Goal: Task Accomplishment & Management: Manage account settings

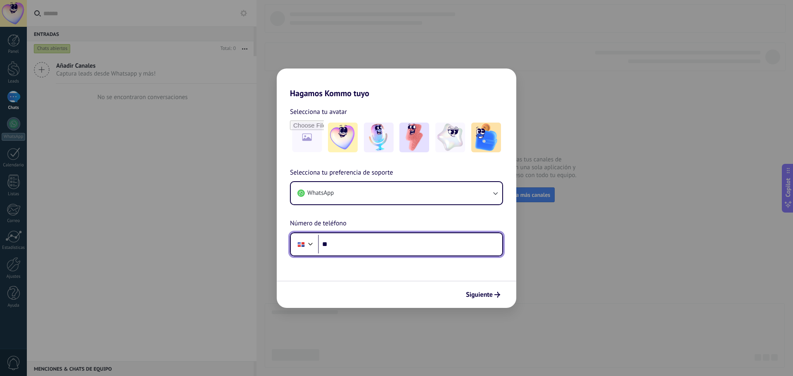
click at [347, 246] on input "**" at bounding box center [410, 244] width 184 height 19
click at [567, 121] on div "Hagamos Kommo tuyo Selecciona tu avatar Selecciona tu preferencia de soporte Wh…" at bounding box center [396, 188] width 793 height 376
click at [15, 96] on div "Hagamos Kommo tuyo Selecciona tu avatar Selecciona tu preferencia de soporte Wh…" at bounding box center [396, 188] width 793 height 376
click at [365, 250] on input "**" at bounding box center [410, 244] width 184 height 19
type input "**********"
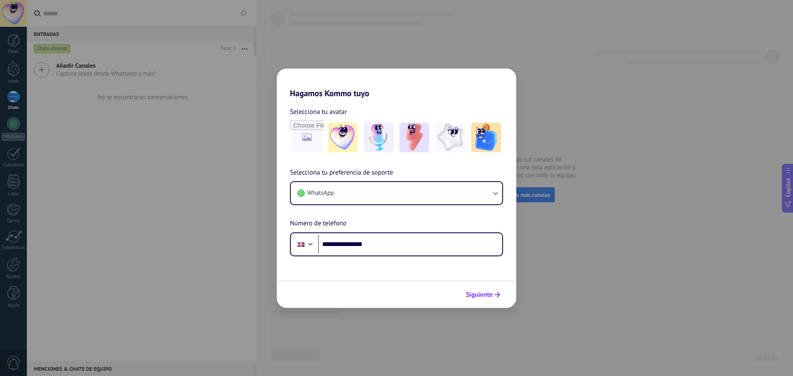
click at [493, 297] on span "Siguiente" at bounding box center [483, 295] width 34 height 6
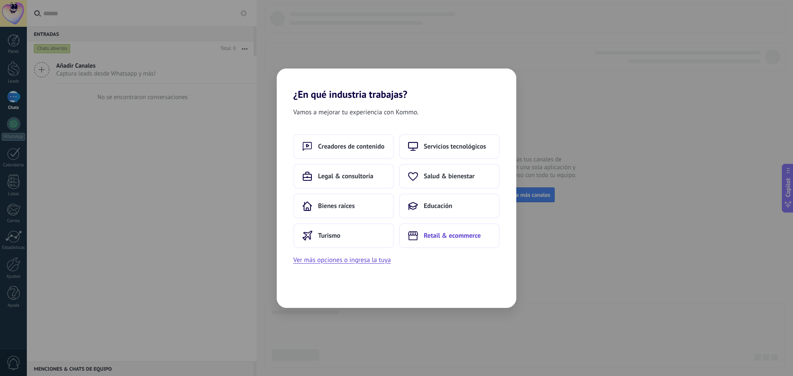
click at [443, 233] on span "Retail & ecommerce" at bounding box center [452, 236] width 57 height 8
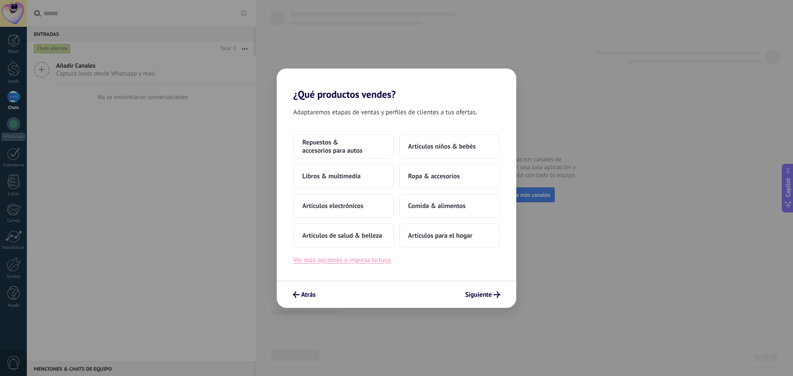
click at [345, 261] on button "Ver más opciones o ingresa la tuya" at bounding box center [342, 260] width 98 height 11
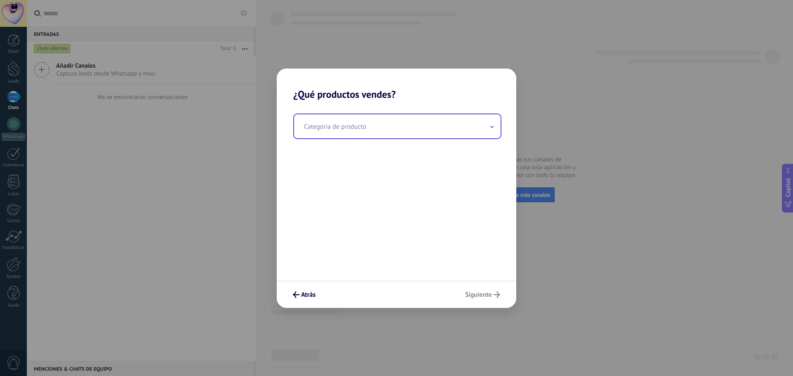
click at [341, 128] on input "text" at bounding box center [397, 126] width 207 height 24
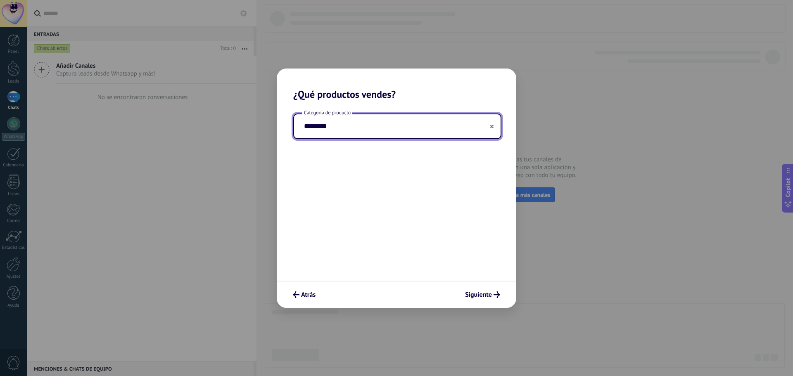
type input "*********"
click at [458, 299] on div "Atrás Siguiente" at bounding box center [397, 294] width 240 height 27
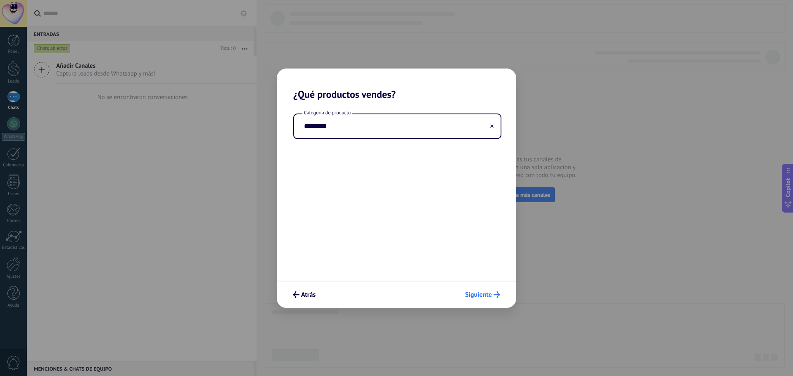
click at [473, 297] on span "Siguiente" at bounding box center [478, 295] width 27 height 6
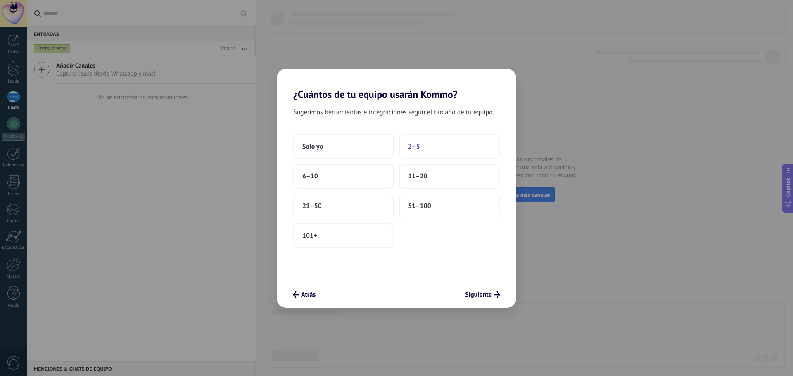
click at [428, 143] on button "2–5" at bounding box center [449, 146] width 101 height 25
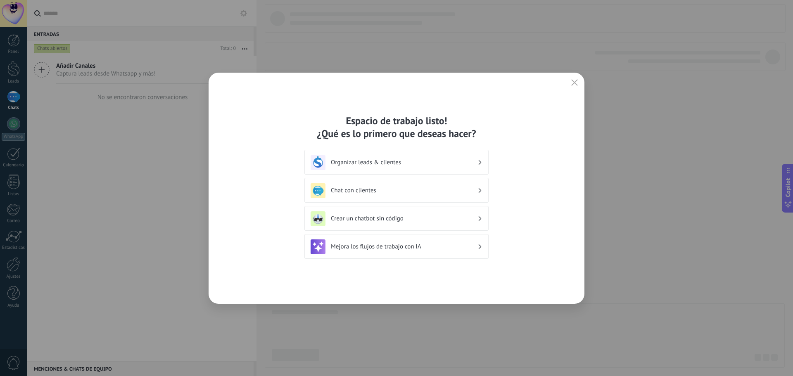
click at [395, 190] on h3 "Chat con clientes" at bounding box center [404, 191] width 147 height 8
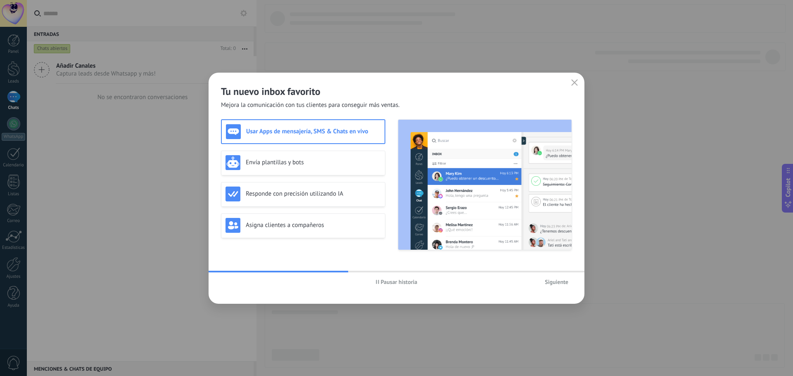
click at [558, 283] on span "Siguiente" at bounding box center [557, 282] width 24 height 6
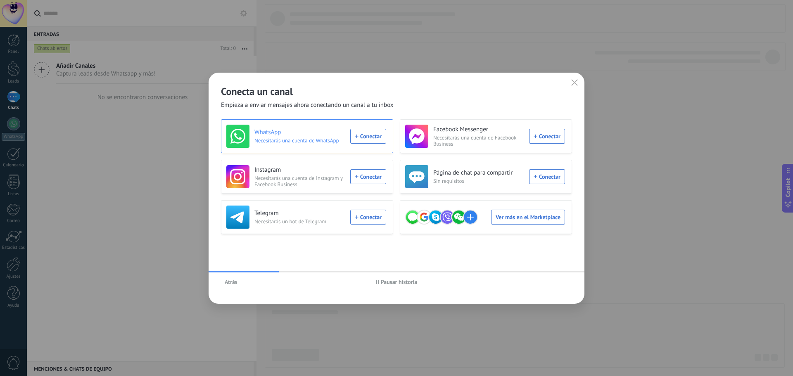
click at [374, 138] on div "WhatsApp Necesitarás una cuenta de WhatsApp Conectar" at bounding box center [306, 136] width 160 height 23
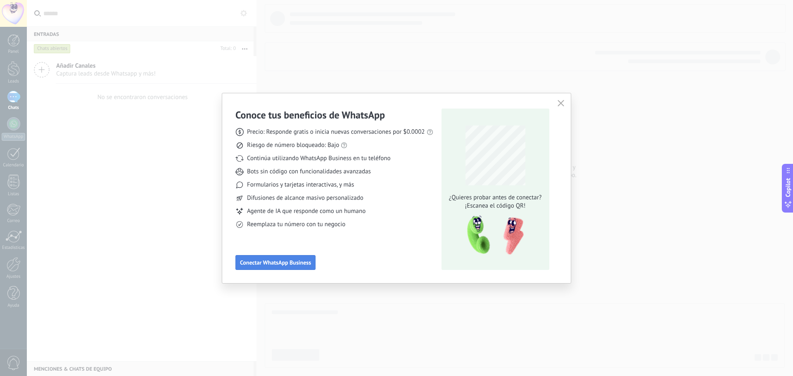
click at [288, 263] on span "Conectar WhatsApp Business" at bounding box center [275, 263] width 71 height 6
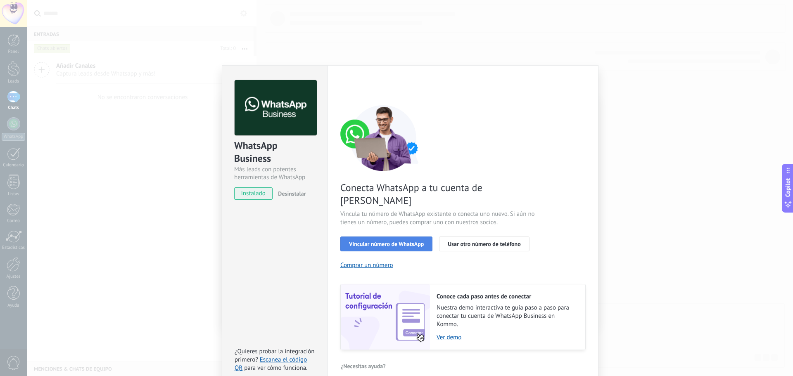
click at [384, 241] on span "Vincular número de WhatsApp" at bounding box center [386, 244] width 75 height 6
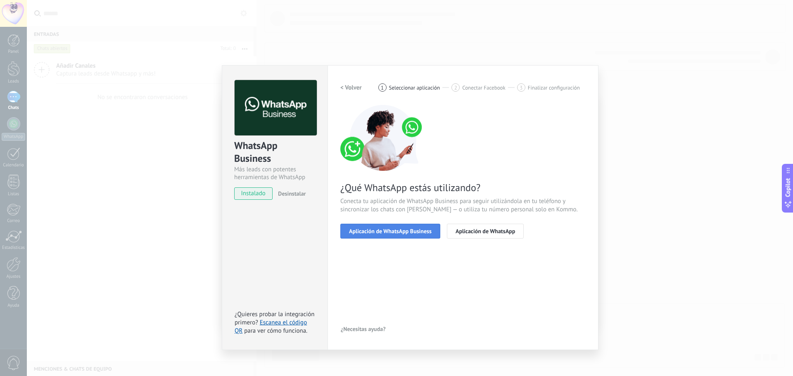
click at [424, 234] on span "Aplicación de WhatsApp Business" at bounding box center [390, 231] width 83 height 6
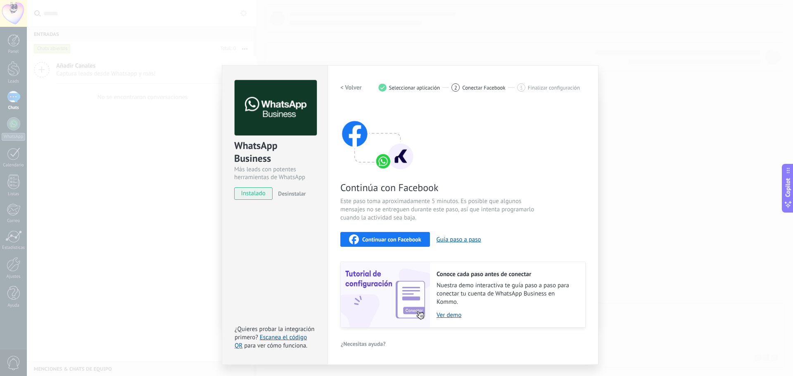
click at [416, 237] on span "Continuar con Facebook" at bounding box center [391, 240] width 59 height 6
click at [423, 89] on span "Seleccionar aplicación" at bounding box center [414, 88] width 51 height 6
click at [461, 89] on div "2 Conectar Facebook" at bounding box center [485, 87] width 66 height 8
click at [401, 239] on span "Continuar con Facebook" at bounding box center [391, 240] width 59 height 6
click at [287, 195] on span "Desinstalar" at bounding box center [292, 193] width 28 height 7
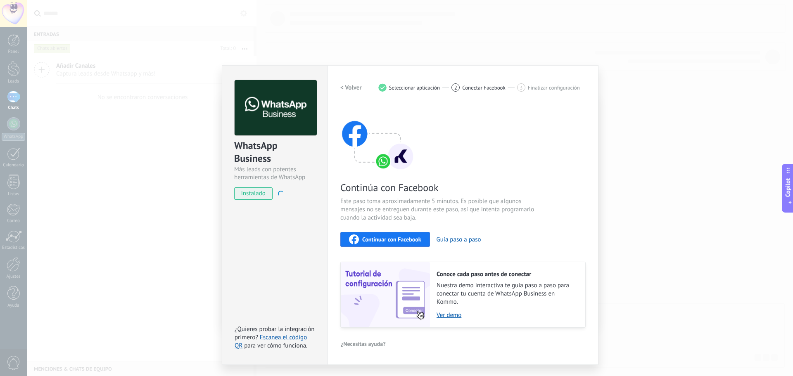
click at [264, 193] on span "instalado" at bounding box center [254, 194] width 38 height 12
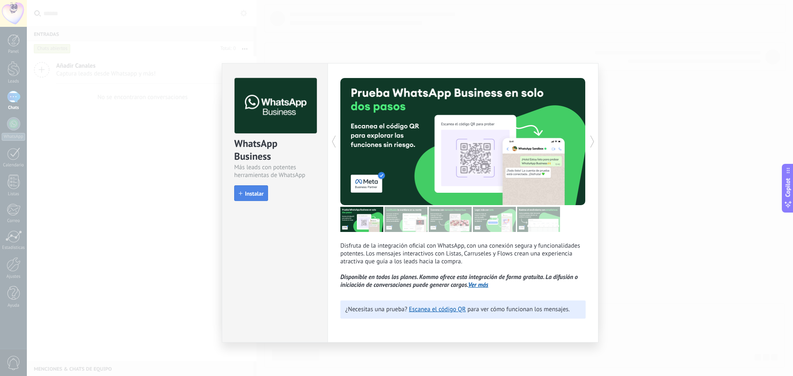
click at [240, 194] on use "button" at bounding box center [241, 194] width 4 height 4
click at [647, 156] on div "WhatsApp Business Más leads con potentes herramientas de WhatsApp install Insta…" at bounding box center [410, 188] width 766 height 376
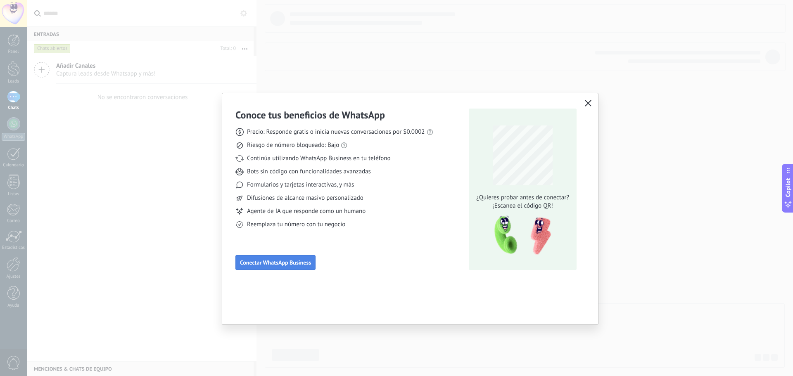
click at [290, 266] on span "Conectar WhatsApp Business" at bounding box center [275, 263] width 71 height 6
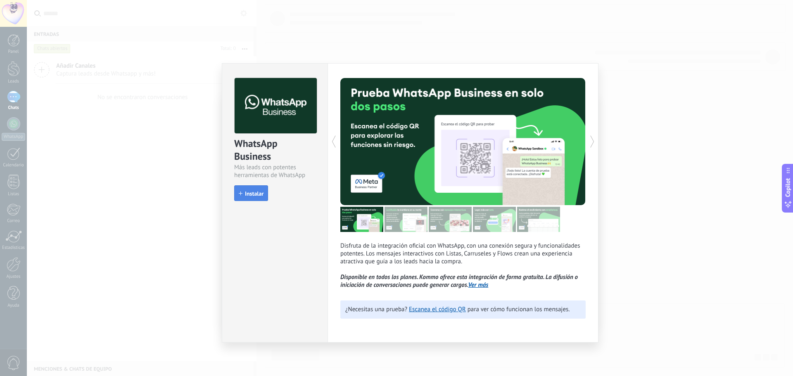
click at [245, 193] on span "Instalar" at bounding box center [254, 194] width 19 height 6
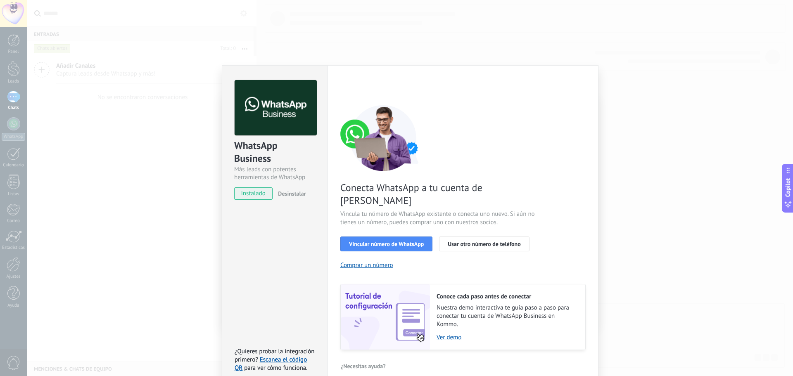
click at [664, 213] on div "WhatsApp Business Más leads con potentes herramientas de WhatsApp instalado Des…" at bounding box center [410, 188] width 766 height 376
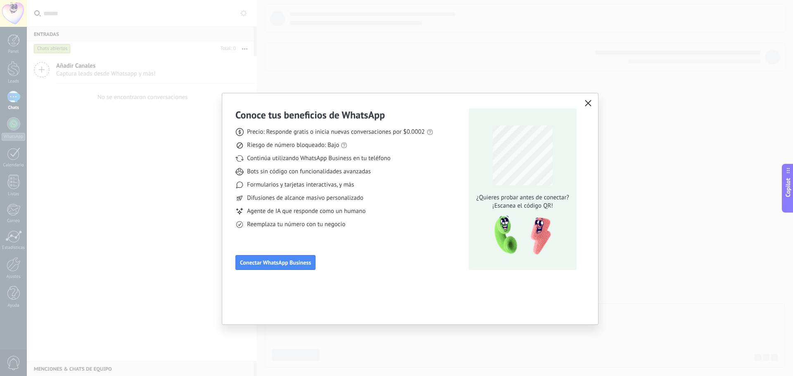
click at [588, 103] on use "button" at bounding box center [588, 103] width 6 height 6
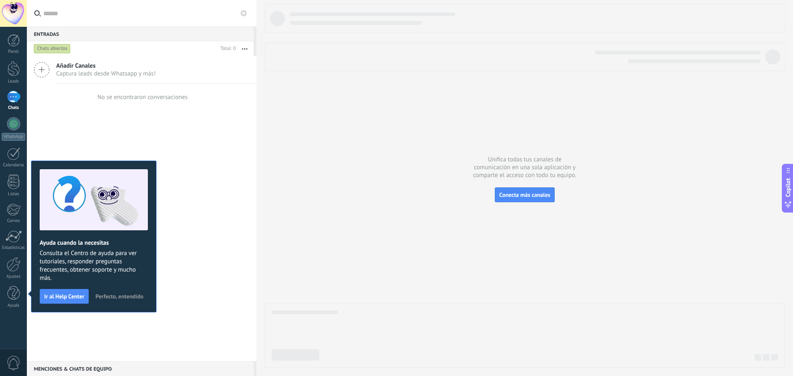
click at [91, 78] on div "Añadir Canales Captura leads desde Whatsapp y más!" at bounding box center [142, 70] width 230 height 28
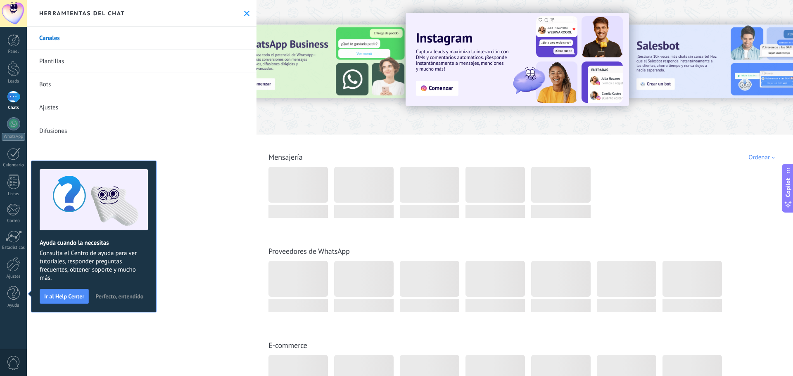
click at [14, 98] on div at bounding box center [13, 97] width 13 height 12
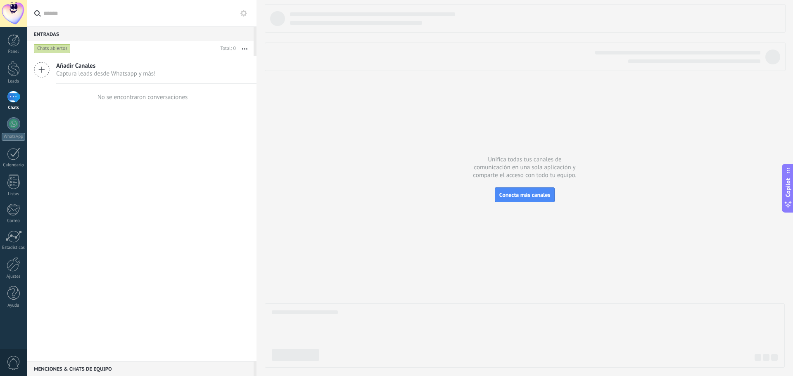
click at [60, 49] on div "Chats abiertos" at bounding box center [52, 49] width 37 height 10
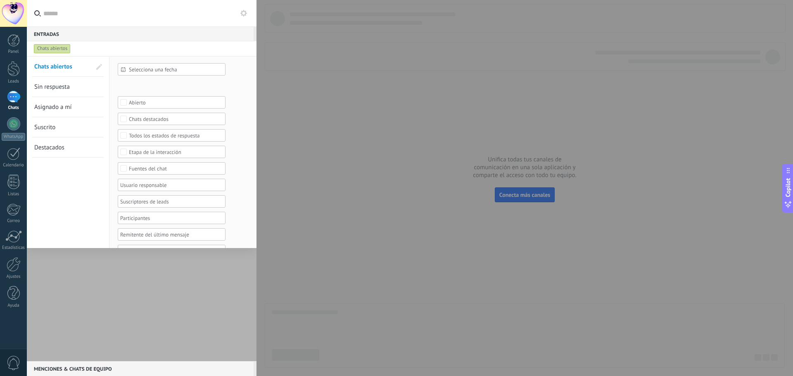
click at [72, 26] on input "text" at bounding box center [146, 13] width 207 height 26
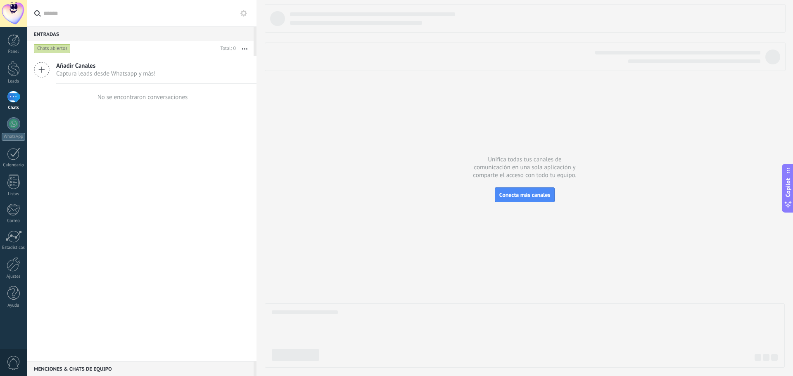
click at [10, 18] on div at bounding box center [13, 13] width 27 height 27
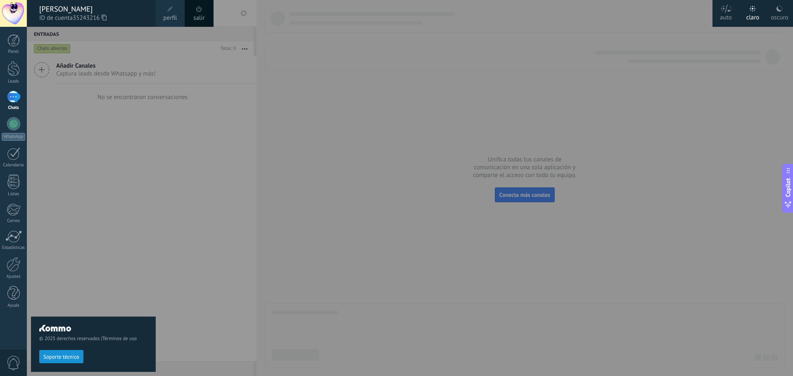
click at [250, 130] on div at bounding box center [423, 188] width 793 height 376
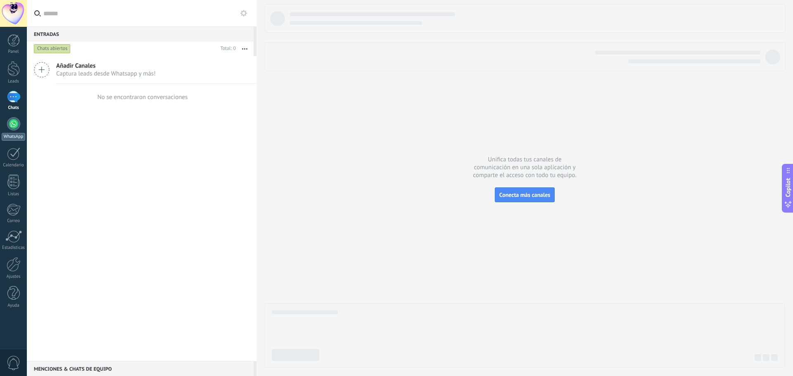
click at [15, 123] on div at bounding box center [13, 123] width 13 height 13
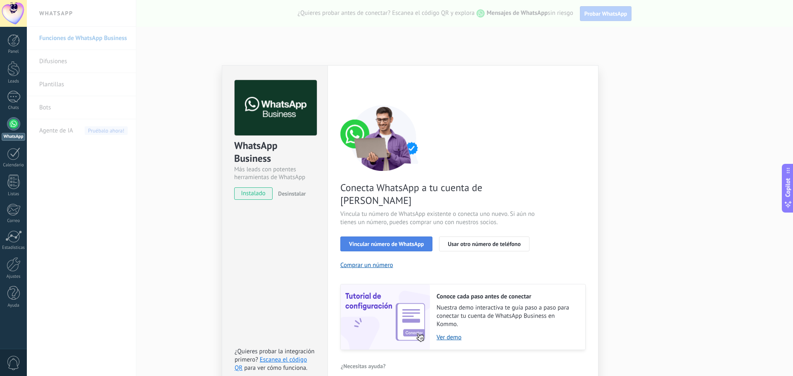
click at [394, 241] on span "Vincular número de WhatsApp" at bounding box center [386, 244] width 75 height 6
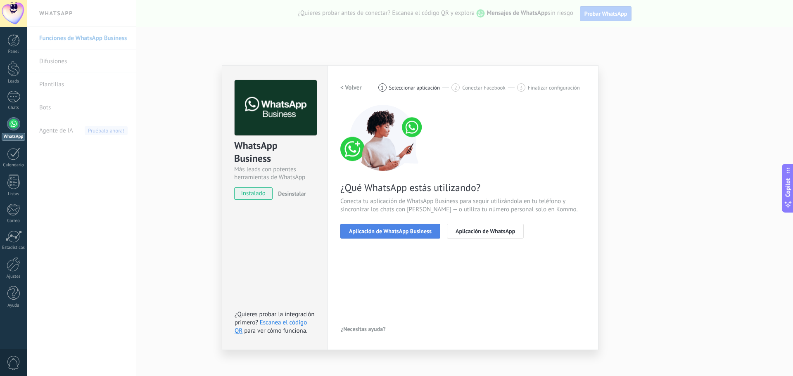
click at [405, 231] on span "Aplicación de WhatsApp Business" at bounding box center [390, 231] width 83 height 6
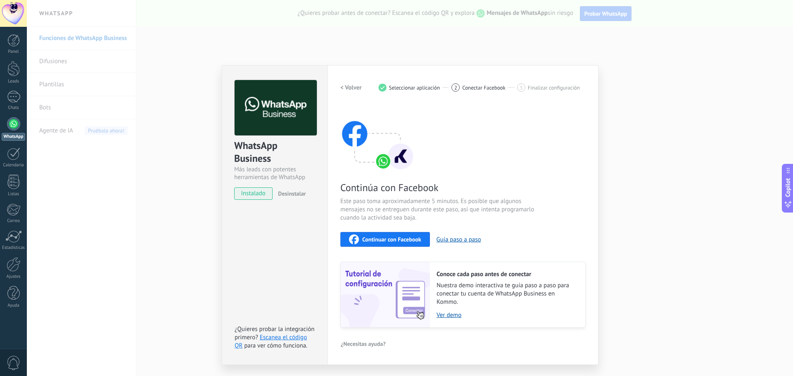
click at [400, 237] on span "Continuar con Facebook" at bounding box center [391, 240] width 59 height 6
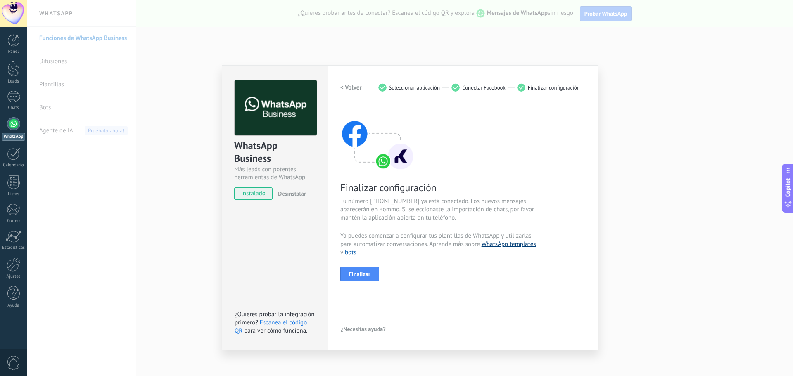
click at [502, 245] on link "WhatsApp templates" at bounding box center [509, 244] width 55 height 8
click at [369, 271] on span "Finalizar" at bounding box center [359, 274] width 21 height 6
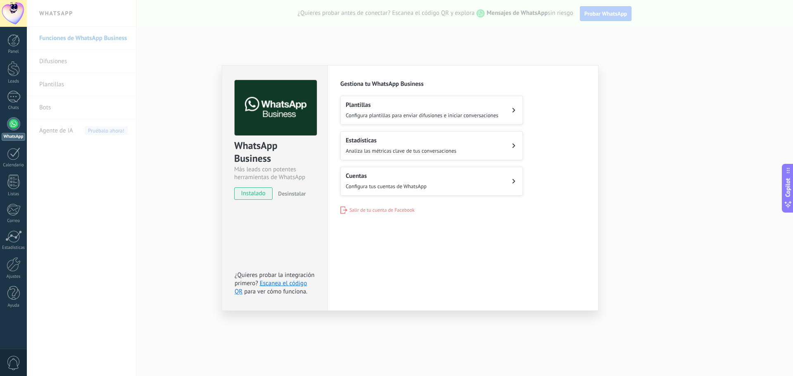
click at [396, 114] on span "Configura plantillas para enviar difusiones e iniciar conversaciones" at bounding box center [422, 115] width 153 height 7
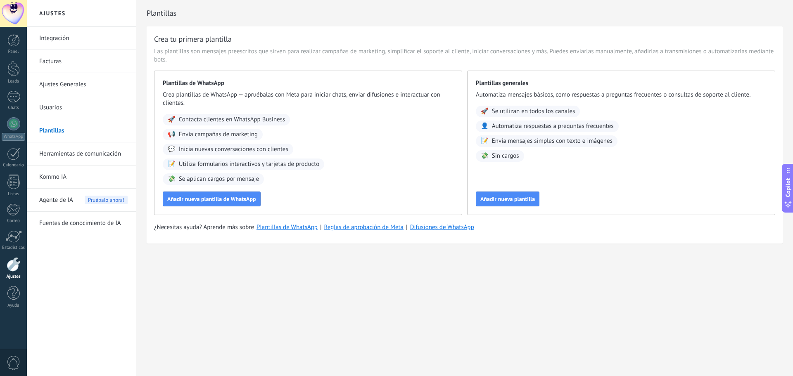
click at [60, 108] on link "Usuarios" at bounding box center [83, 107] width 88 height 23
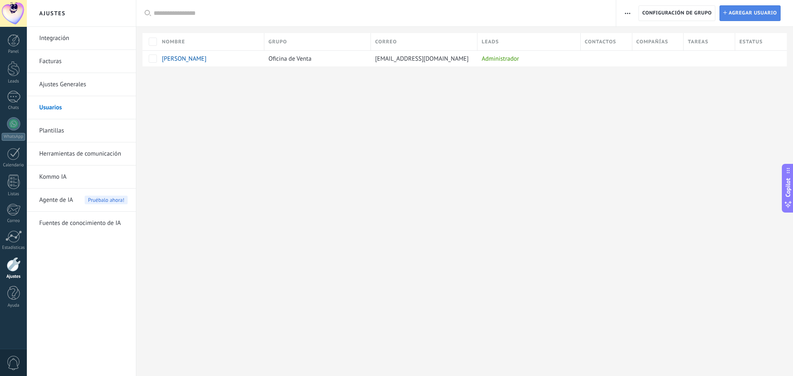
click at [738, 16] on span "Agregar usuario" at bounding box center [753, 13] width 48 height 15
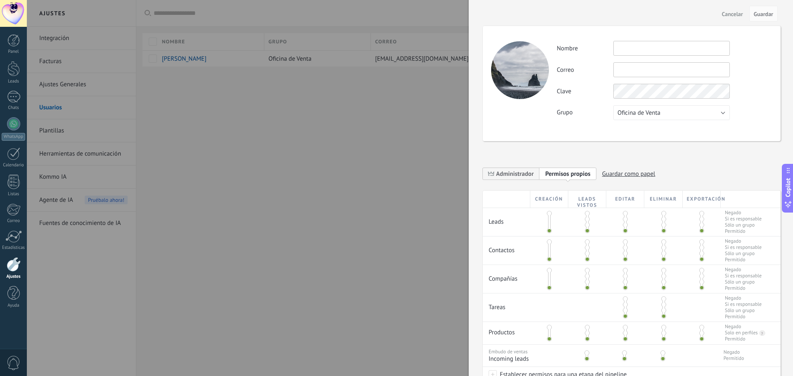
click at [643, 53] on input "text" at bounding box center [672, 48] width 117 height 15
type input "**********"
type input "*"
type input "**********"
click at [758, 17] on span "Guardar" at bounding box center [763, 14] width 19 height 6
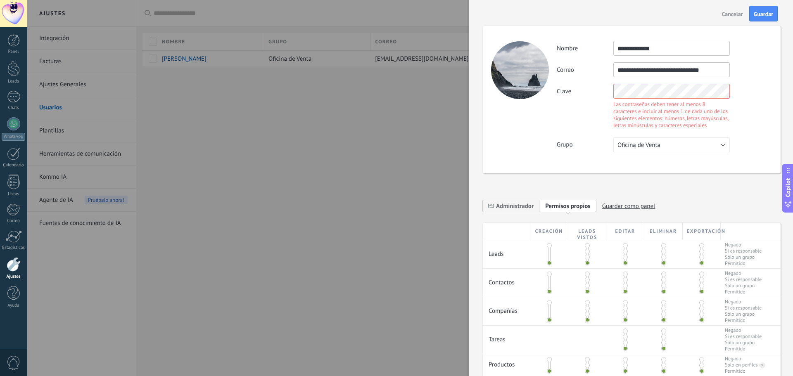
click at [577, 93] on div "Clave Las contraseñas deben tener al menos 8 caracteres e incluir al menos 1 de…" at bounding box center [664, 107] width 215 height 47
click at [574, 93] on div "Clave Las contraseñas deben tener al menos 8 caracteres e incluir al menos 1 de…" at bounding box center [664, 107] width 215 height 47
click at [692, 113] on div "Las contraseñas deben tener al menos 8 caracteres e incluir al menos 1 de cada …" at bounding box center [672, 115] width 117 height 28
click at [774, 93] on div "**********" at bounding box center [632, 100] width 298 height 148
click at [759, 16] on span "Guardar" at bounding box center [763, 14] width 19 height 6
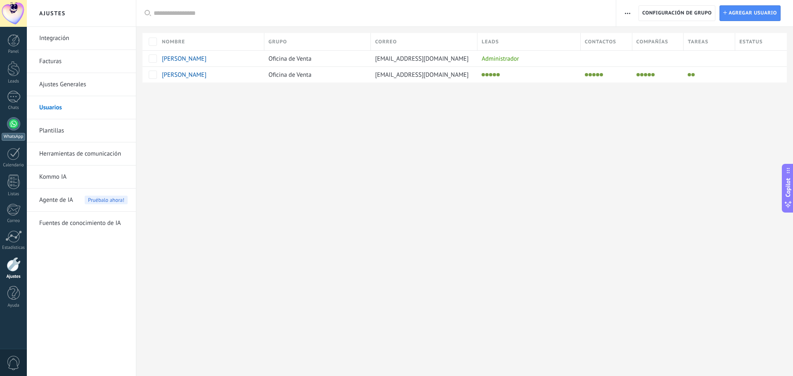
click at [17, 122] on div at bounding box center [13, 123] width 13 height 13
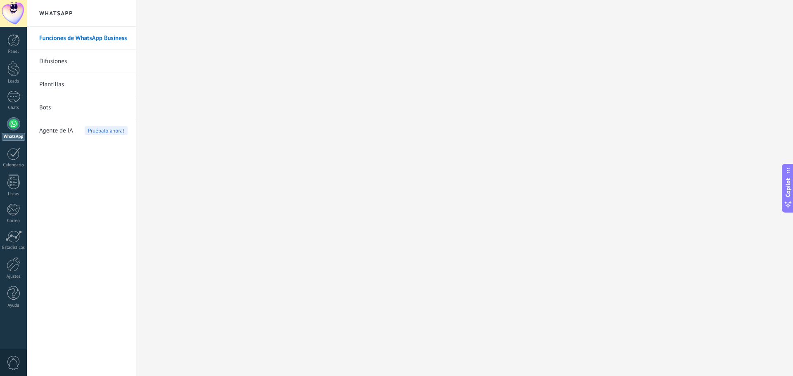
click at [19, 90] on div "Panel Leads Chats WhatsApp Clientes" at bounding box center [13, 175] width 27 height 283
click at [12, 99] on div at bounding box center [13, 97] width 13 height 12
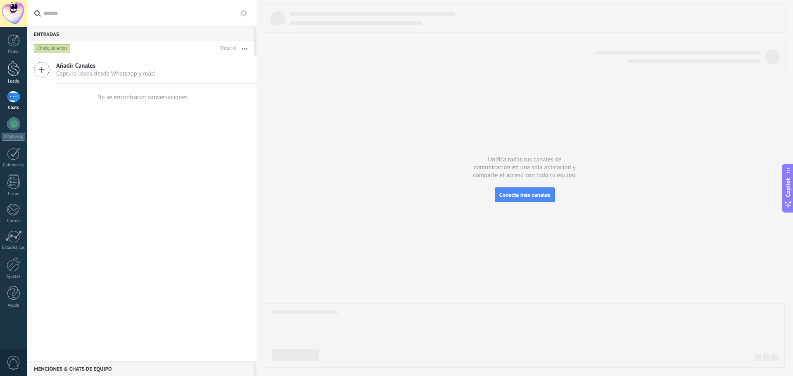
click at [14, 75] on div at bounding box center [13, 68] width 12 height 15
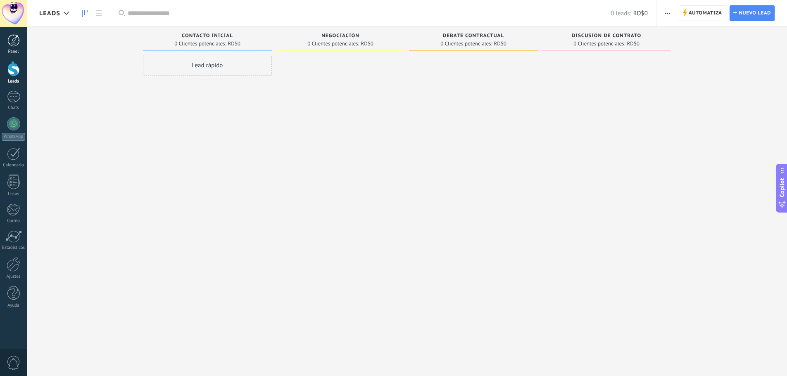
click at [13, 48] on link "Panel" at bounding box center [13, 44] width 27 height 20
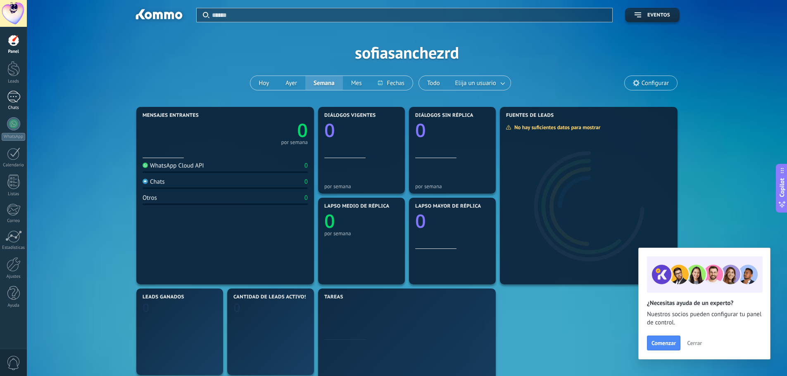
click at [12, 102] on div at bounding box center [13, 97] width 13 height 12
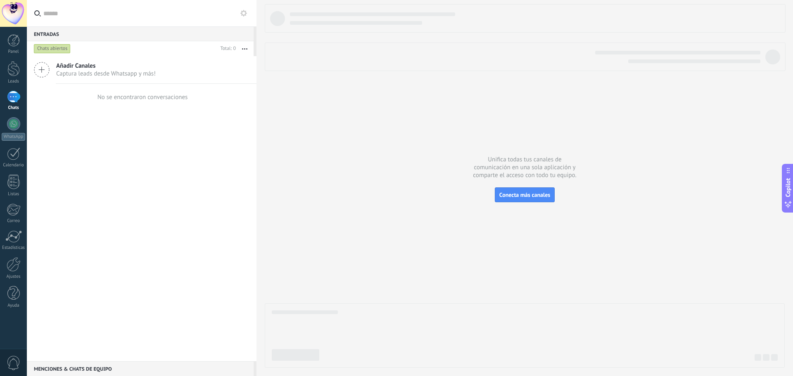
click at [57, 49] on div "Chats abiertos" at bounding box center [52, 49] width 37 height 10
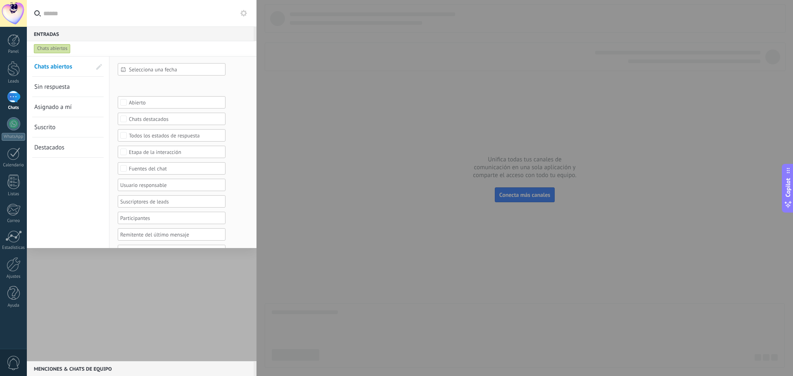
click at [170, 72] on span "Selecciona una fecha" at bounding box center [175, 70] width 92 height 6
click at [138, 123] on li "Hoy" at bounding box center [175, 121] width 115 height 12
click at [132, 235] on span "Aplicar" at bounding box center [134, 236] width 17 height 6
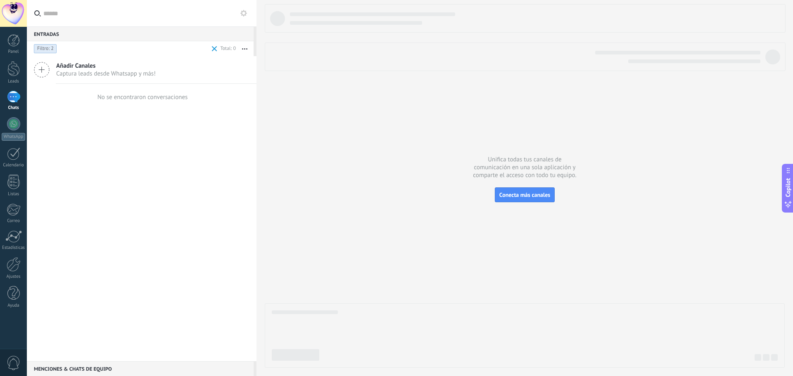
click at [174, 102] on div "No se encontraron conversaciones" at bounding box center [142, 97] width 92 height 26
click at [18, 160] on div at bounding box center [13, 154] width 13 height 13
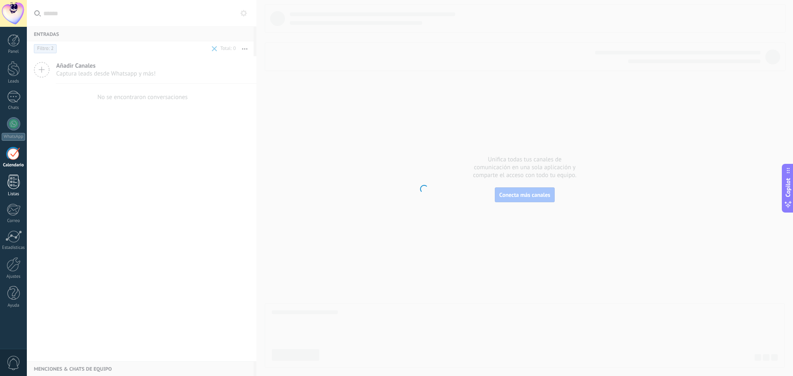
click at [17, 181] on div at bounding box center [13, 182] width 12 height 14
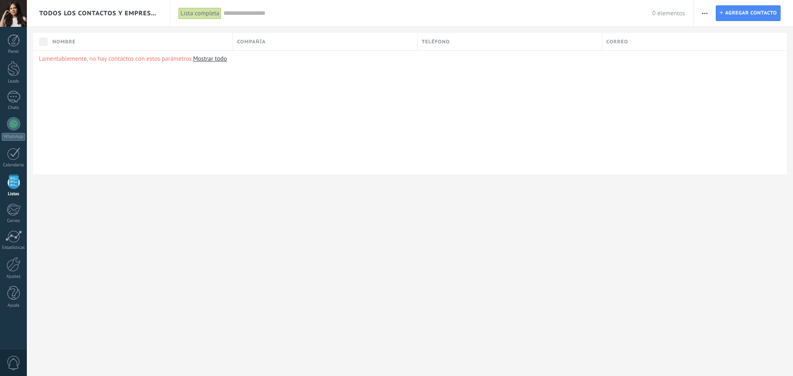
click at [14, 99] on div at bounding box center [13, 97] width 13 height 12
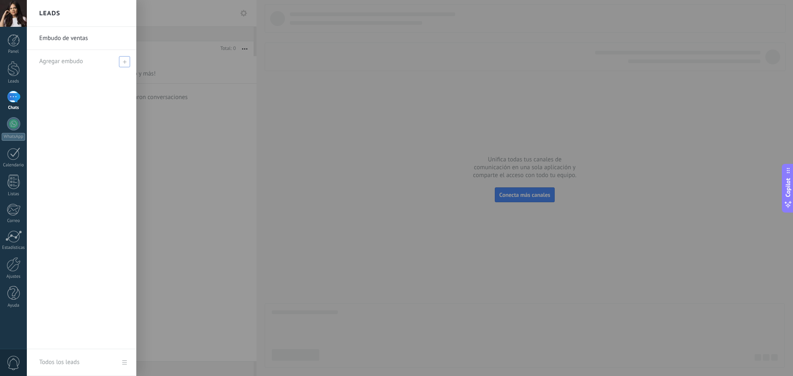
click at [124, 66] on span at bounding box center [124, 61] width 11 height 11
click at [83, 40] on link "Embudo de ventas" at bounding box center [83, 38] width 89 height 23
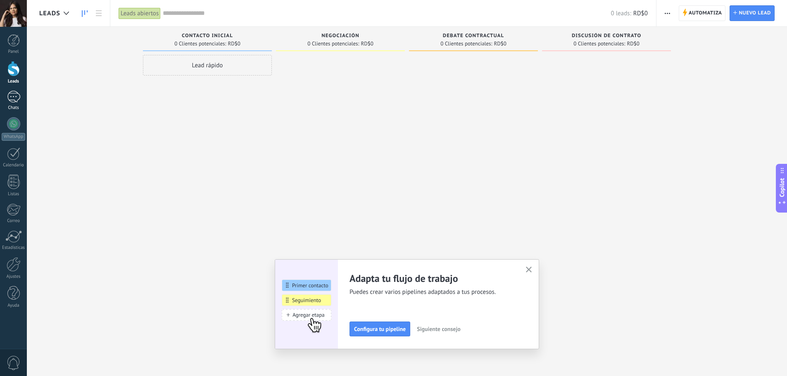
click at [24, 98] on link "Chats" at bounding box center [13, 101] width 27 height 20
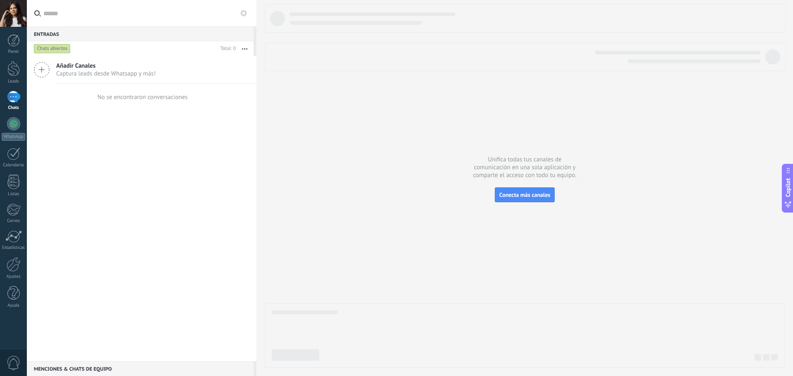
click at [51, 49] on div "Chats abiertos" at bounding box center [52, 49] width 37 height 10
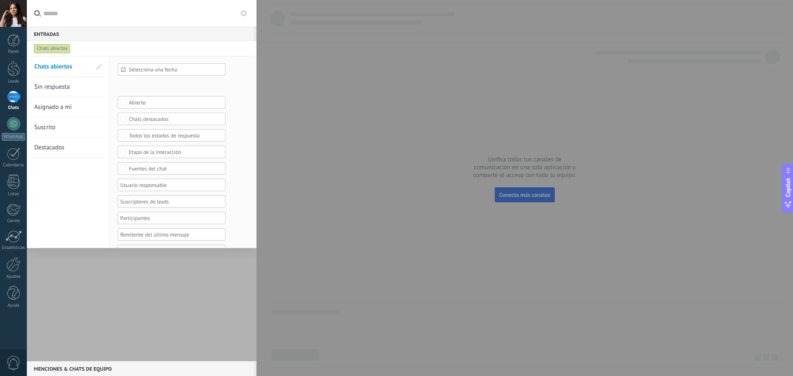
click at [78, 87] on link "Sin respuesta" at bounding box center [62, 87] width 57 height 20
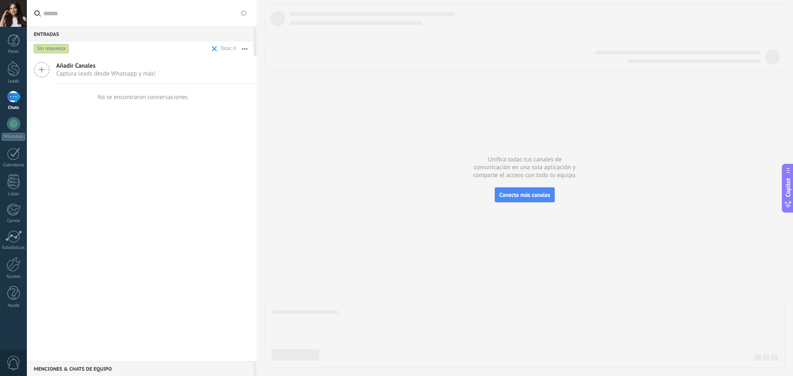
click at [63, 50] on div "Sin respuesta" at bounding box center [51, 49] width 35 height 10
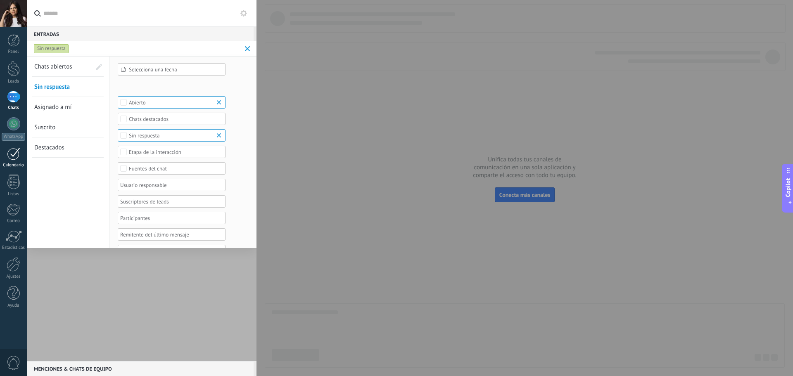
click at [14, 150] on div at bounding box center [13, 154] width 13 height 13
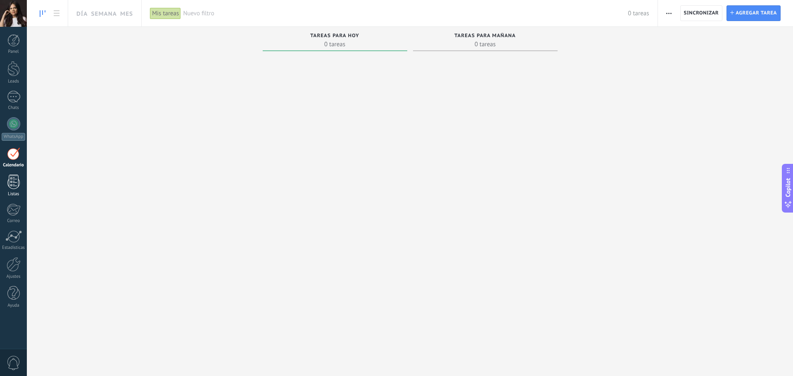
click at [11, 177] on div at bounding box center [13, 182] width 12 height 14
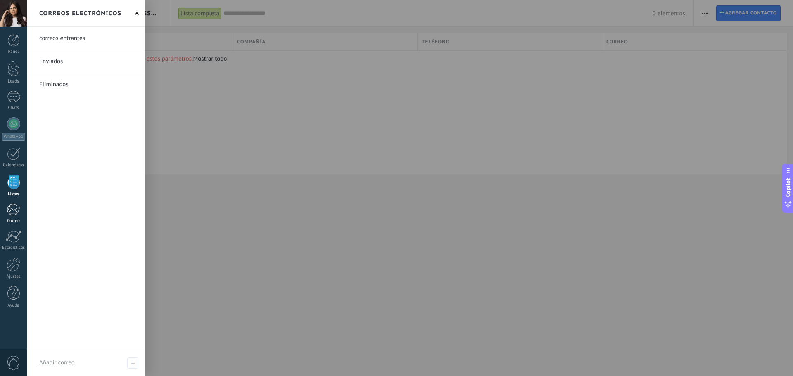
click at [13, 204] on div at bounding box center [14, 210] width 14 height 12
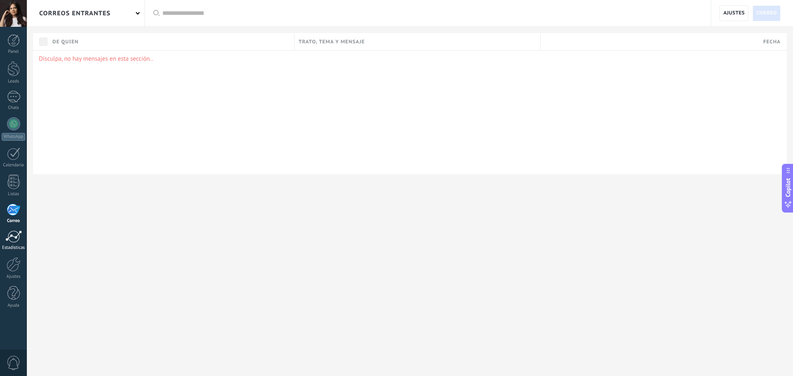
click at [13, 238] on div at bounding box center [13, 237] width 17 height 12
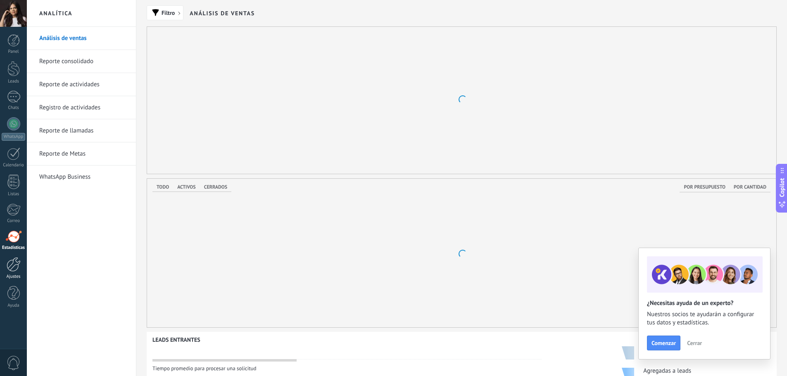
click at [10, 265] on div at bounding box center [14, 264] width 14 height 14
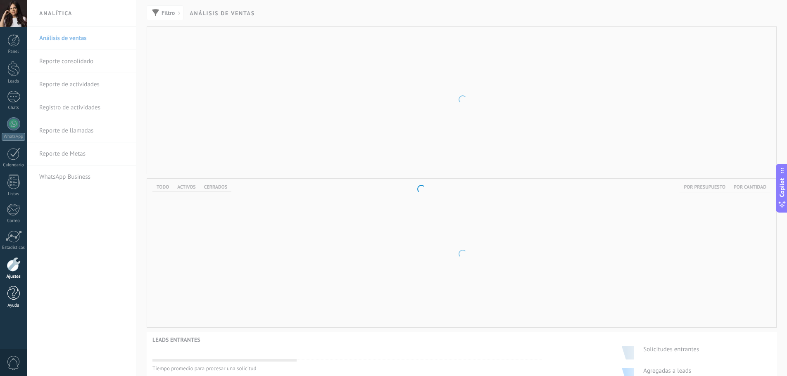
click at [15, 290] on div at bounding box center [13, 293] width 12 height 14
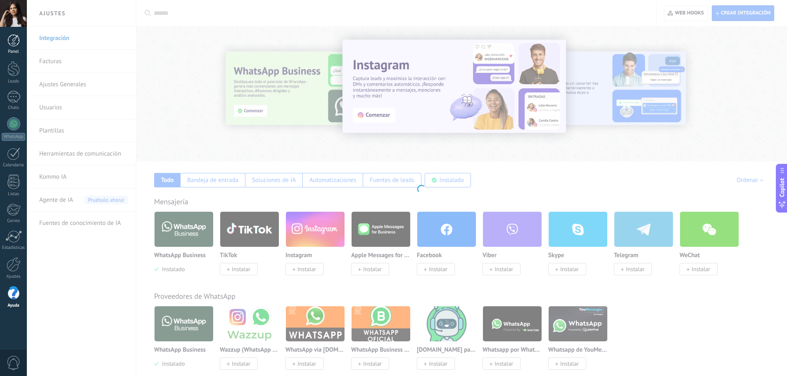
click at [14, 45] on div at bounding box center [13, 40] width 12 height 12
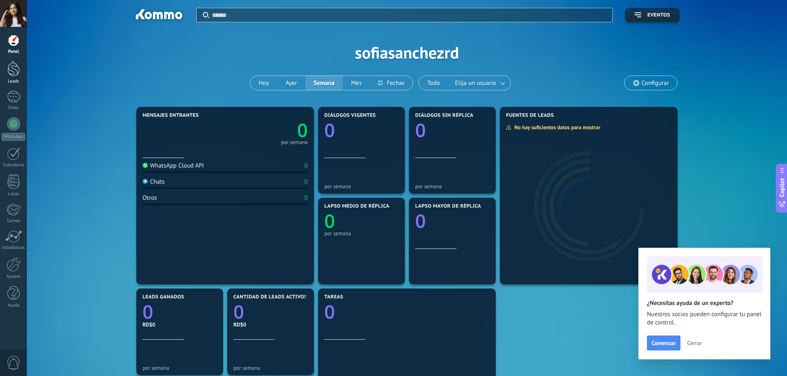
click at [14, 68] on div at bounding box center [13, 68] width 12 height 15
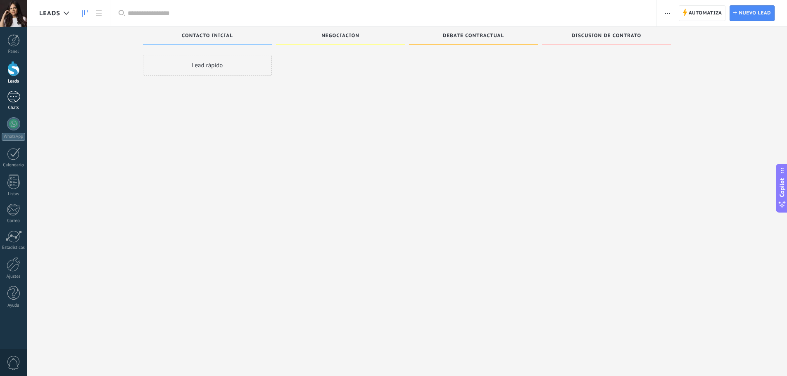
click at [16, 101] on div at bounding box center [13, 97] width 13 height 12
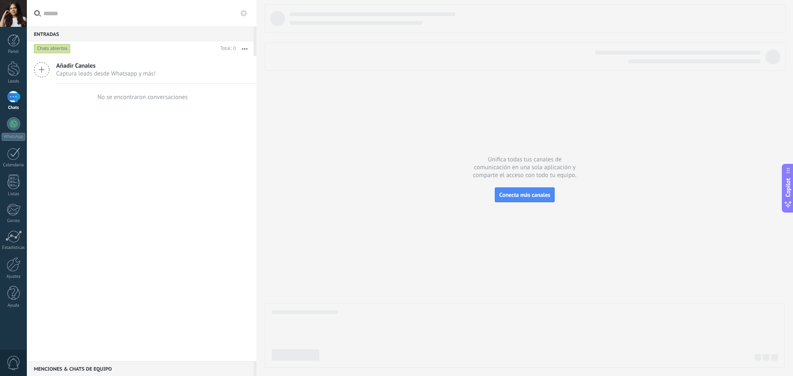
click at [126, 74] on span "Captura leads desde Whatsapp y más!" at bounding box center [106, 74] width 100 height 8
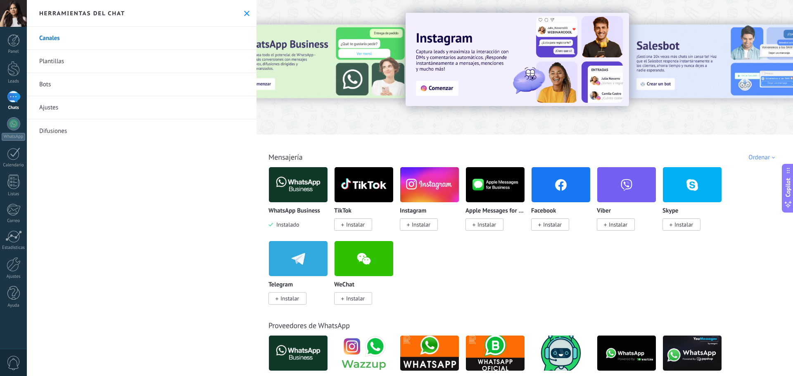
click at [306, 193] on img at bounding box center [298, 185] width 59 height 40
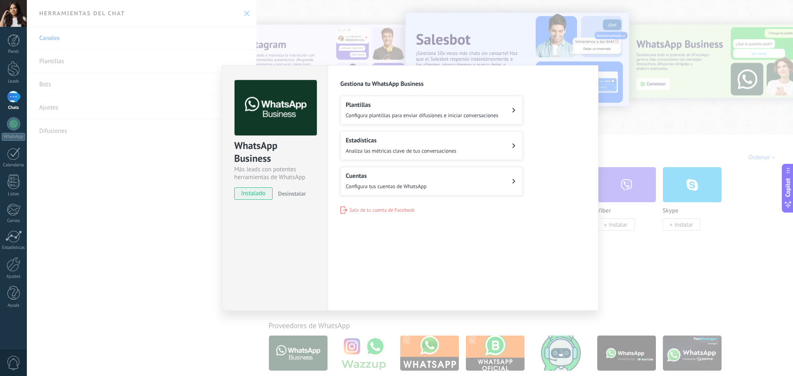
click at [384, 188] on span "Configura tus cuentas de WhatsApp" at bounding box center [386, 186] width 81 height 7
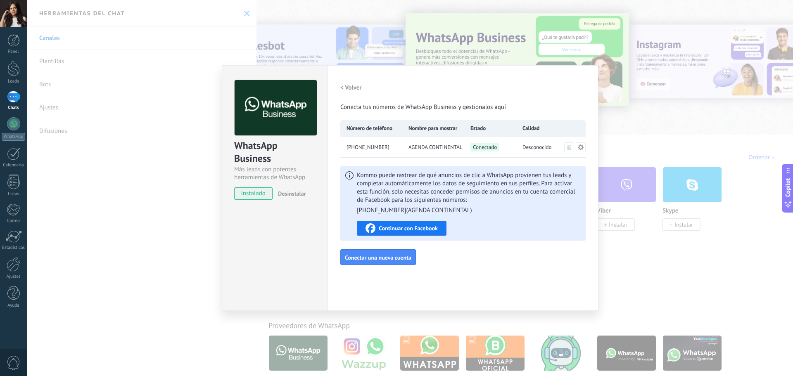
click at [460, 144] on span "AGENDA CONTINENTAL" at bounding box center [436, 147] width 54 height 8
click at [631, 113] on div "WhatsApp Business Más leads con potentes herramientas de WhatsApp instalado Des…" at bounding box center [410, 188] width 766 height 376
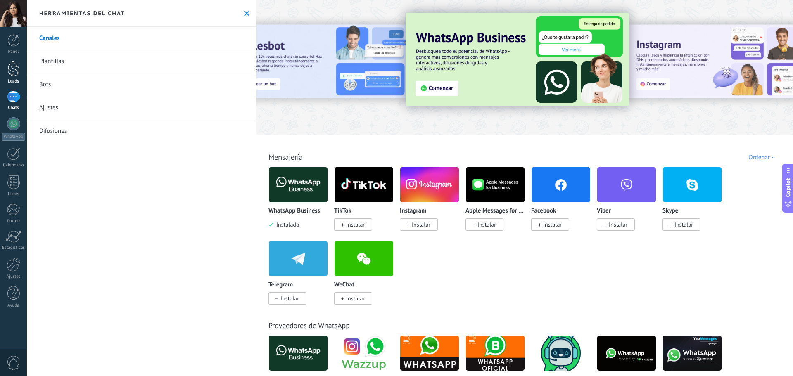
click at [5, 79] on link "Leads" at bounding box center [13, 72] width 27 height 23
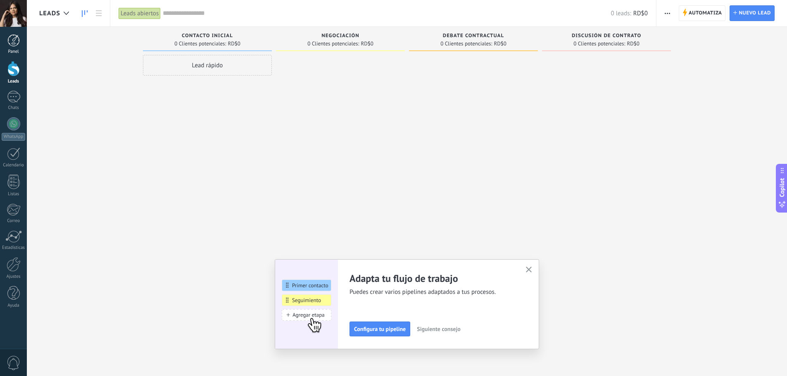
click at [17, 43] on div at bounding box center [13, 40] width 12 height 12
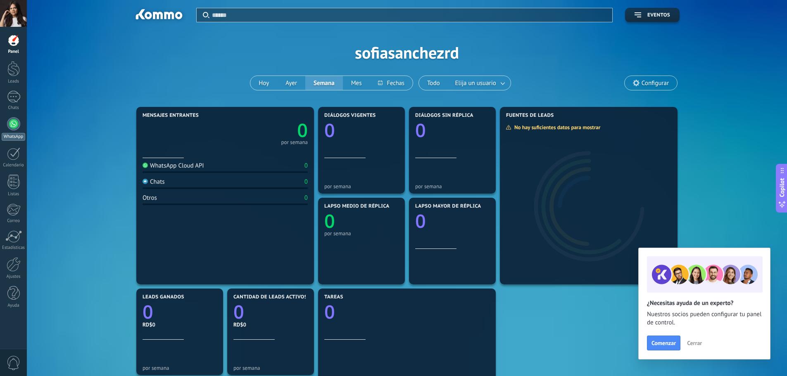
click at [15, 130] on div at bounding box center [13, 123] width 13 height 13
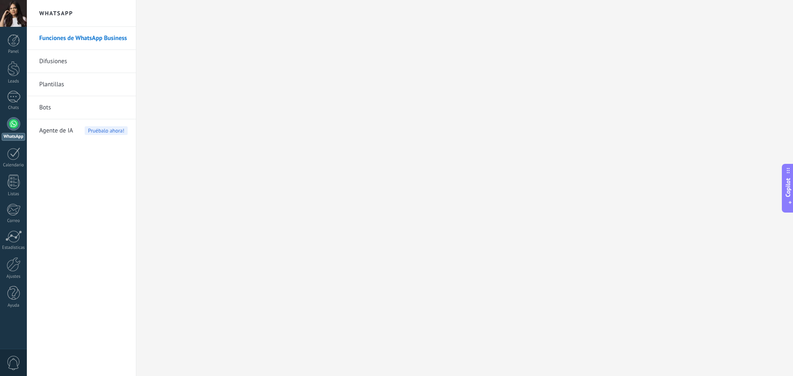
click at [69, 59] on link "Difusiones" at bounding box center [83, 61] width 88 height 23
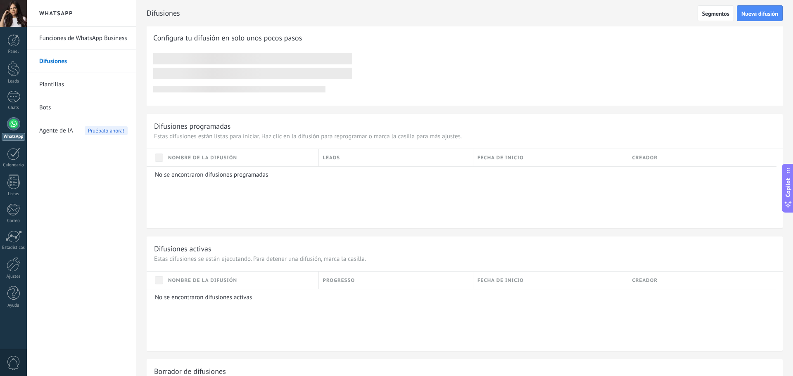
click at [61, 83] on link "Plantillas" at bounding box center [83, 84] width 88 height 23
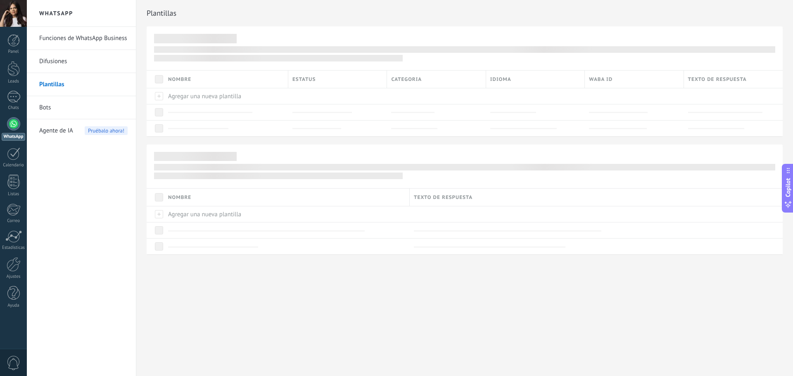
click at [58, 107] on link "Bots" at bounding box center [83, 107] width 88 height 23
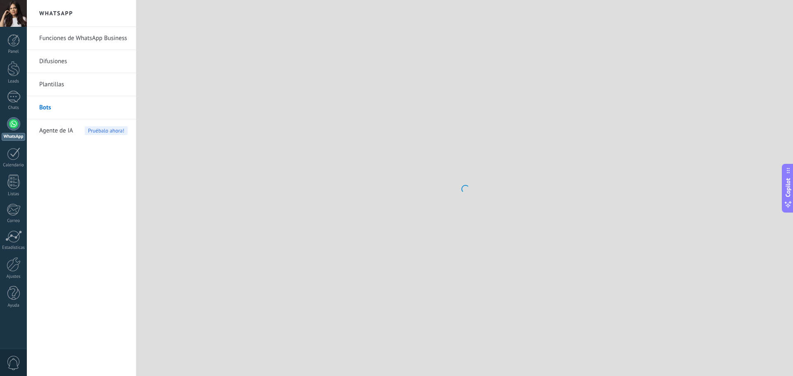
click at [57, 131] on span "Agente de IA" at bounding box center [56, 130] width 34 height 23
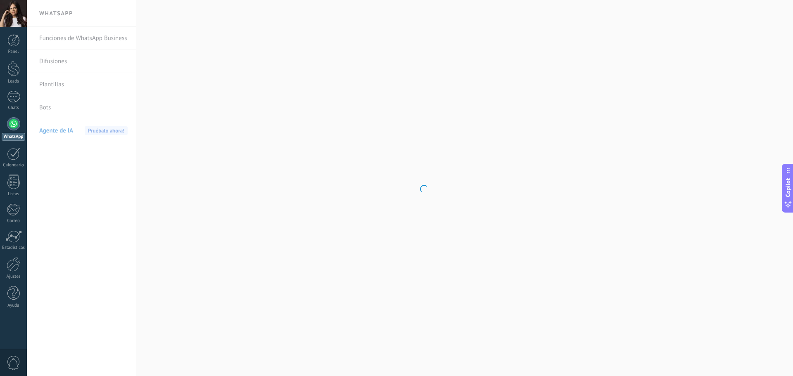
click at [53, 12] on body ".abccls-1,.abccls-2{fill-rule:evenodd}.abccls-2{fill:#fff} .abfcls-1{fill:none}…" at bounding box center [396, 188] width 793 height 376
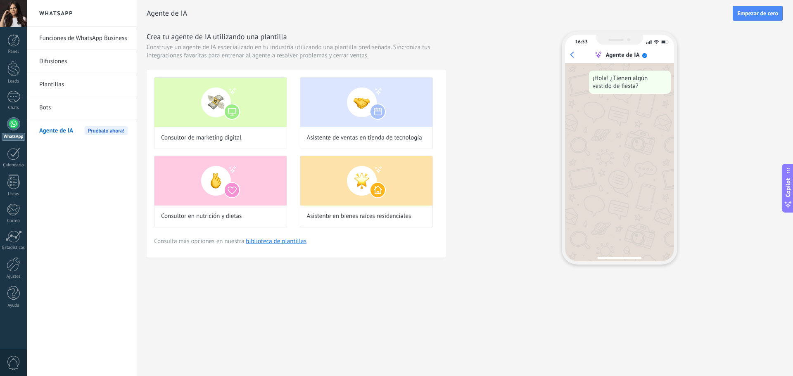
click at [64, 39] on link "Funciones de WhatsApp Business" at bounding box center [83, 38] width 88 height 23
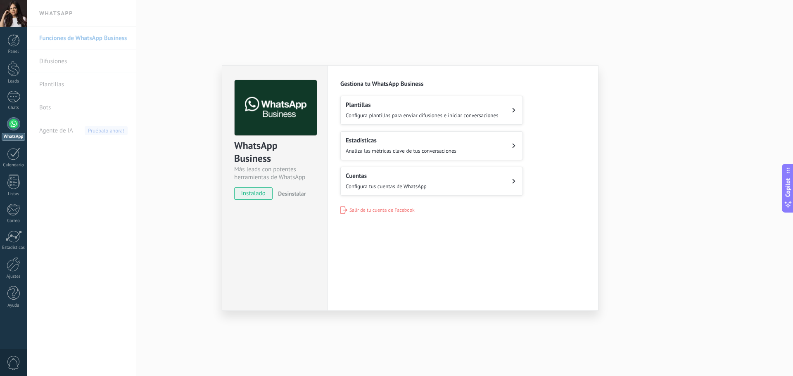
click at [703, 173] on div "WhatsApp Business Más leads con potentes herramientas de WhatsApp instalado Des…" at bounding box center [410, 188] width 766 height 376
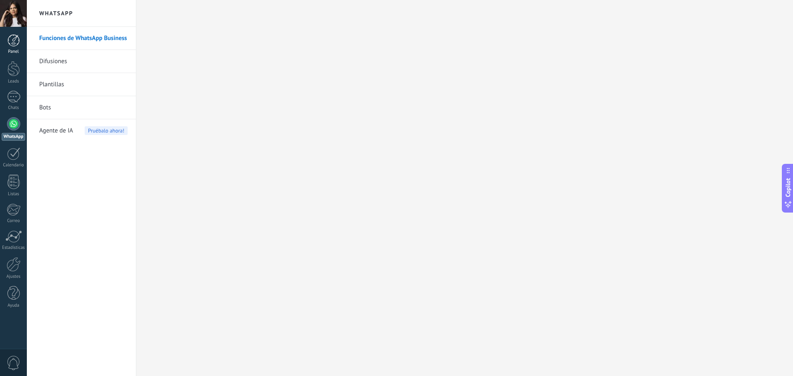
click at [17, 40] on div at bounding box center [13, 40] width 12 height 12
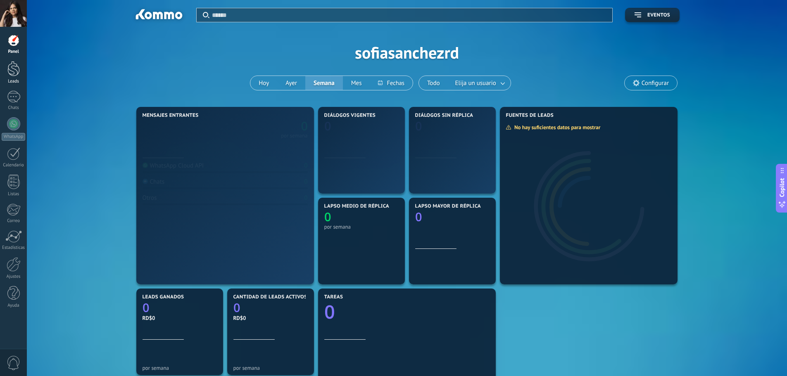
click at [20, 74] on link "Leads" at bounding box center [13, 72] width 27 height 23
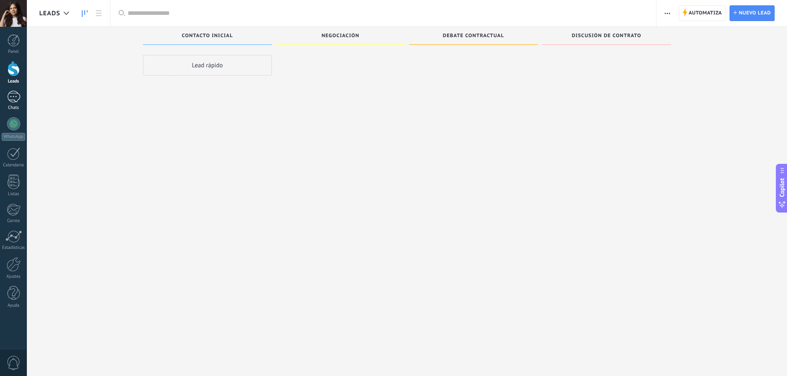
click at [16, 100] on div at bounding box center [13, 97] width 13 height 12
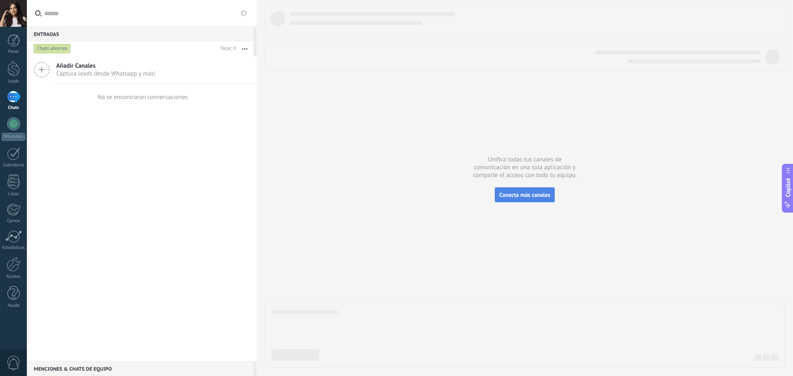
click at [542, 201] on button "Conecta más canales" at bounding box center [525, 195] width 60 height 15
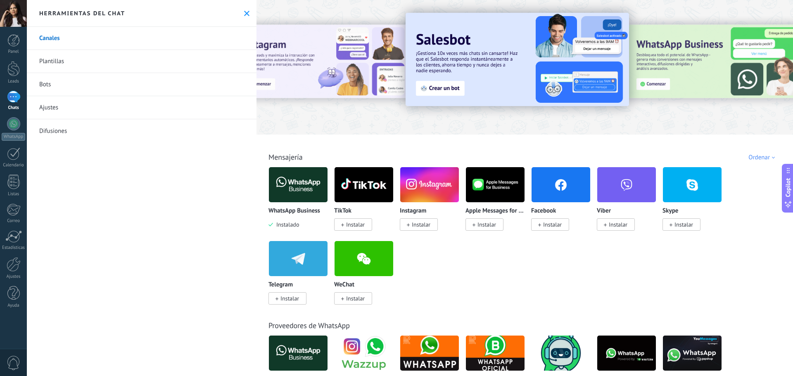
click at [612, 148] on div "Todo Bandeja de entrada Soluciones de IA Automatizaciones Fuentes de leads Inst…" at bounding box center [525, 148] width 532 height 27
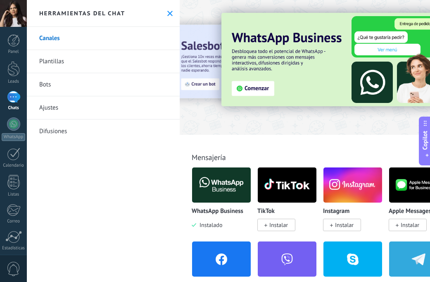
drag, startPoint x: 243, startPoint y: 136, endPoint x: 176, endPoint y: 116, distance: 70.7
click at [243, 136] on div "Todo Bandeja de entrada Soluciones de IA Automatizaciones Fuentes de leads Inst…" at bounding box center [340, 148] width 317 height 27
click at [11, 72] on div at bounding box center [13, 68] width 12 height 15
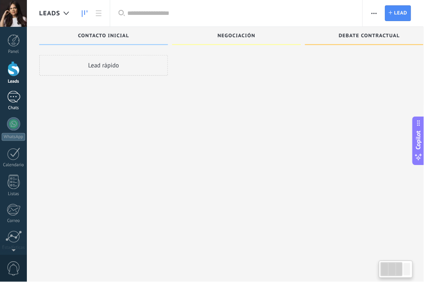
drag, startPoint x: 17, startPoint y: 98, endPoint x: 18, endPoint y: 116, distance: 18.2
click at [17, 98] on div at bounding box center [13, 97] width 13 height 12
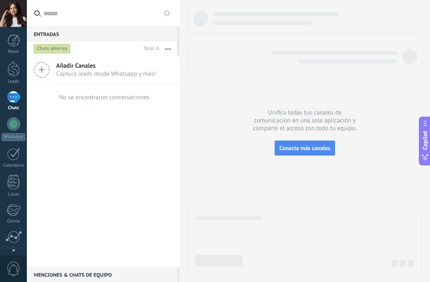
click at [259, 78] on div at bounding box center [305, 138] width 234 height 269
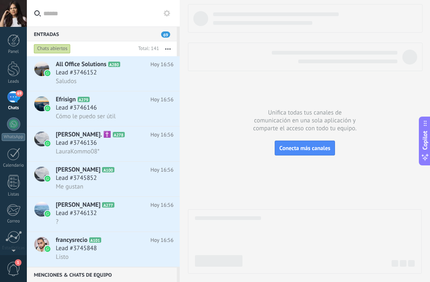
click at [264, 85] on div at bounding box center [305, 138] width 234 height 269
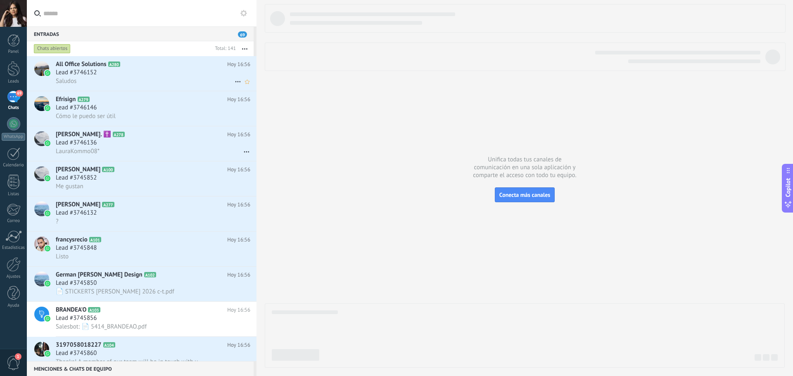
click at [106, 71] on div "Lead #3746152" at bounding box center [153, 73] width 195 height 8
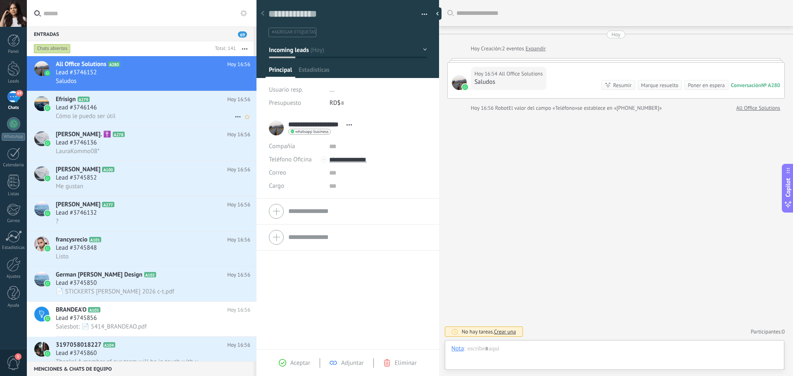
scroll to position [12, 0]
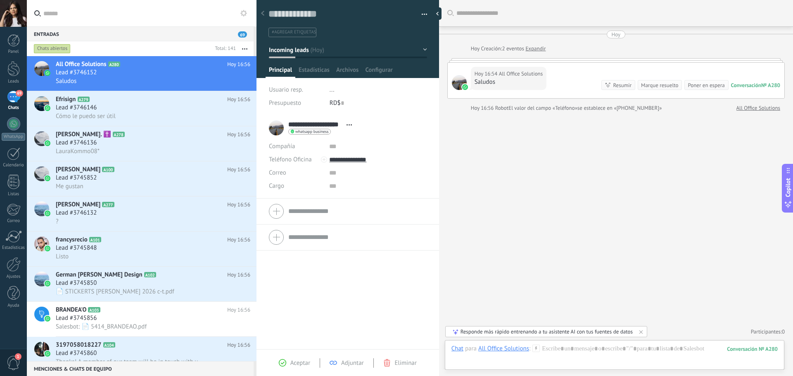
click at [264, 15] on icon at bounding box center [262, 13] width 3 height 5
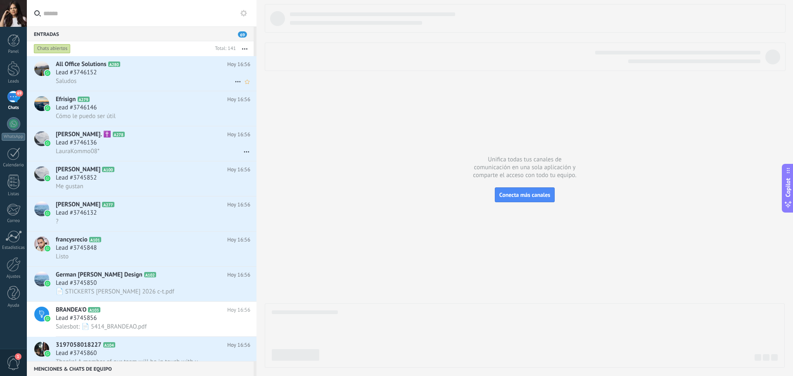
click at [143, 79] on div "Saludos" at bounding box center [153, 81] width 195 height 9
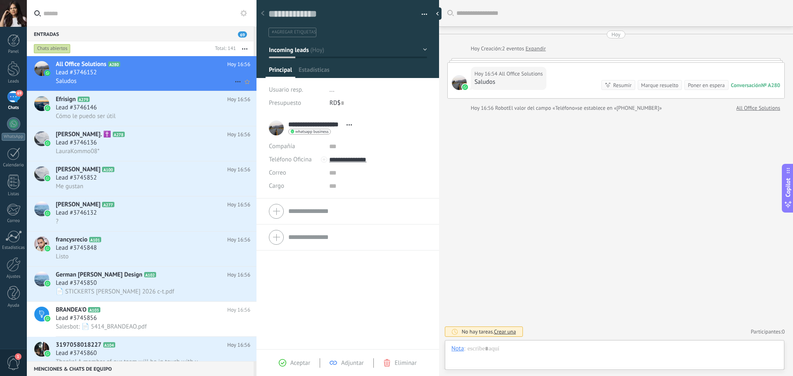
scroll to position [12, 0]
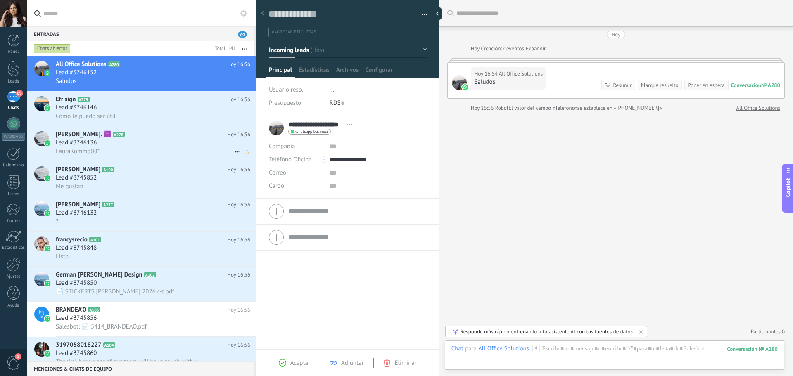
click at [137, 132] on h2 "Sofia Sanchez. ✝️ A278" at bounding box center [141, 135] width 171 height 8
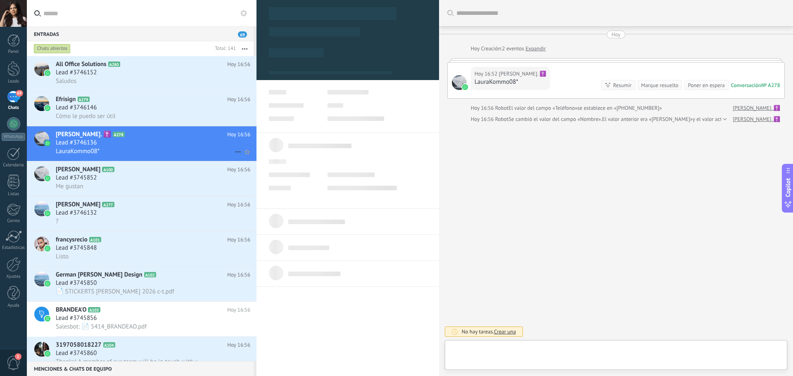
type textarea "**********"
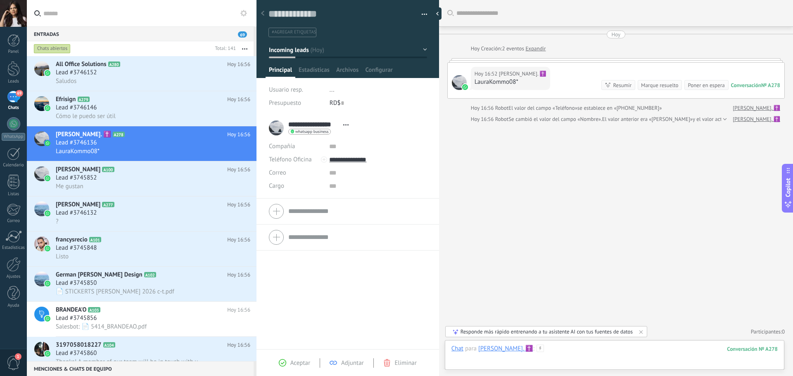
click at [430, 281] on div at bounding box center [615, 357] width 326 height 25
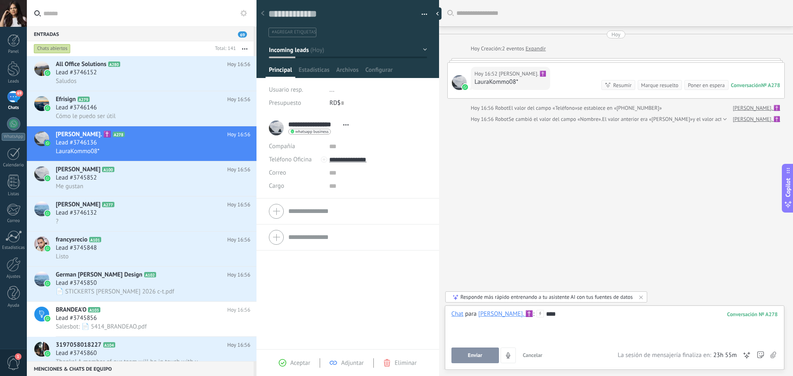
drag, startPoint x: 481, startPoint y: 354, endPoint x: 494, endPoint y: 330, distance: 26.8
click at [430, 281] on span "Enviar" at bounding box center [475, 356] width 14 height 6
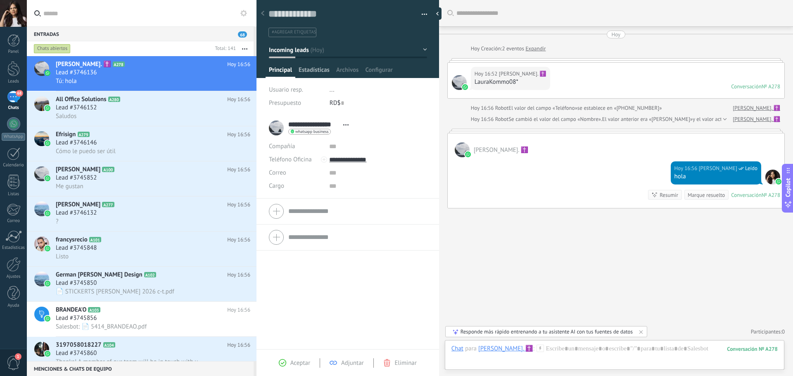
click at [310, 71] on span "Estadísticas" at bounding box center [314, 72] width 31 height 12
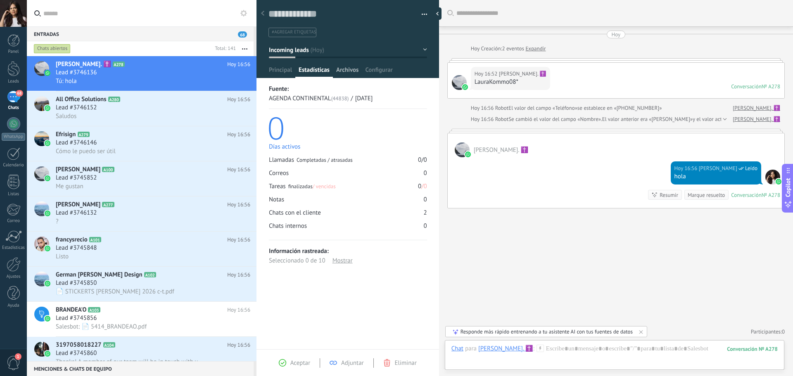
click at [357, 70] on span "Archivos" at bounding box center [347, 72] width 22 height 12
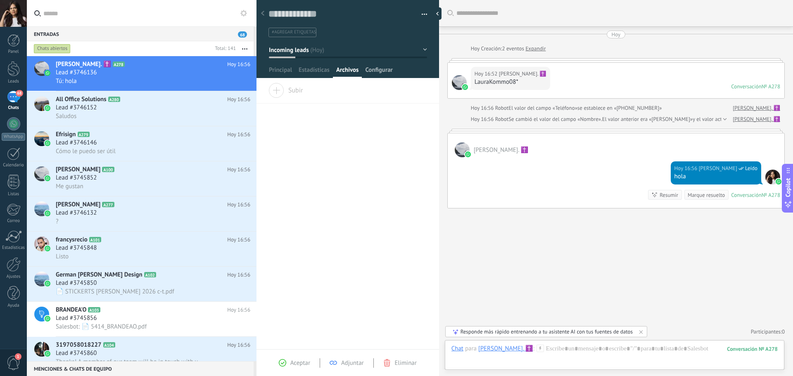
click at [377, 71] on span "Configurar" at bounding box center [378, 72] width 27 height 12
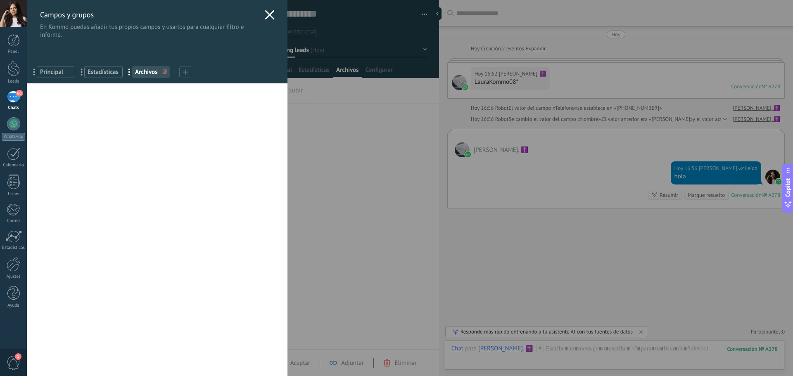
click at [430, 31] on div "Campos y grupos En Kommo puedes añadir tus propios campos y usarlos para cualqu…" at bounding box center [410, 188] width 766 height 376
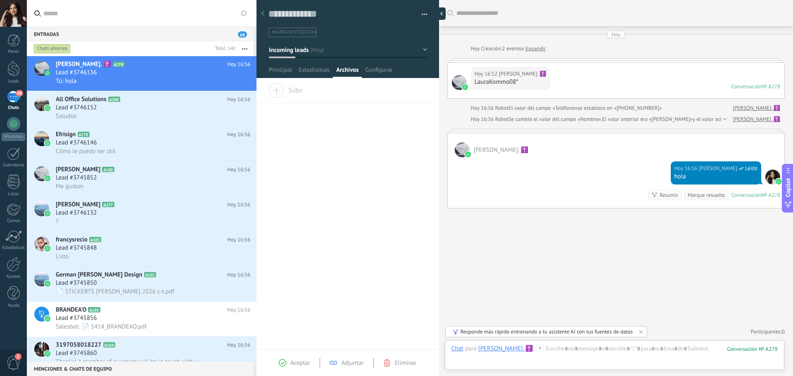
click at [430, 12] on div at bounding box center [439, 13] width 12 height 12
type textarea "**********"
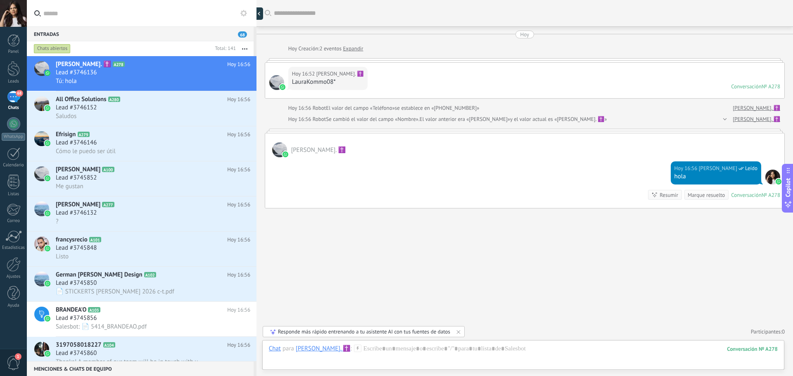
scroll to position [8, 0]
click at [143, 109] on div "Lead #3746152" at bounding box center [153, 108] width 195 height 8
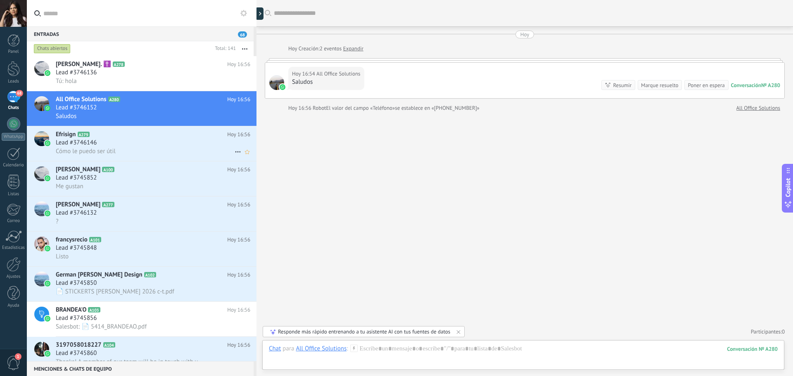
click at [139, 145] on div "Lead #3746146" at bounding box center [153, 143] width 195 height 8
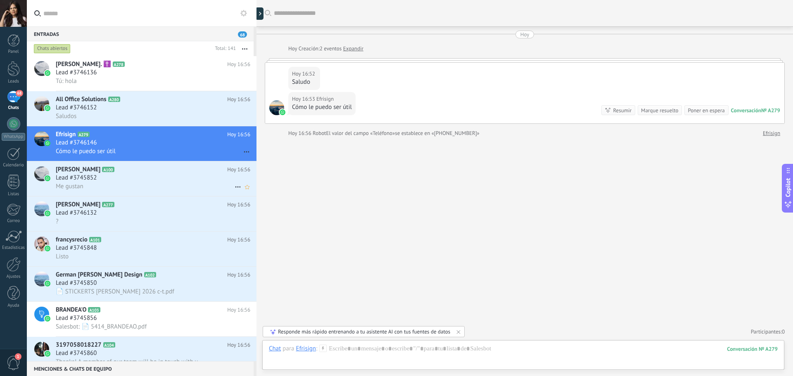
click at [166, 175] on div "Lead #3745852" at bounding box center [153, 178] width 195 height 8
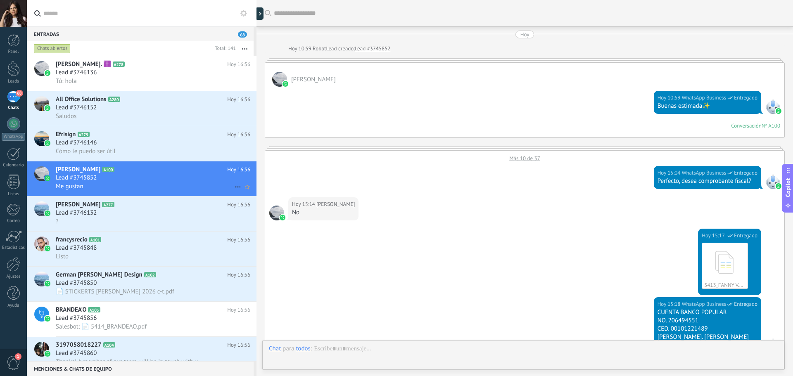
scroll to position [424, 0]
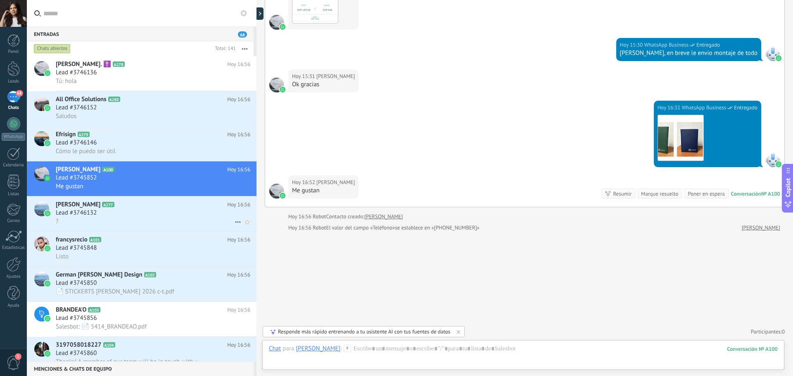
click at [137, 216] on div "Lead #3746132" at bounding box center [153, 213] width 195 height 8
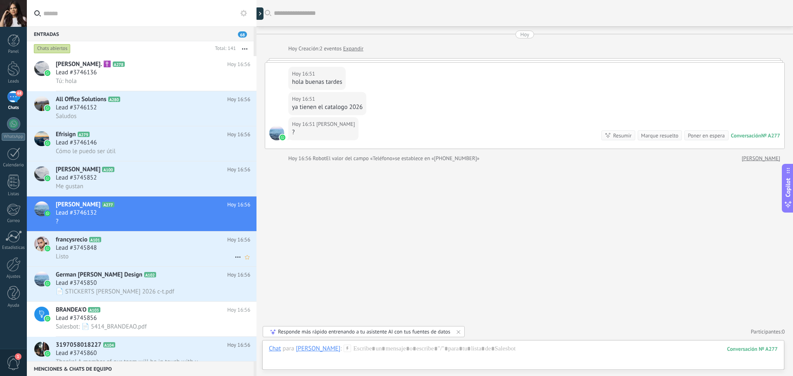
click at [136, 240] on h2 "francysrecio A101" at bounding box center [141, 240] width 171 height 8
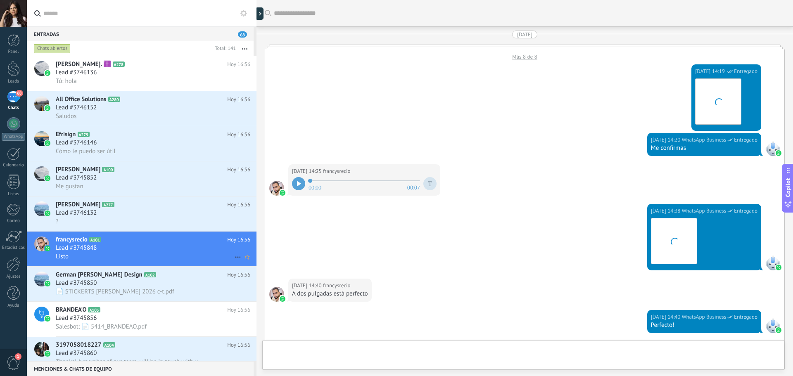
scroll to position [746, 0]
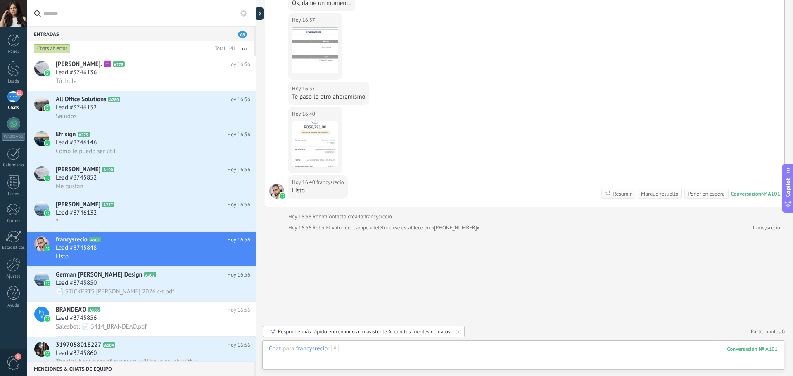
click at [373, 281] on div at bounding box center [523, 357] width 509 height 25
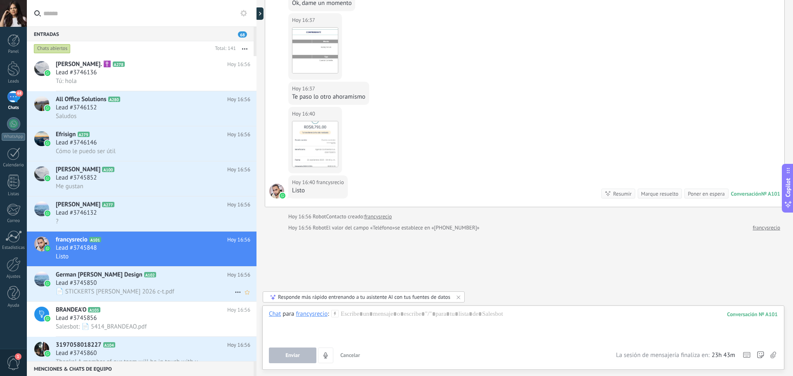
click at [179, 281] on div "Lead #3745850" at bounding box center [153, 283] width 195 height 8
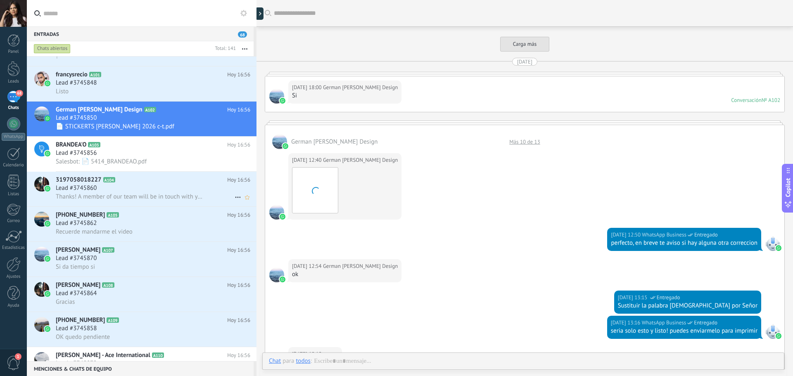
scroll to position [961, 0]
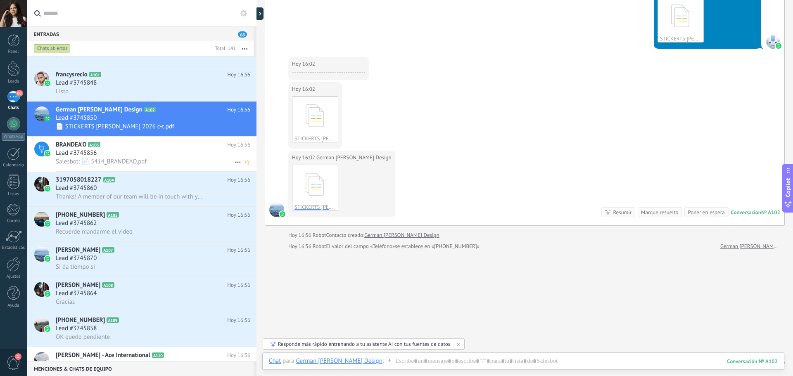
click at [146, 155] on div "Lead #3745856" at bounding box center [153, 153] width 195 height 8
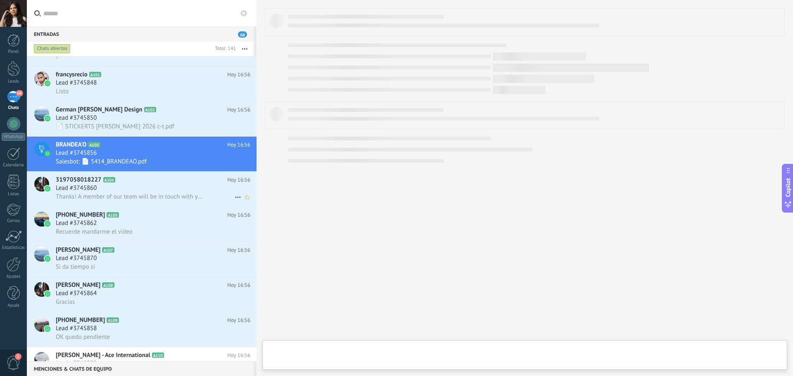
click at [146, 182] on h2 "3197058018227 A104" at bounding box center [141, 180] width 171 height 8
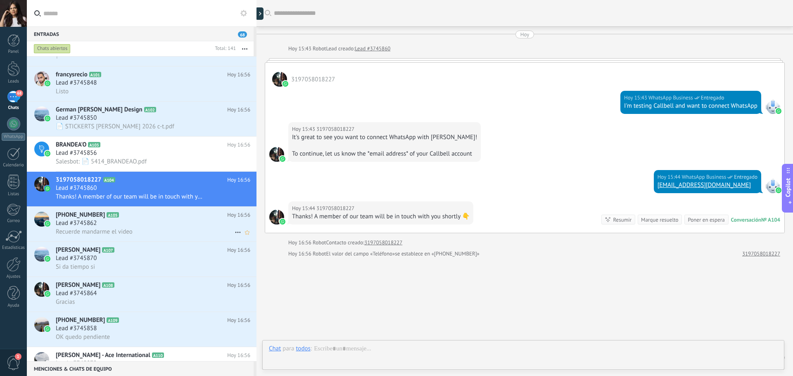
scroll to position [26, 0]
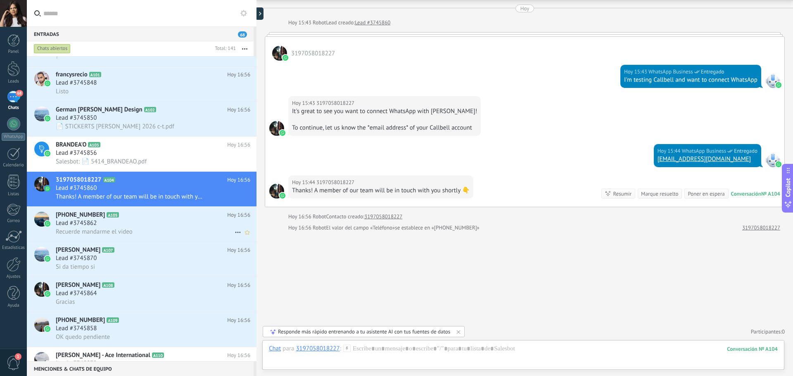
click at [156, 215] on h2 "+18299217483 A105" at bounding box center [141, 215] width 171 height 8
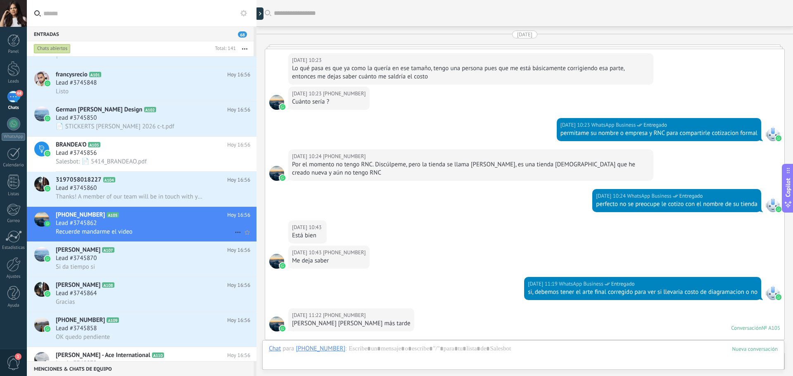
scroll to position [457, 0]
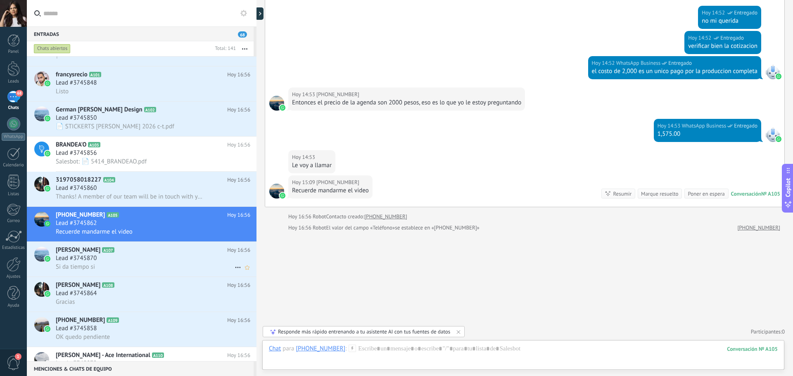
click at [151, 252] on h2 "Gustavo Díaz A107" at bounding box center [141, 250] width 171 height 8
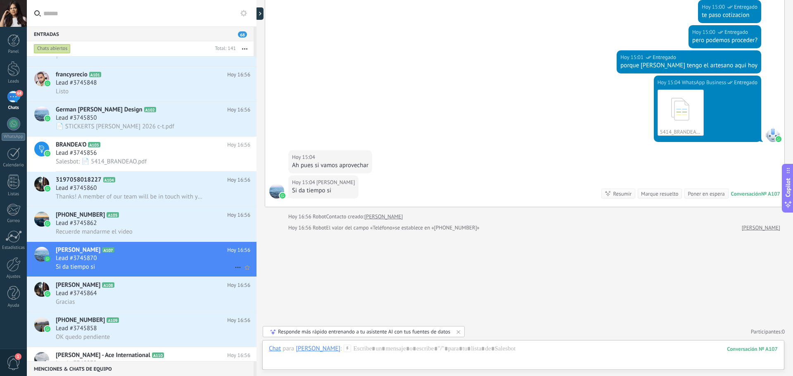
scroll to position [207, 0]
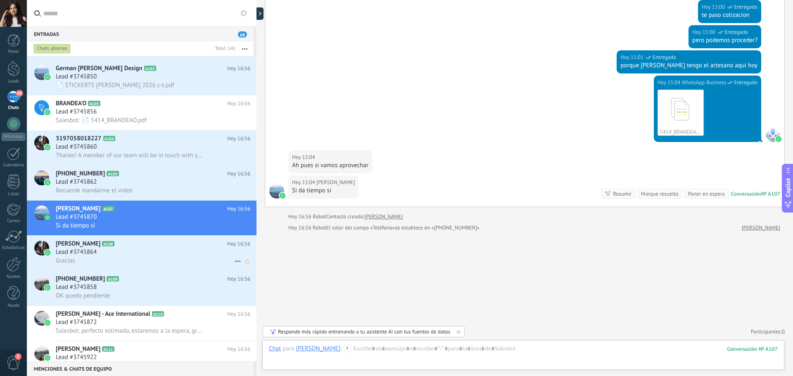
click at [149, 245] on h2 "Lic Dauris Manuel A108" at bounding box center [141, 244] width 171 height 8
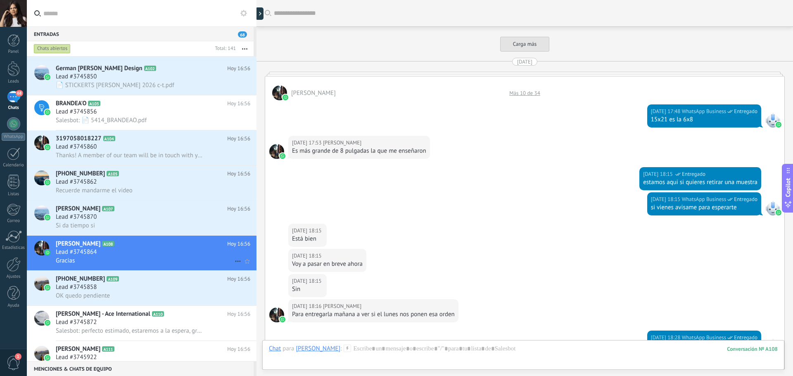
scroll to position [379, 0]
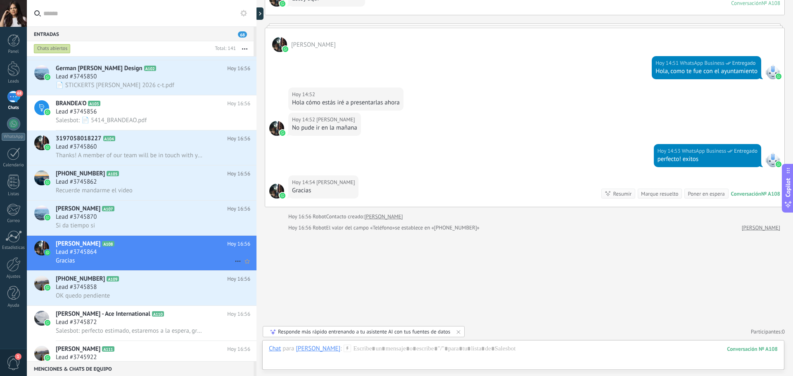
click at [145, 269] on div "Lic Dauris Manuel A108 Hoy 16:56 Lead #3745864 Gracias" at bounding box center [156, 253] width 201 height 35
click at [147, 281] on h2 "+18299612410 A109" at bounding box center [141, 279] width 171 height 8
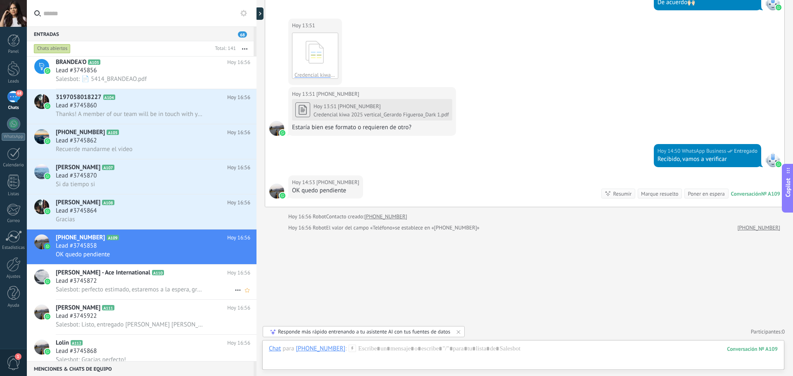
scroll to position [290, 0]
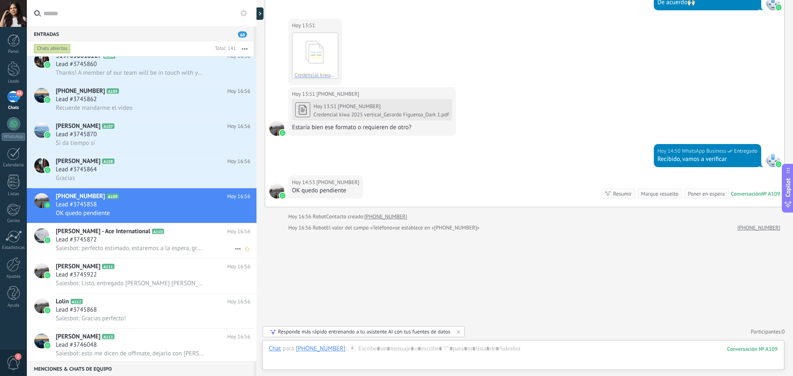
click at [155, 252] on h3 "Salesbot: perfecto estimado, estaremos a la espera, gracias! +" at bounding box center [132, 249] width 153 height 8
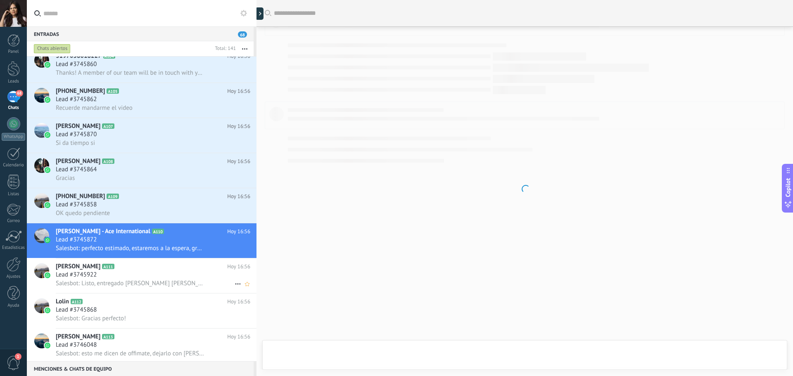
click at [152, 272] on div "Lead #3745922" at bounding box center [153, 275] width 195 height 8
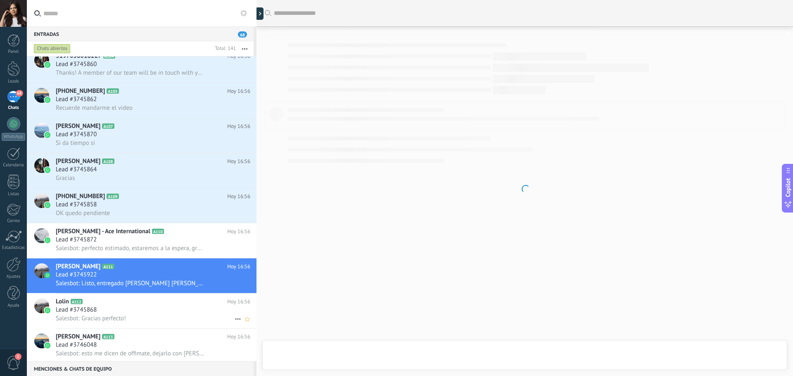
scroll to position [758, 0]
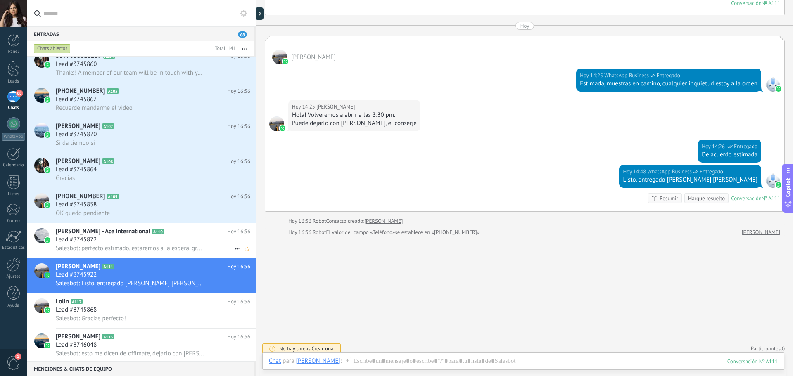
click at [168, 251] on span "Salesbot: perfecto estimado, estaremos a la espera, gracias! +" at bounding box center [130, 249] width 149 height 8
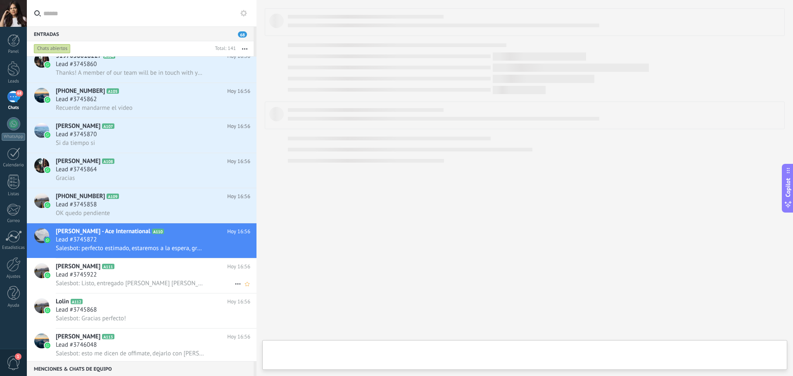
click at [165, 280] on div "Salesbot: Listo, entregado al sr. Pedro" at bounding box center [153, 283] width 195 height 9
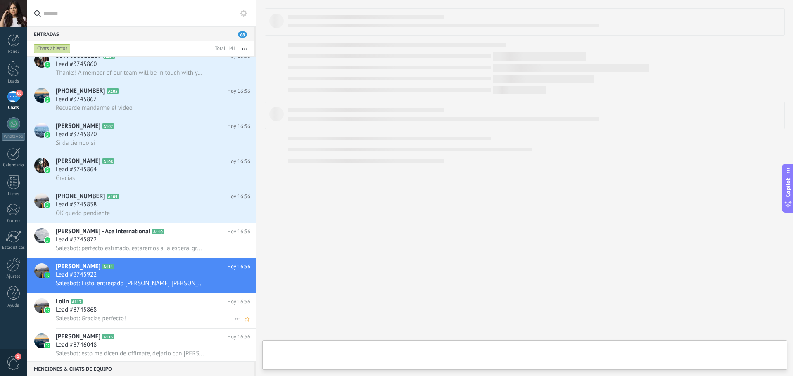
click at [161, 281] on div "Lolin A112 Hoy 16:56 Lead #3745868 Salesbot: Gracias perfecto!" at bounding box center [156, 311] width 201 height 35
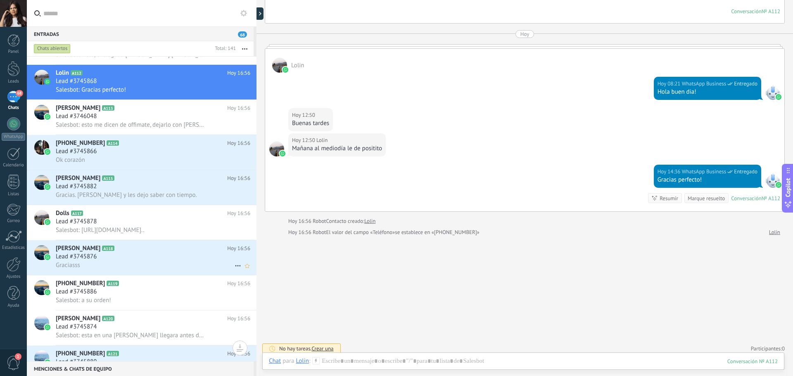
scroll to position [579, 0]
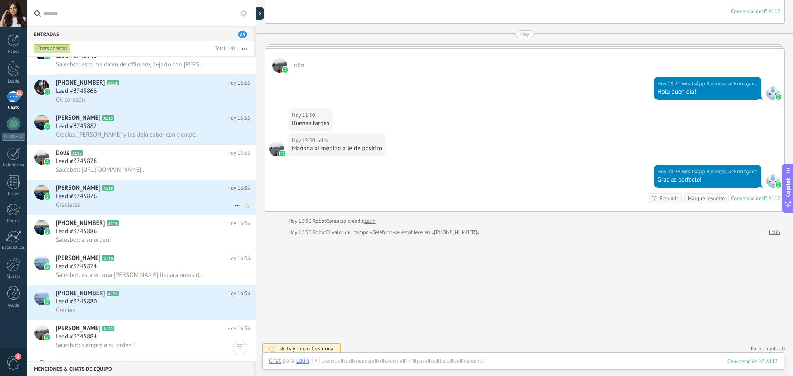
click at [147, 204] on div "Graciasss" at bounding box center [153, 205] width 195 height 9
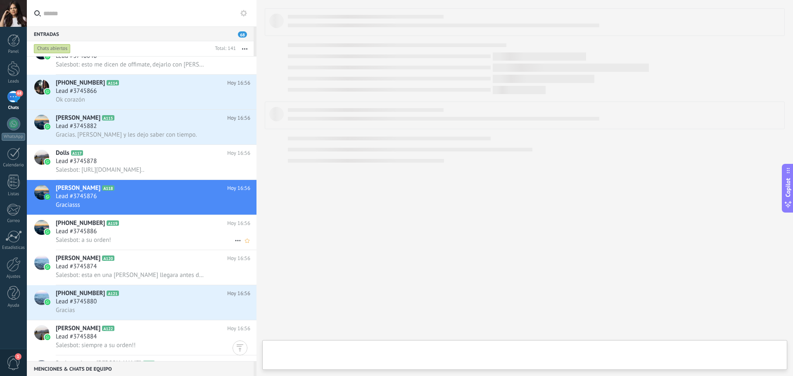
click at [145, 229] on div "Lead #3745886" at bounding box center [153, 232] width 195 height 8
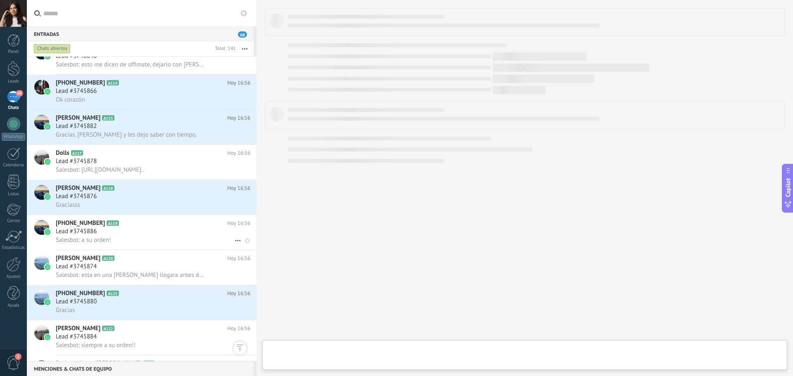
click at [145, 248] on div "+18495063060 A119 Hoy 16:56 Lead #3745886 Salesbot: a su orden!" at bounding box center [156, 232] width 201 height 35
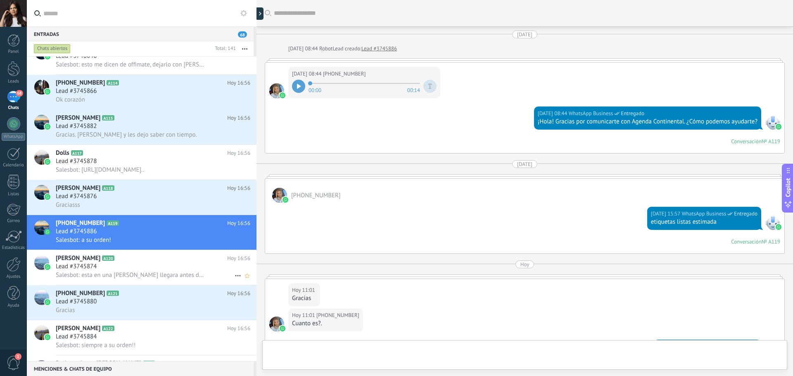
scroll to position [243, 0]
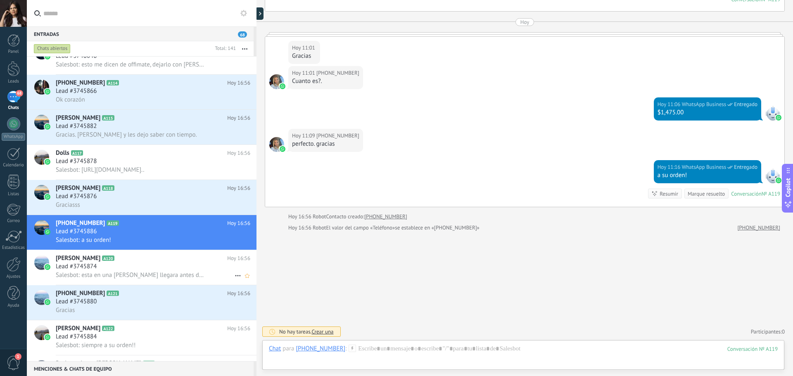
click at [141, 269] on div "Lead #3745874" at bounding box center [153, 267] width 195 height 8
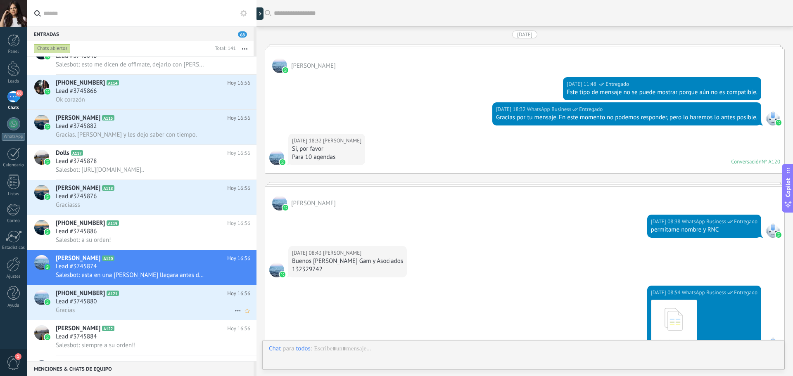
drag, startPoint x: 133, startPoint y: 297, endPoint x: 132, endPoint y: 311, distance: 13.7
click at [133, 281] on div "+18298874556 A121 Hoy 16:56 Lead #3745880 Gracias" at bounding box center [156, 303] width 201 height 35
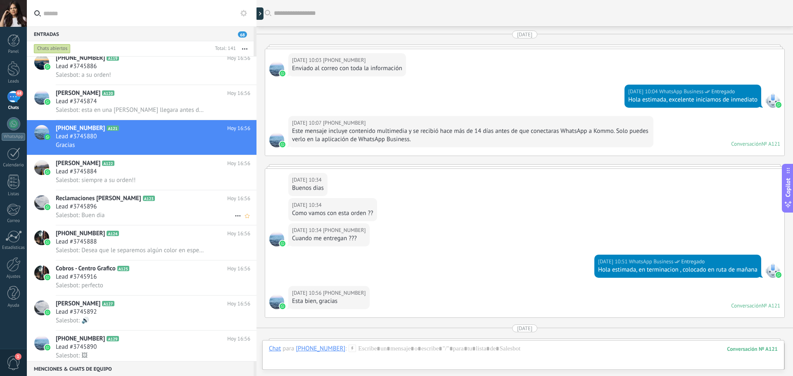
scroll to position [1451, 0]
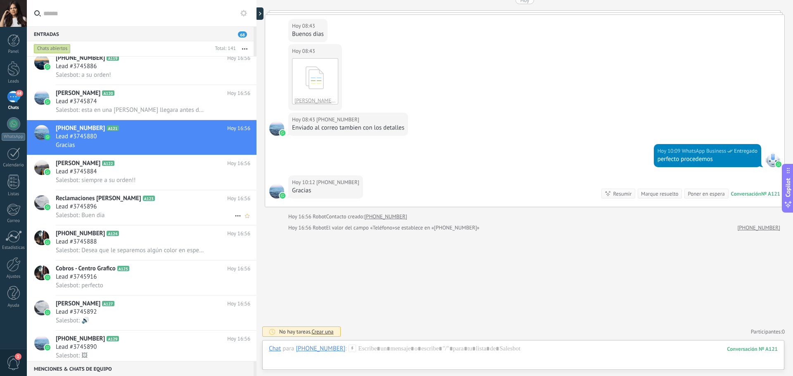
click at [143, 205] on div "Lead #3745896" at bounding box center [153, 207] width 195 height 8
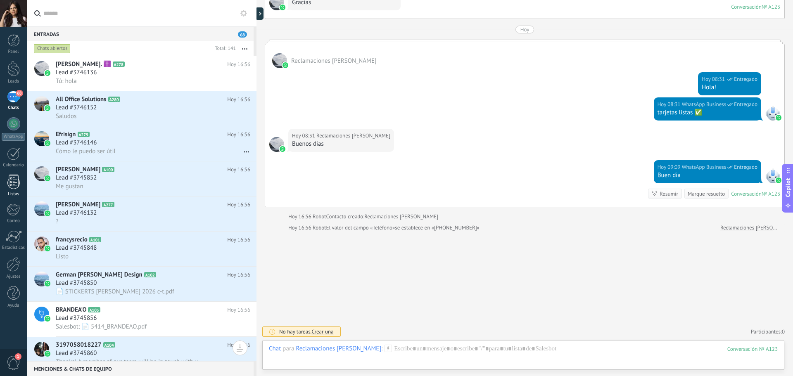
click at [15, 181] on div at bounding box center [13, 182] width 12 height 14
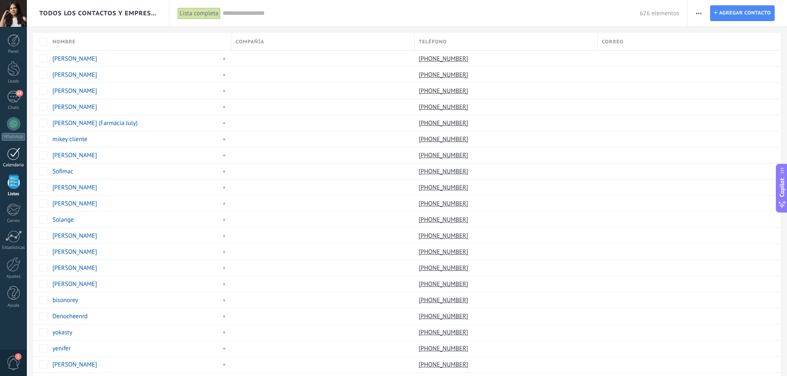
click at [14, 164] on div "Calendario" at bounding box center [14, 165] width 24 height 5
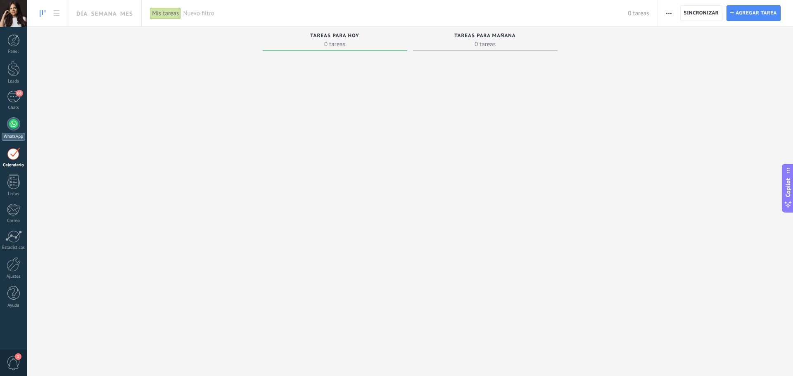
click at [16, 124] on div at bounding box center [13, 123] width 13 height 13
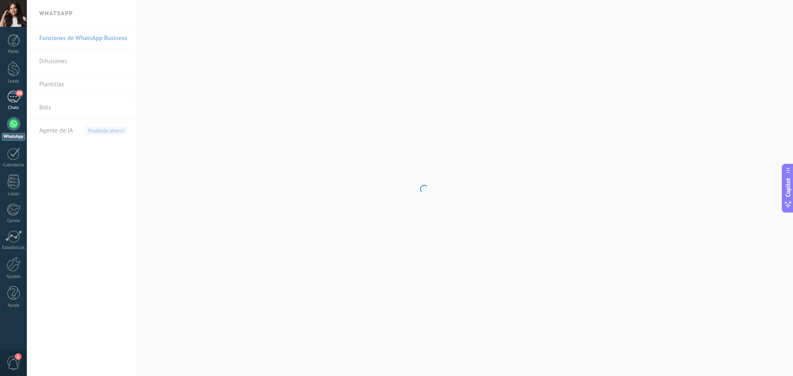
click at [19, 100] on div "68" at bounding box center [13, 97] width 13 height 12
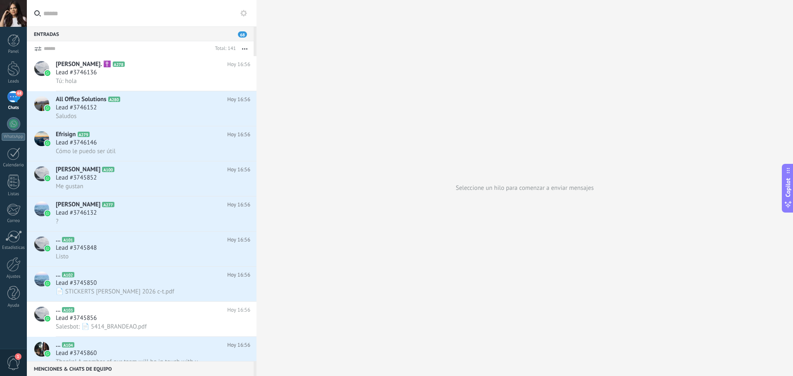
click at [17, 99] on div "68" at bounding box center [13, 97] width 13 height 12
click at [14, 47] on link "Panel" at bounding box center [13, 44] width 27 height 20
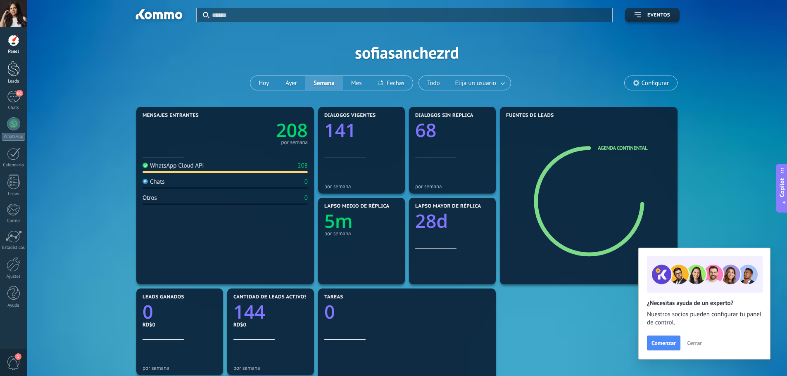
click at [15, 79] on link "Leads" at bounding box center [13, 72] width 27 height 23
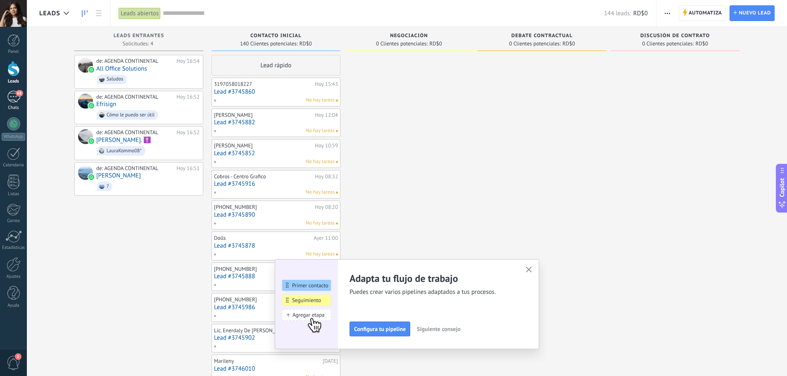
click at [14, 99] on div "68" at bounding box center [13, 97] width 13 height 12
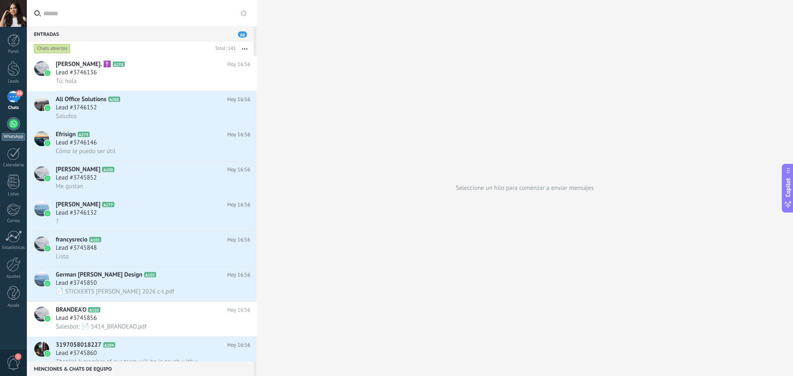
click at [14, 121] on div at bounding box center [13, 123] width 13 height 13
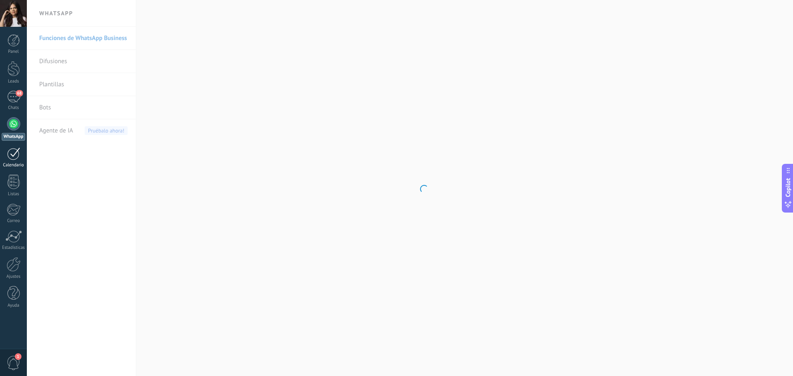
click at [18, 155] on div at bounding box center [13, 154] width 13 height 13
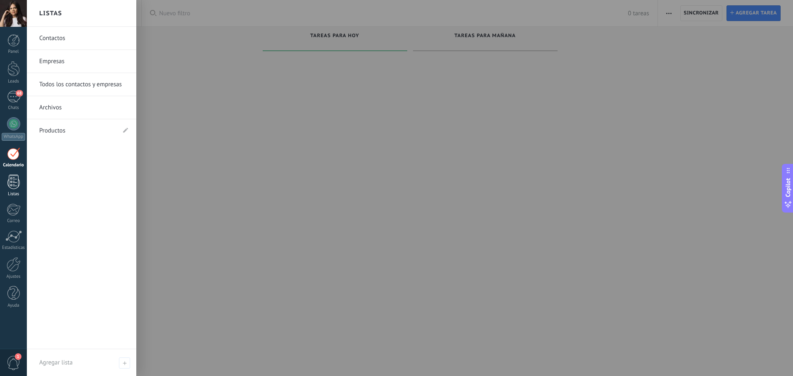
drag, startPoint x: 18, startPoint y: 185, endPoint x: 24, endPoint y: 214, distance: 29.9
click at [18, 185] on div at bounding box center [13, 182] width 12 height 14
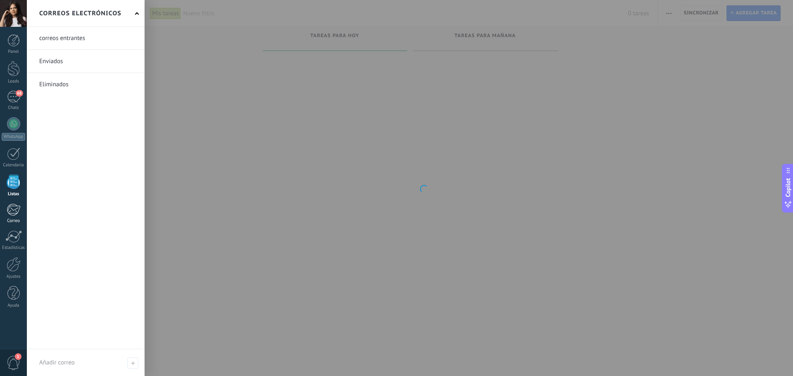
click at [14, 212] on div at bounding box center [14, 210] width 14 height 12
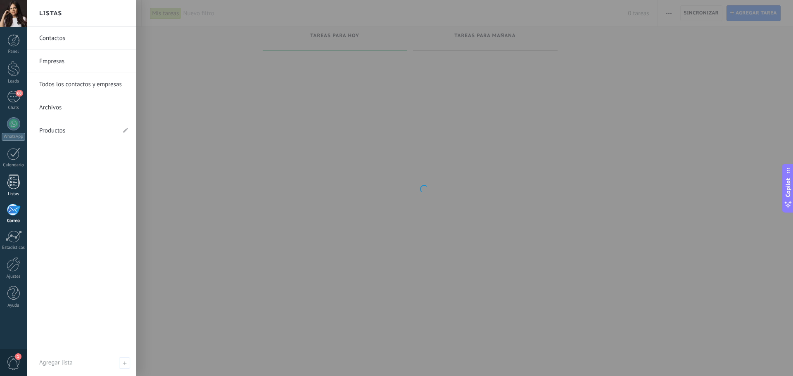
click at [11, 180] on div at bounding box center [13, 182] width 12 height 14
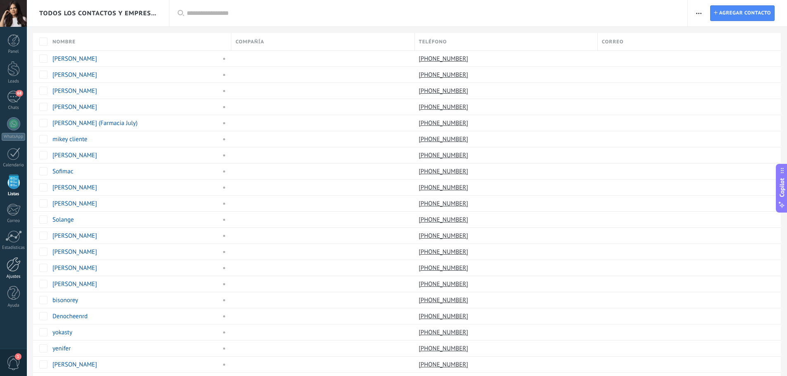
click at [13, 263] on div at bounding box center [14, 264] width 14 height 14
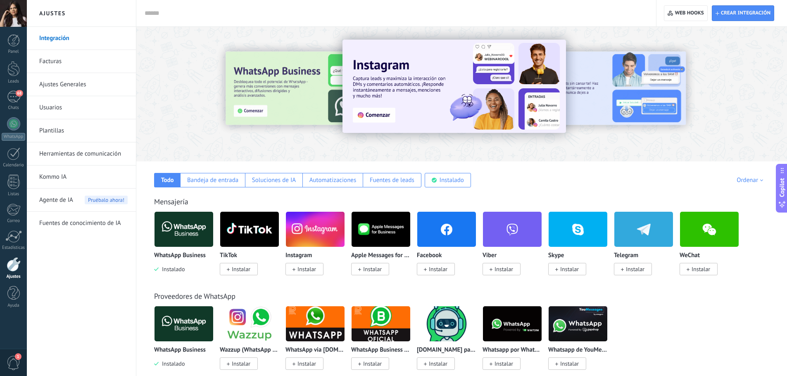
click at [59, 116] on link "Usuarios" at bounding box center [83, 107] width 88 height 23
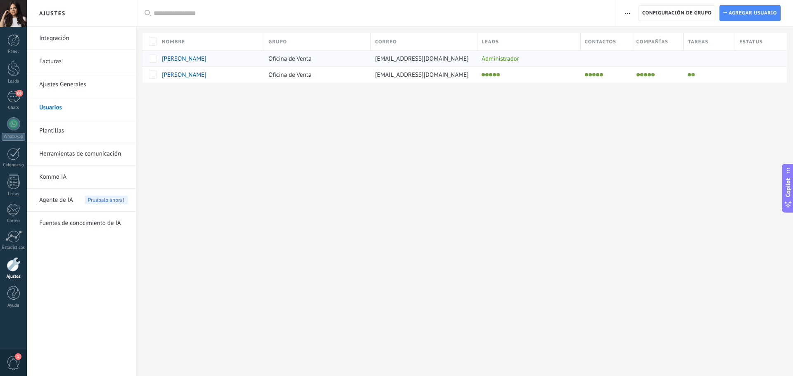
click at [164, 59] on span "[PERSON_NAME]" at bounding box center [184, 59] width 45 height 8
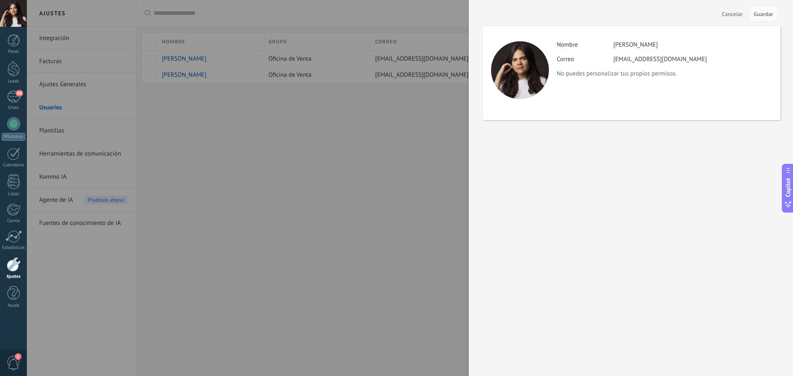
click at [430, 55] on div "Actividad Nombre Sofia Sanchez Correo sofiasanchezrd@gmail.com No puedes person…" at bounding box center [664, 59] width 215 height 37
drag, startPoint x: 629, startPoint y: 55, endPoint x: 702, endPoint y: 50, distance: 73.3
click at [430, 55] on div "Actividad Nombre Sofia Sanchez Correo sofiasanchezrd@gmail.com No puedes person…" at bounding box center [664, 59] width 215 height 37
click at [430, 14] on span "Cancelar" at bounding box center [732, 14] width 21 height 6
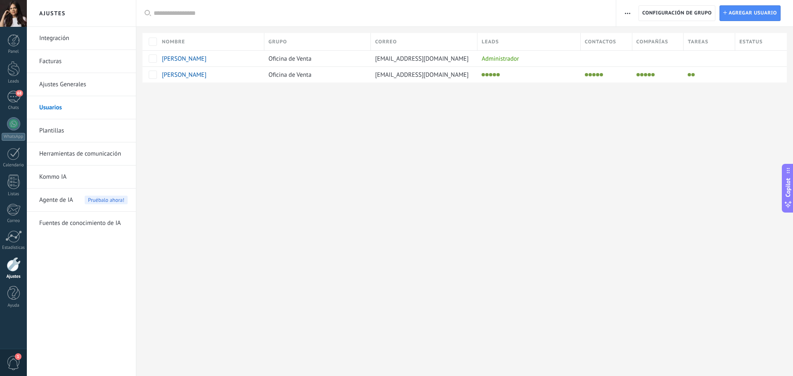
click at [430, 14] on icon "button" at bounding box center [627, 13] width 5 height 1
click at [430, 72] on span "Límites de actividade" at bounding box center [660, 68] width 56 height 17
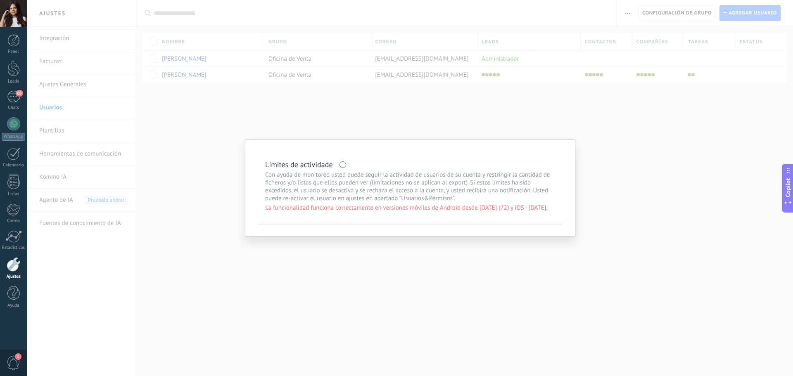
click at [430, 125] on div "Límites de actividade Con ayuda de monitoreo usted puede seguir la actividad de…" at bounding box center [410, 188] width 766 height 376
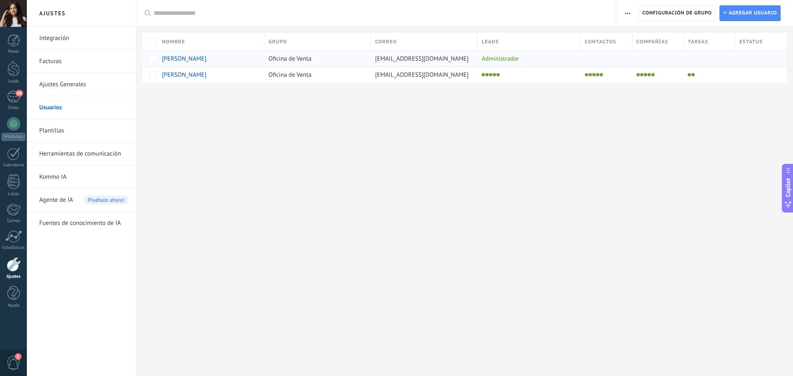
click at [350, 64] on div "Oficina de Venta" at bounding box center [315, 59] width 102 height 16
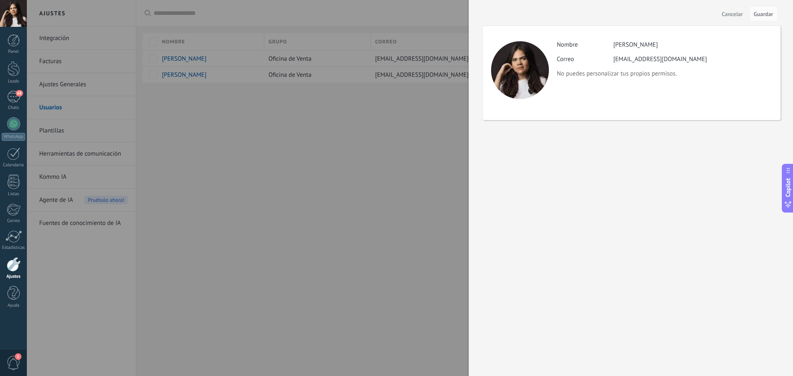
click at [288, 75] on div at bounding box center [396, 188] width 793 height 376
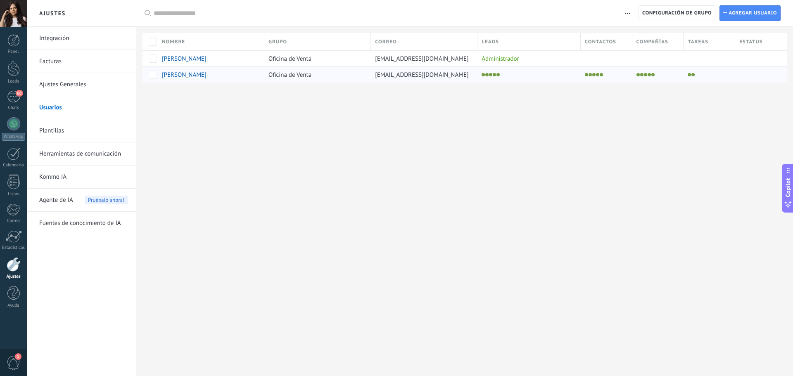
click at [197, 72] on span "Laura Sanchez" at bounding box center [184, 75] width 45 height 8
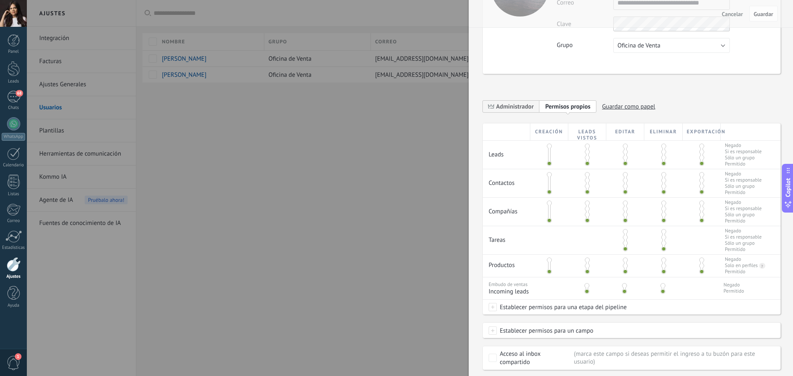
scroll to position [129, 0]
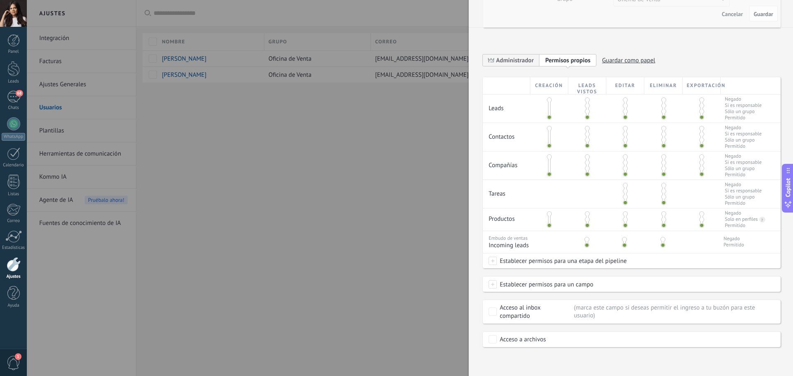
click at [430, 281] on span at bounding box center [493, 285] width 8 height 8
click at [430, 188] on div "Contacto: Cargo" at bounding box center [525, 185] width 72 height 14
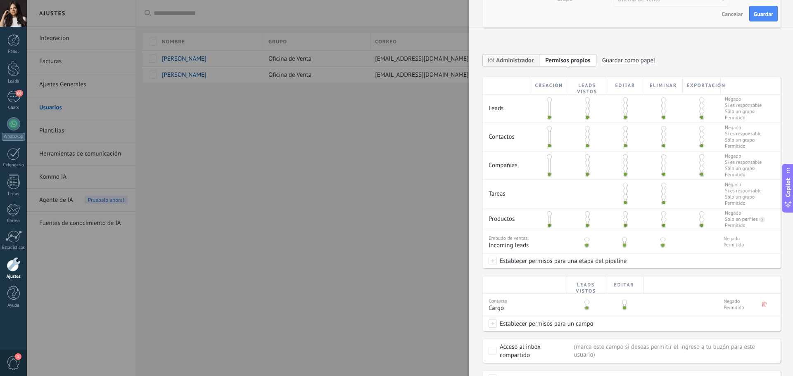
scroll to position [168, 0]
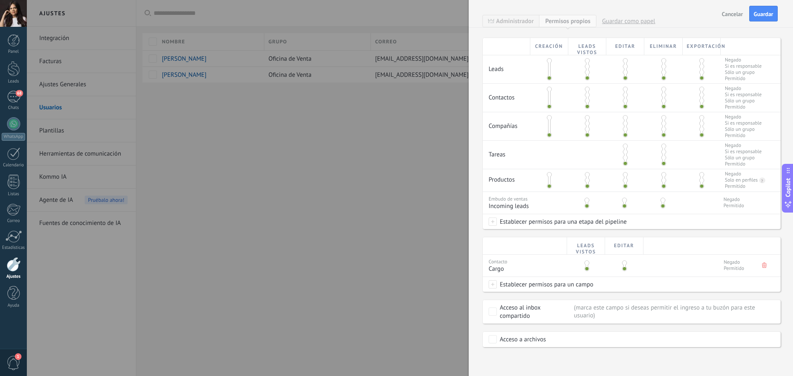
click at [430, 281] on span at bounding box center [493, 285] width 8 height 8
drag, startPoint x: 755, startPoint y: 266, endPoint x: 762, endPoint y: 266, distance: 6.6
click at [430, 266] on div "Contacto Cargo Negado Permitido" at bounding box center [632, 266] width 298 height 22
click at [430, 266] on icon at bounding box center [764, 265] width 5 height 5
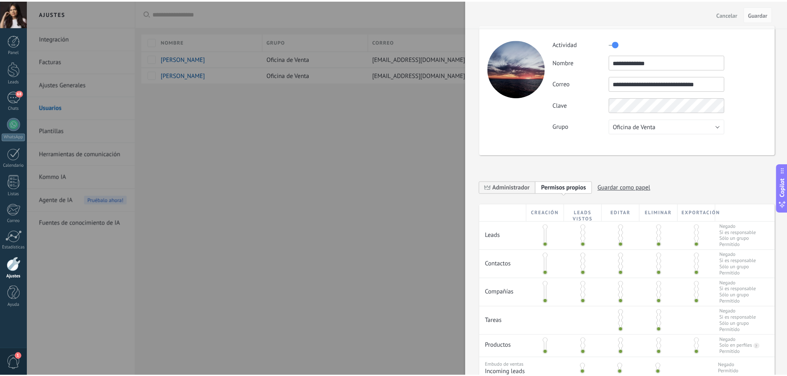
scroll to position [0, 0]
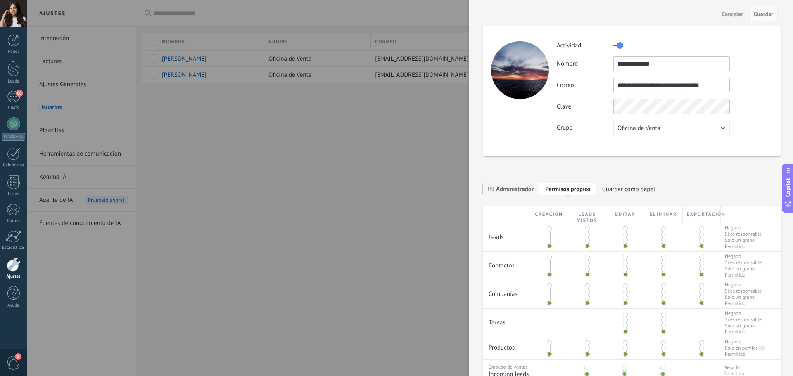
click at [430, 188] on span "Guardar como papel" at bounding box center [628, 189] width 53 height 13
click at [430, 193] on span "Administrador" at bounding box center [515, 190] width 38 height 8
click at [430, 17] on span "Guardar" at bounding box center [763, 14] width 19 height 6
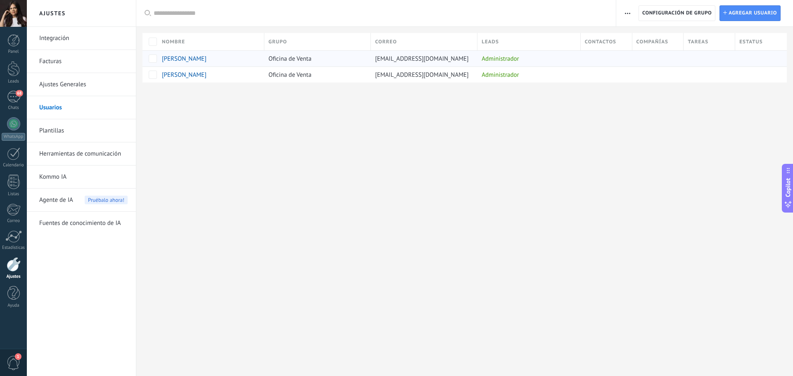
click at [171, 59] on span "[PERSON_NAME]" at bounding box center [184, 59] width 45 height 8
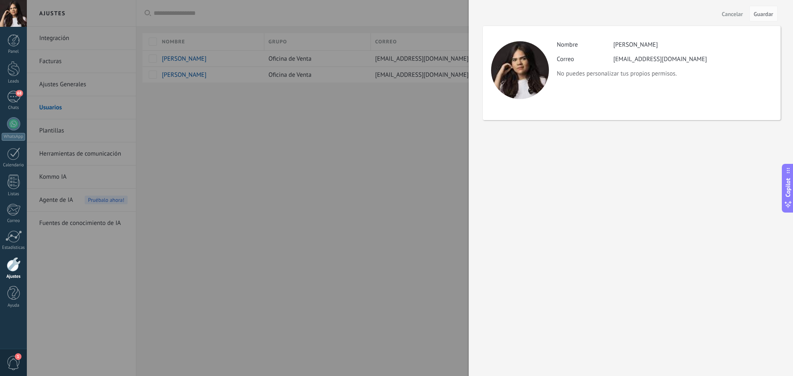
drag, startPoint x: 578, startPoint y: 55, endPoint x: 594, endPoint y: 52, distance: 16.0
click at [430, 55] on label "Correo" at bounding box center [585, 59] width 57 height 8
drag, startPoint x: 618, startPoint y: 67, endPoint x: 583, endPoint y: 79, distance: 36.6
click at [430, 79] on div "Actividad Nombre Sofia Sanchez Correo sofiasanchezrd@gmail.com No puedes person…" at bounding box center [632, 73] width 298 height 94
click at [430, 13] on span "Guardar" at bounding box center [763, 14] width 19 height 6
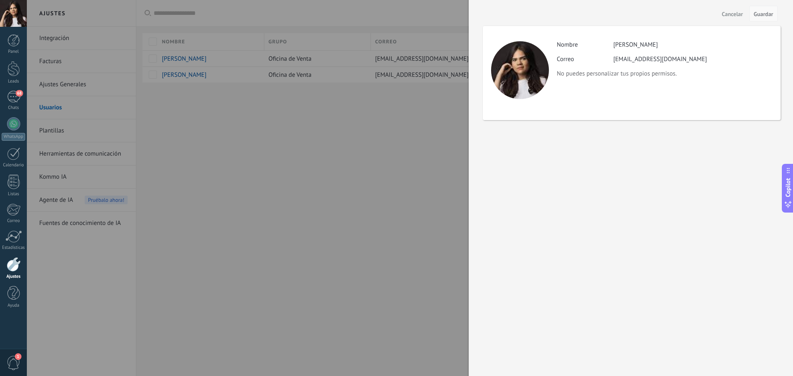
click at [430, 16] on span "Guardar" at bounding box center [763, 14] width 19 height 6
click at [249, 134] on div at bounding box center [396, 188] width 793 height 376
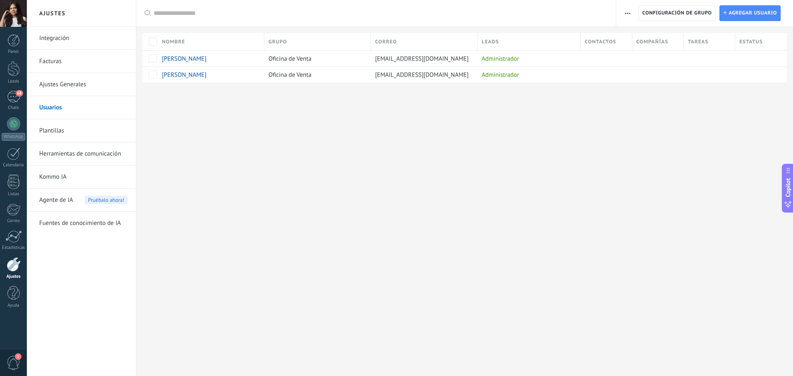
click at [371, 155] on div "Ajustes Integración Facturas Ajustes Generales Usuarios Plantillas Herramientas…" at bounding box center [410, 188] width 766 height 376
click at [64, 127] on link "Plantillas" at bounding box center [83, 130] width 88 height 23
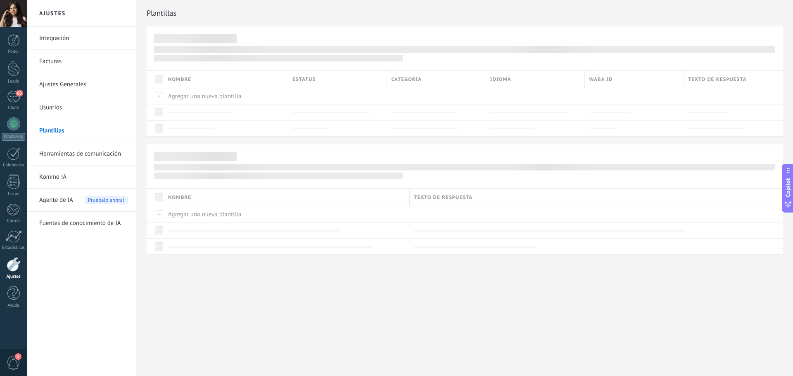
click at [69, 83] on link "Ajustes Generales" at bounding box center [83, 84] width 88 height 23
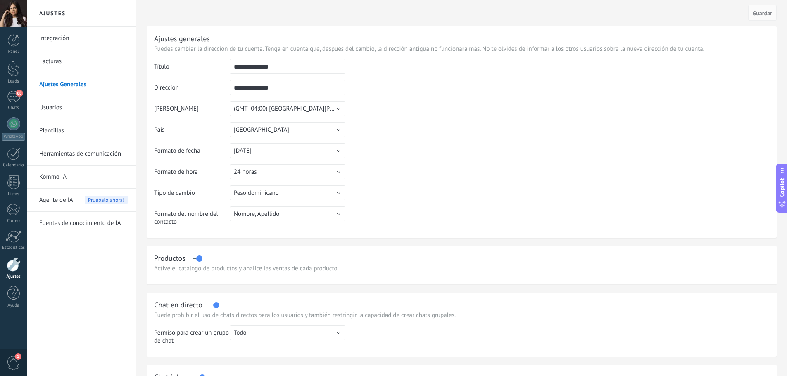
click at [59, 64] on link "Facturas" at bounding box center [83, 61] width 88 height 23
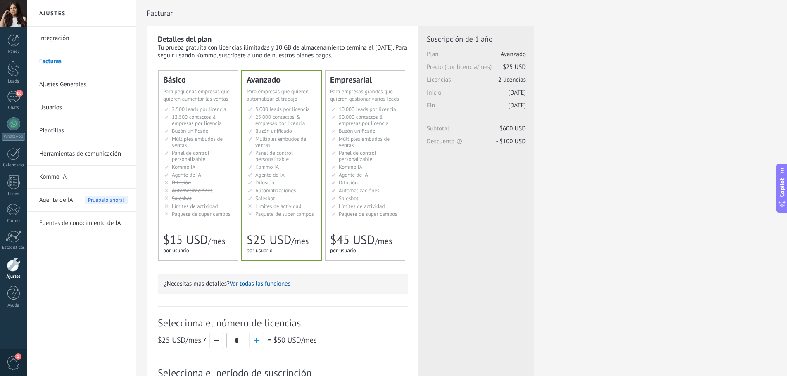
click at [198, 139] on span "Múltiples embudos de ventas" at bounding box center [197, 142] width 51 height 13
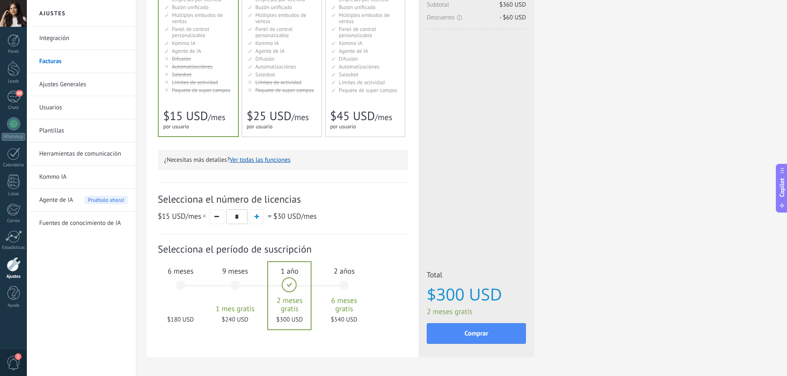
scroll to position [153, 0]
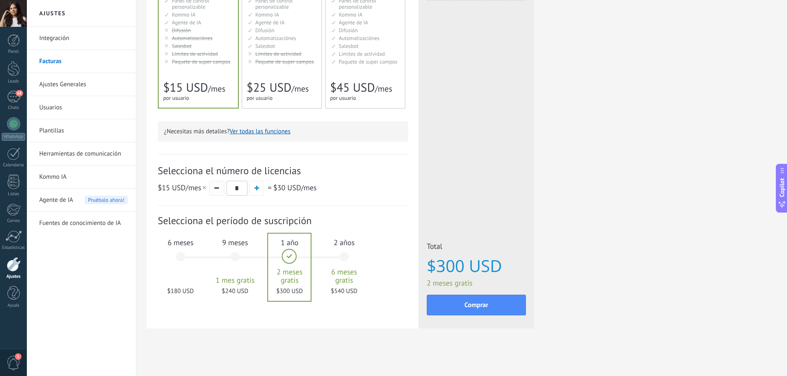
click at [217, 190] on button "button" at bounding box center [216, 188] width 15 height 15
type input "*"
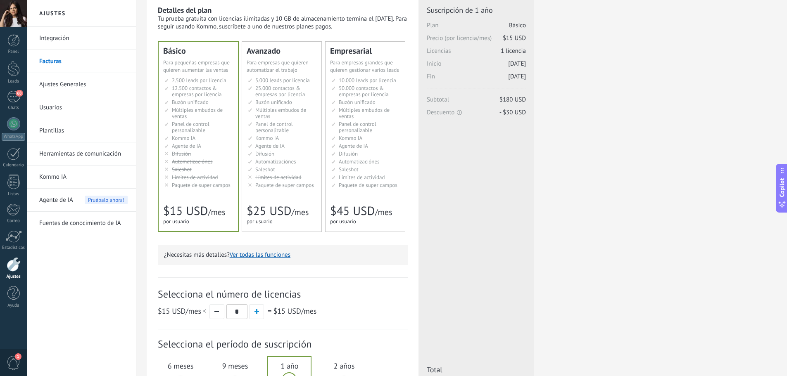
scroll to position [0, 0]
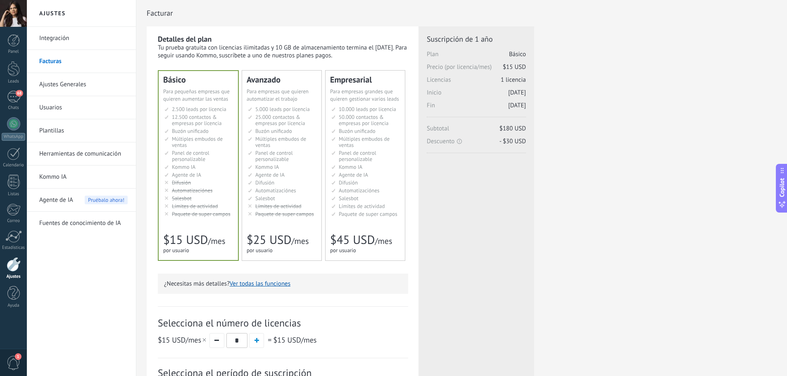
click at [58, 34] on link "Integración" at bounding box center [83, 38] width 88 height 23
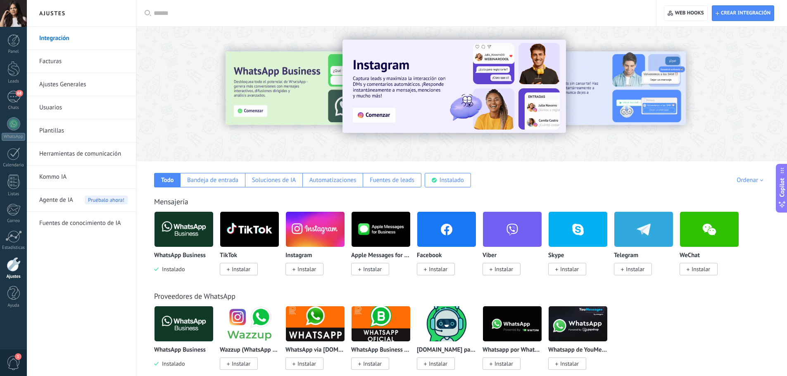
click at [55, 61] on link "Facturas" at bounding box center [83, 61] width 88 height 23
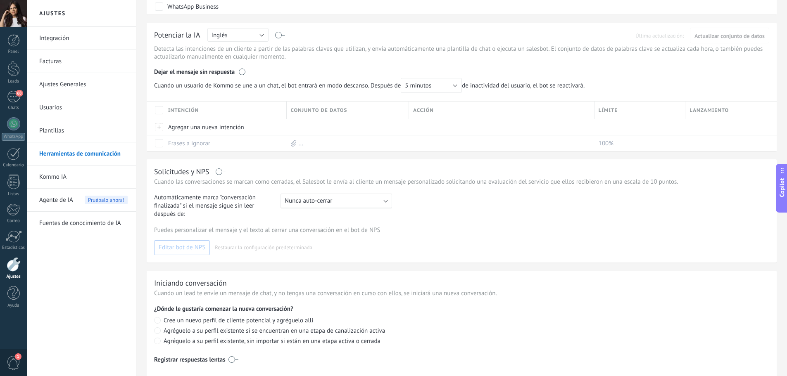
scroll to position [236, 0]
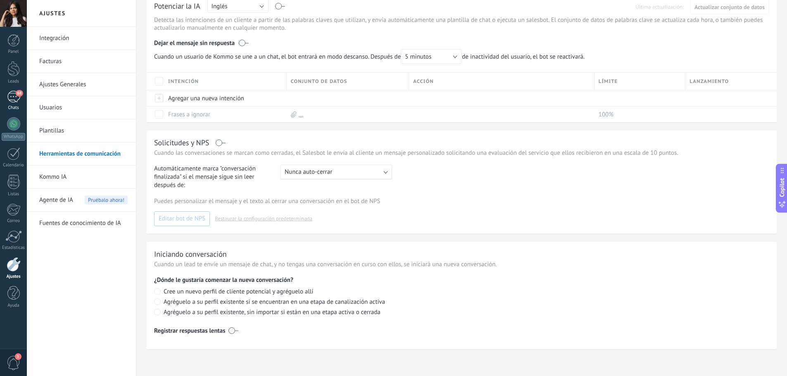
click at [10, 99] on div "68" at bounding box center [13, 97] width 13 height 12
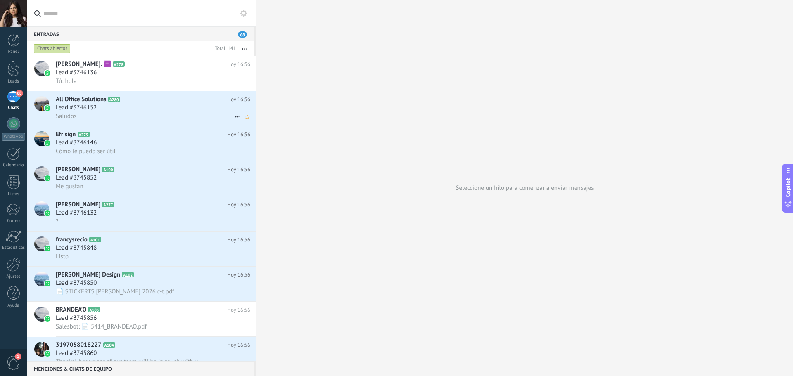
click at [142, 111] on div "Lead #3746152" at bounding box center [153, 108] width 195 height 8
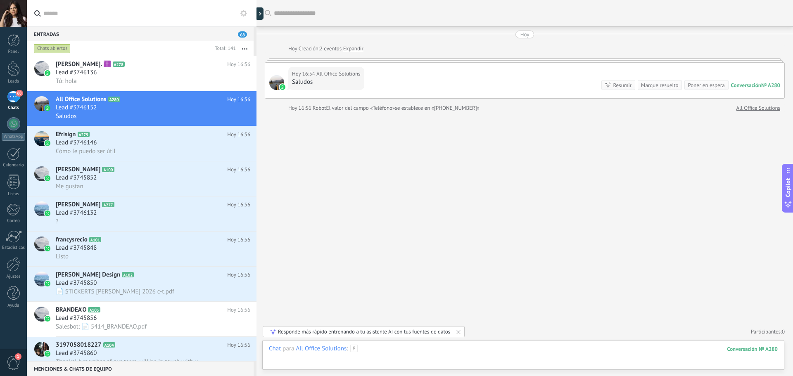
click at [389, 350] on div at bounding box center [523, 357] width 509 height 25
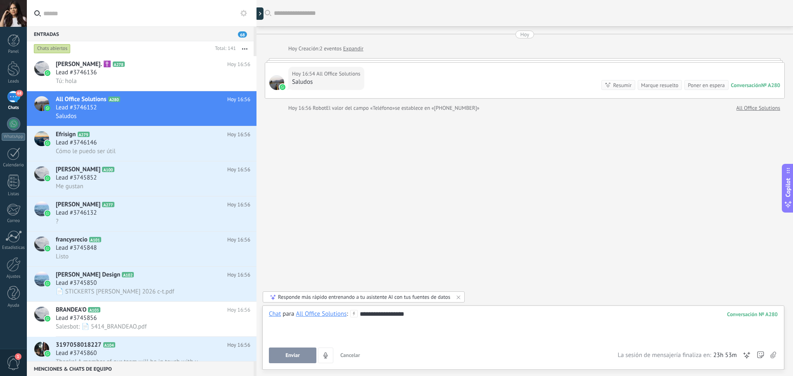
click at [302, 355] on button "Enviar" at bounding box center [293, 356] width 48 height 16
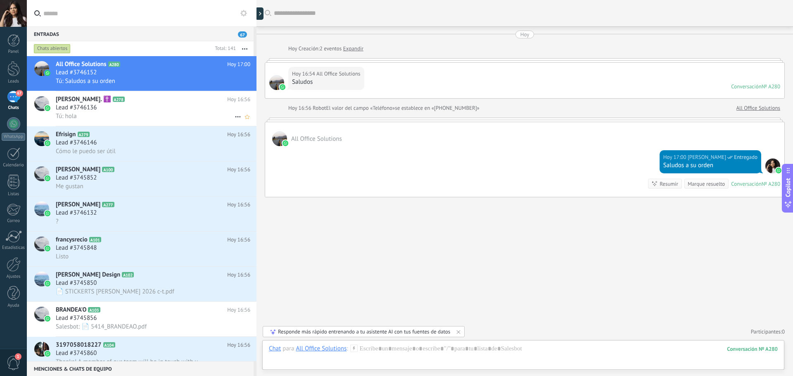
click at [121, 113] on div "Tú: hola" at bounding box center [153, 116] width 195 height 9
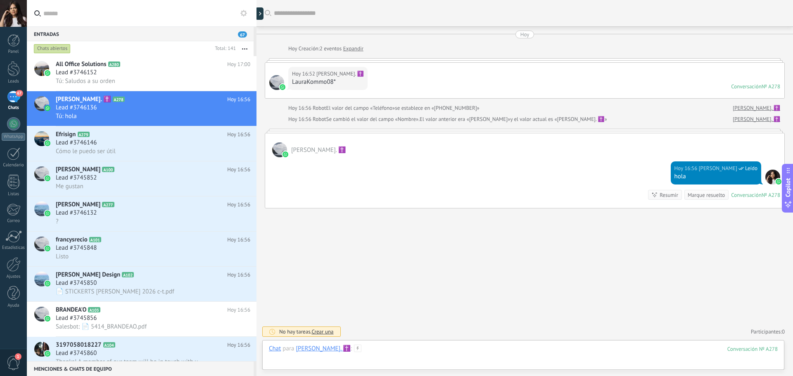
click at [385, 350] on div at bounding box center [523, 357] width 509 height 25
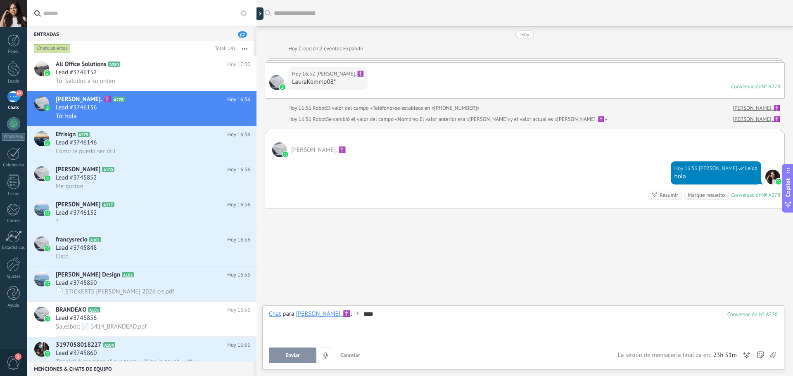
click at [289, 354] on span "Enviar" at bounding box center [293, 356] width 14 height 6
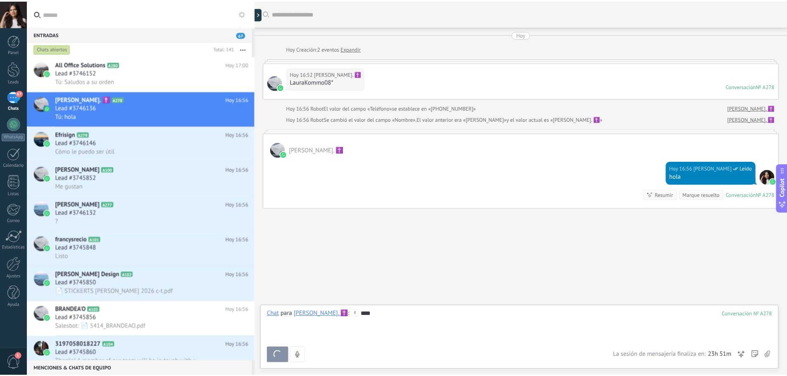
scroll to position [2, 0]
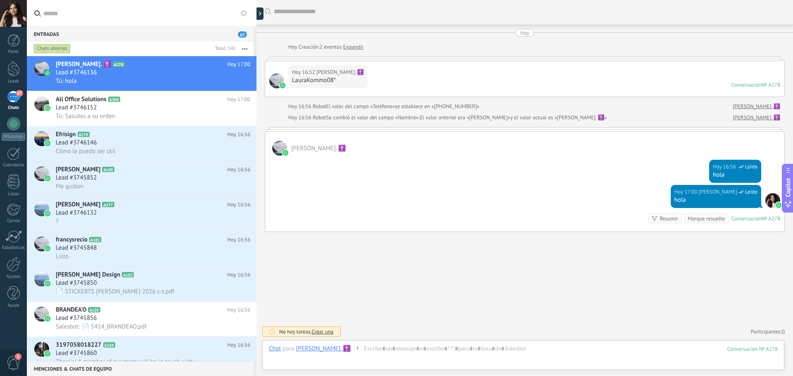
click at [600, 279] on div "Buscar Carga más [DATE] [DATE] Creación: 2 eventos Expandir [DATE] 16:52 [PERSO…" at bounding box center [525, 187] width 537 height 378
drag, startPoint x: 14, startPoint y: 42, endPoint x: 14, endPoint y: 47, distance: 4.6
click at [14, 42] on div at bounding box center [13, 40] width 12 height 12
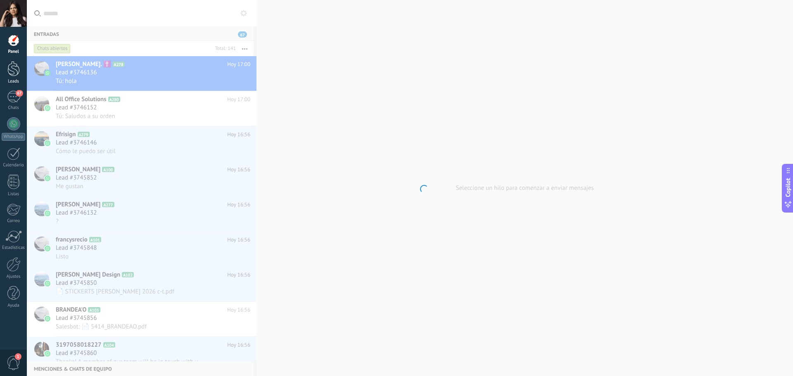
click at [17, 70] on div at bounding box center [13, 68] width 12 height 15
click at [243, 15] on body ".abccls-1,.abccls-2{fill-rule:evenodd}.abccls-2{fill:#fff} .abfcls-1{fill:none}…" at bounding box center [396, 188] width 793 height 376
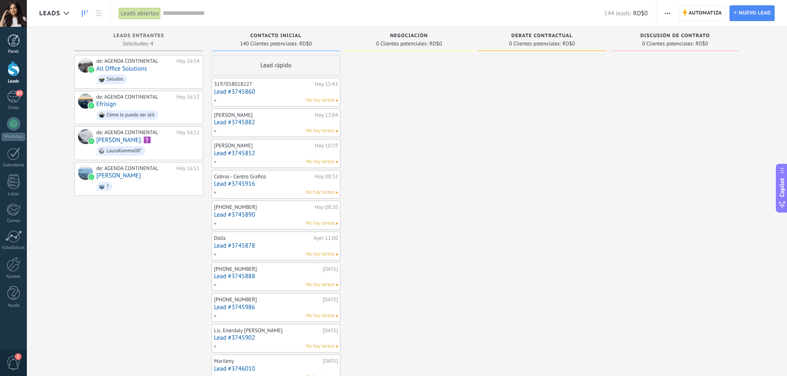
click at [17, 36] on div at bounding box center [13, 40] width 12 height 12
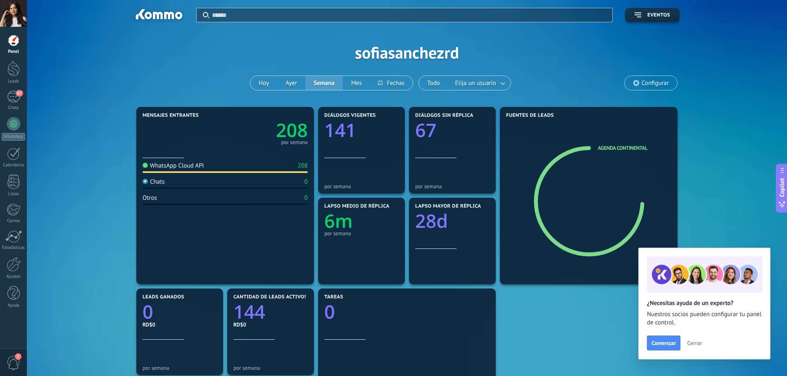
click at [634, 86] on icon at bounding box center [636, 83] width 7 height 7
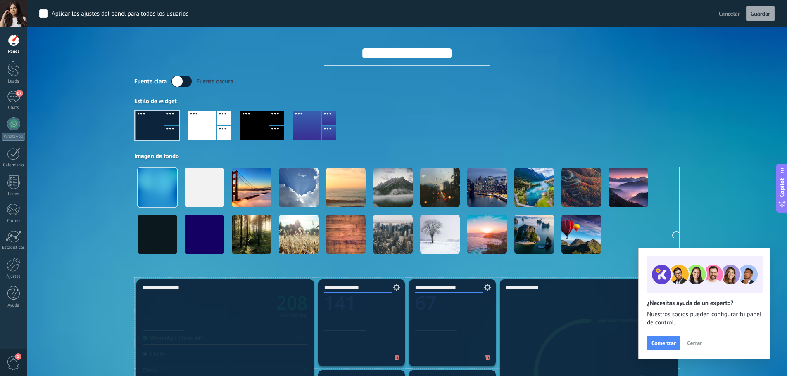
click at [638, 84] on div "Fuente [PERSON_NAME] oscura" at bounding box center [406, 82] width 545 height 12
click at [208, 125] on div at bounding box center [202, 125] width 29 height 29
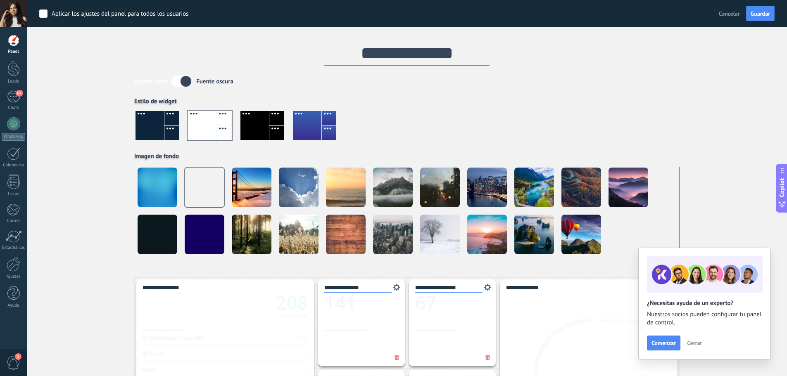
click at [257, 126] on div at bounding box center [254, 125] width 29 height 29
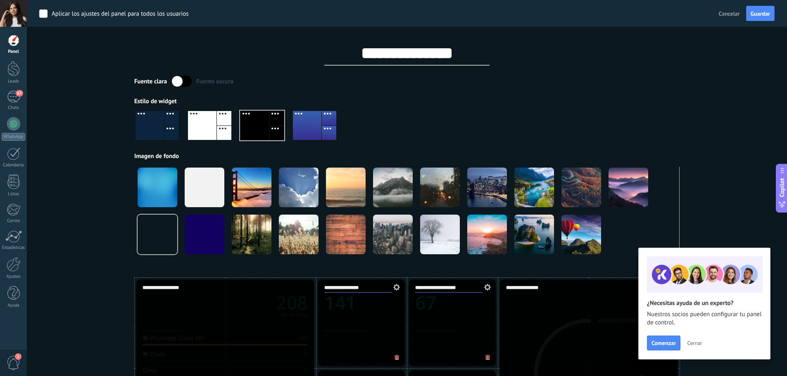
click at [217, 126] on div at bounding box center [224, 133] width 14 height 14
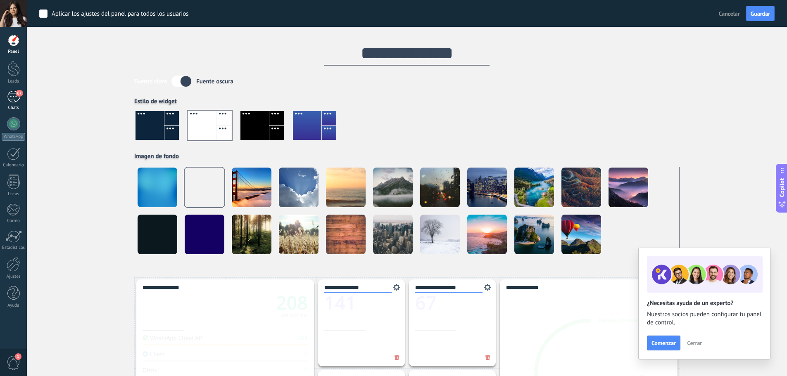
click at [17, 97] on div "67" at bounding box center [13, 97] width 13 height 12
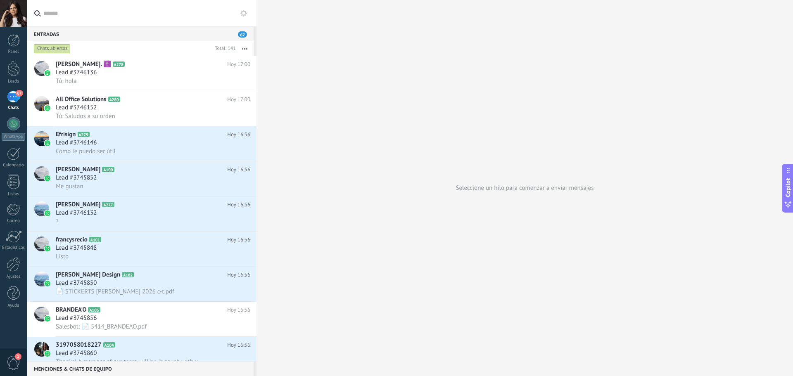
click at [14, 12] on div at bounding box center [13, 13] width 27 height 27
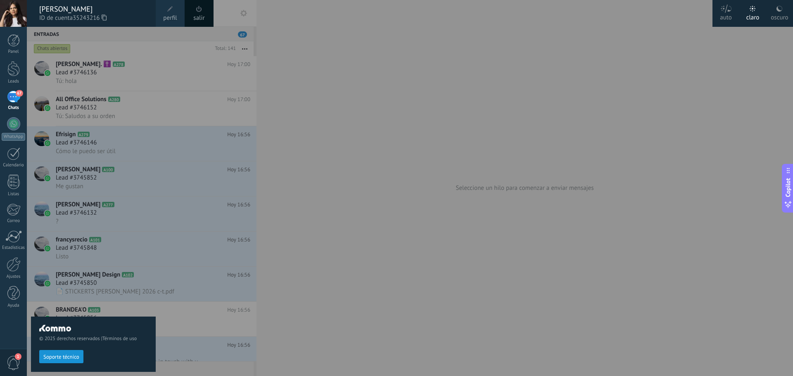
click at [178, 17] on link "perfil" at bounding box center [170, 13] width 29 height 27
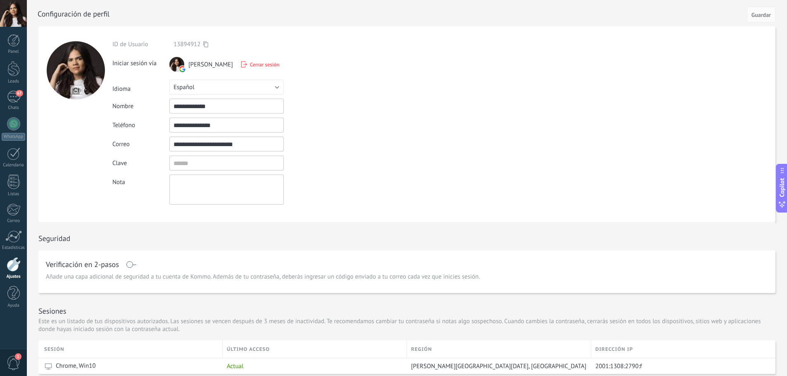
click at [204, 81] on div "**********" at bounding box center [245, 122] width 267 height 164
click at [214, 107] on input "**********" at bounding box center [226, 106] width 114 height 15
drag, startPoint x: 187, startPoint y: 105, endPoint x: 155, endPoint y: 105, distance: 31.4
click at [157, 105] on div "**********" at bounding box center [245, 106] width 267 height 15
click at [234, 104] on input "**********" at bounding box center [226, 106] width 114 height 15
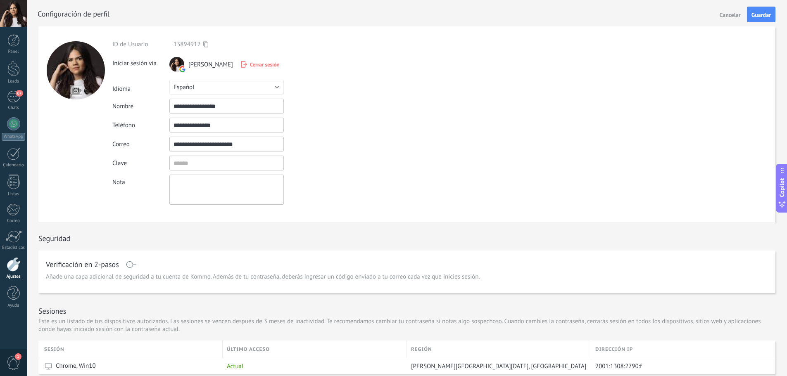
drag, startPoint x: 229, startPoint y: 110, endPoint x: 200, endPoint y: 106, distance: 29.3
click at [200, 106] on input "**********" at bounding box center [226, 106] width 114 height 15
type input "*********"
click at [265, 150] on input "**********" at bounding box center [226, 144] width 114 height 15
click at [755, 15] on span "Guardar" at bounding box center [761, 15] width 19 height 6
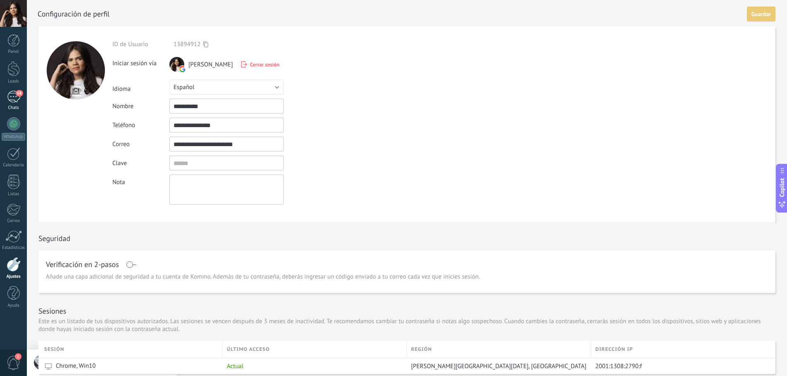
click at [12, 93] on div "68" at bounding box center [13, 97] width 13 height 12
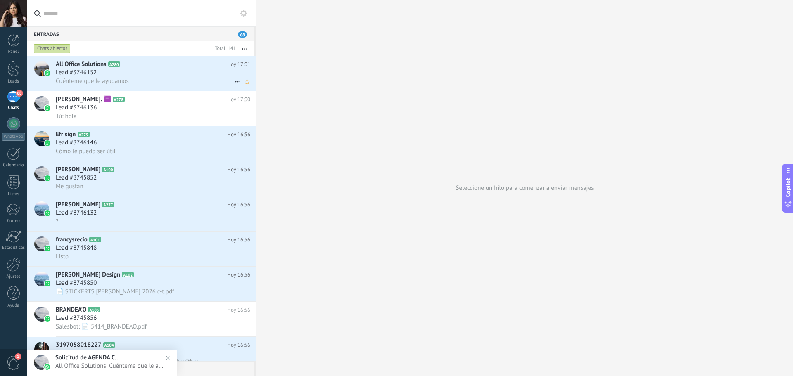
click at [133, 82] on div "Cuénteme que le ayudamos" at bounding box center [153, 81] width 195 height 9
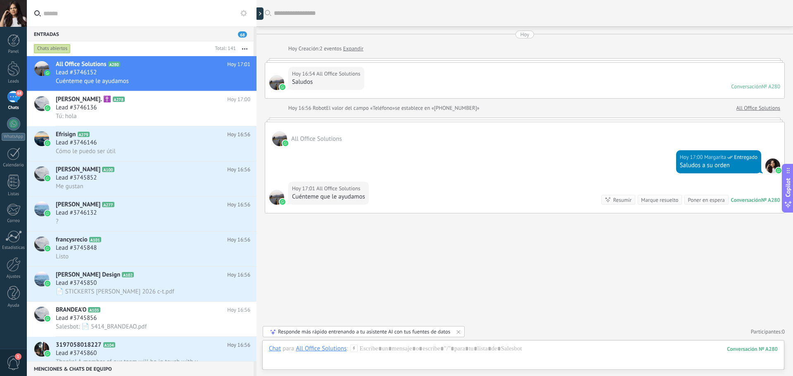
click at [257, 19] on div at bounding box center [257, 188] width 0 height 376
click at [262, 17] on div at bounding box center [261, 13] width 12 height 12
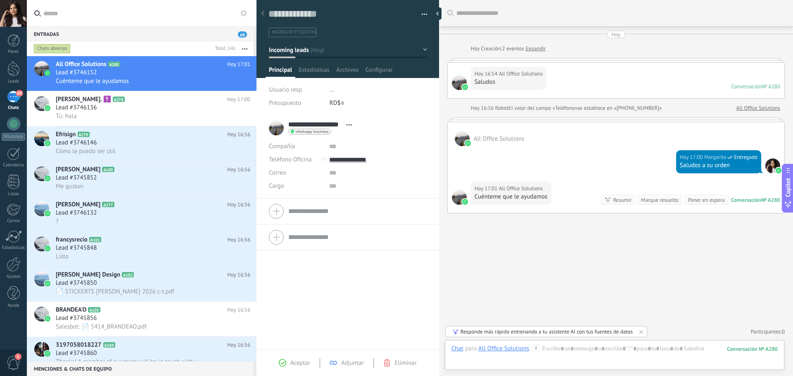
scroll to position [12, 0]
click at [436, 12] on div at bounding box center [439, 13] width 12 height 12
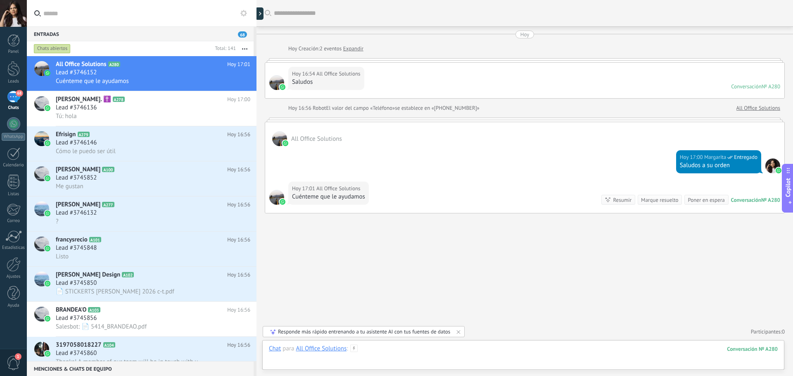
click at [370, 346] on div at bounding box center [523, 357] width 509 height 25
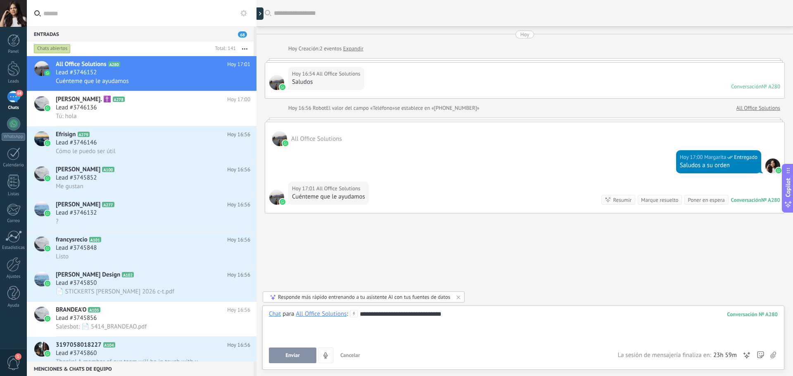
click at [288, 355] on span "Enviar" at bounding box center [293, 356] width 14 height 6
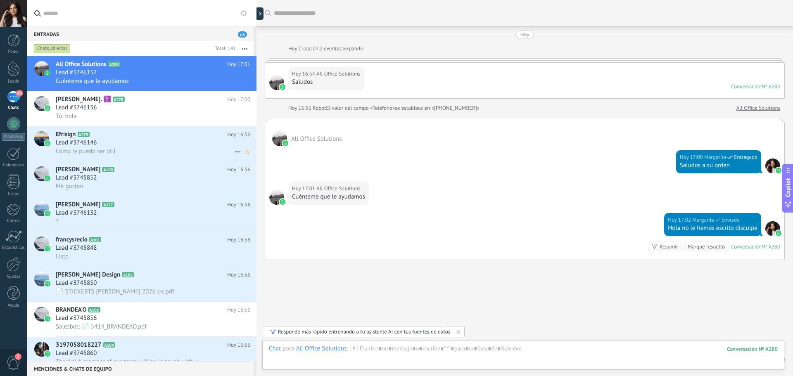
scroll to position [28, 0]
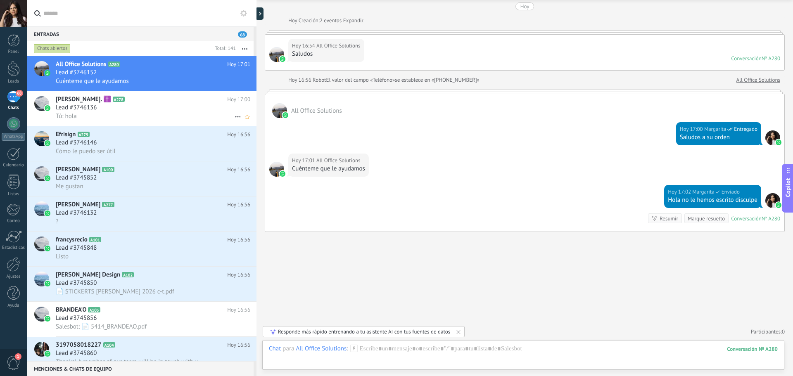
click at [170, 111] on div "Lead #3746136" at bounding box center [153, 108] width 195 height 8
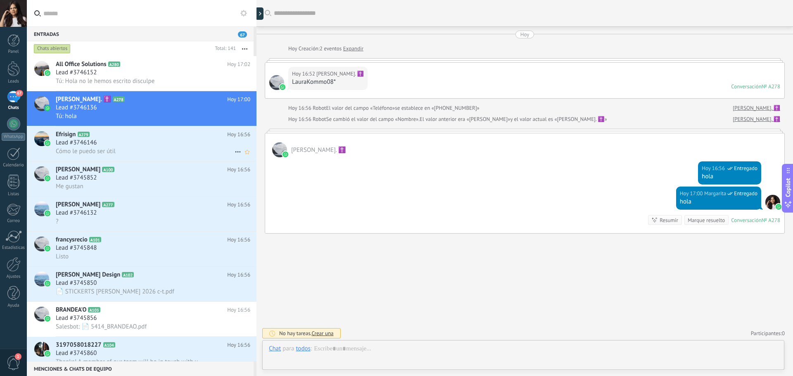
scroll to position [2, 0]
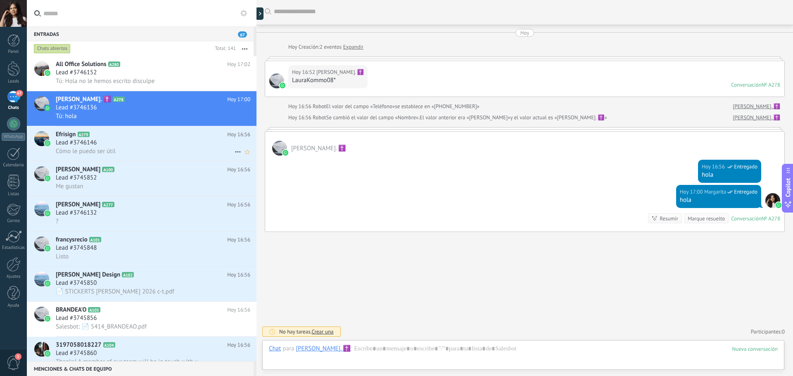
click at [169, 138] on h2 "Efrisign A279" at bounding box center [141, 135] width 171 height 8
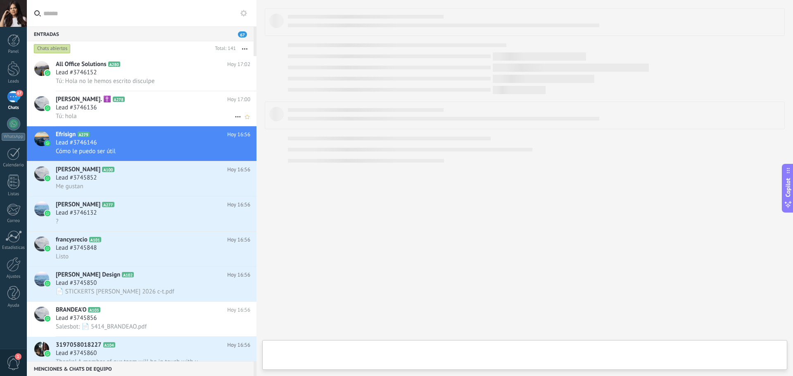
click at [159, 108] on div "Lead #3746136" at bounding box center [153, 108] width 195 height 8
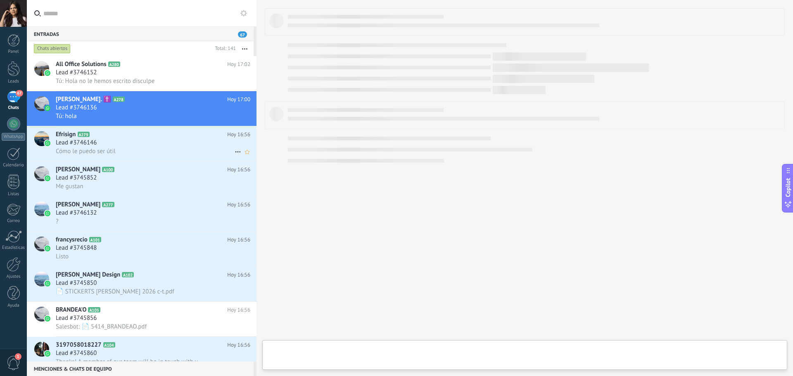
click at [164, 146] on div "Lead #3746146" at bounding box center [153, 143] width 195 height 8
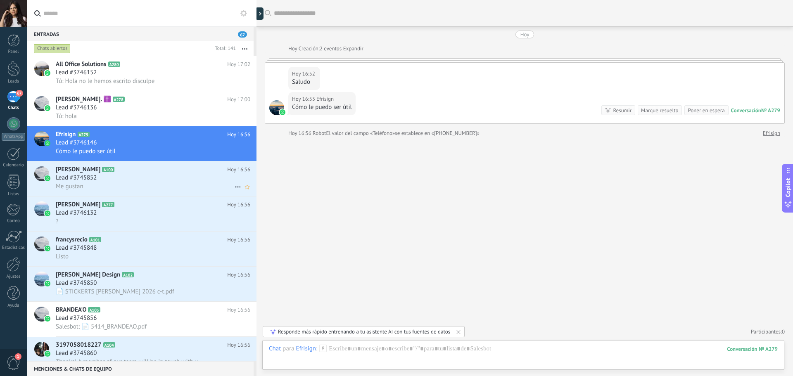
click at [139, 178] on div "Lead #3745852" at bounding box center [153, 178] width 195 height 8
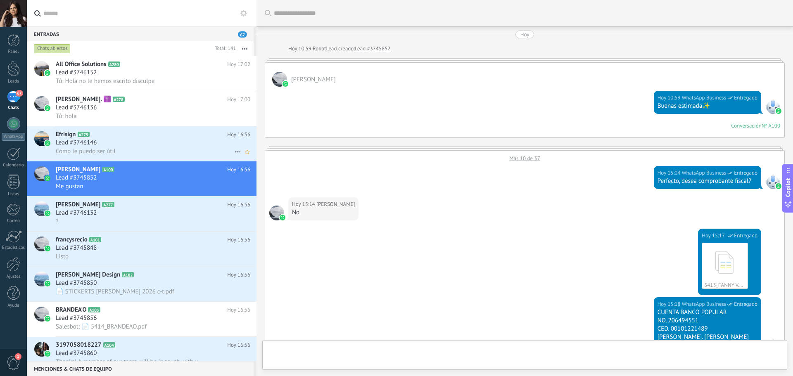
scroll to position [424, 0]
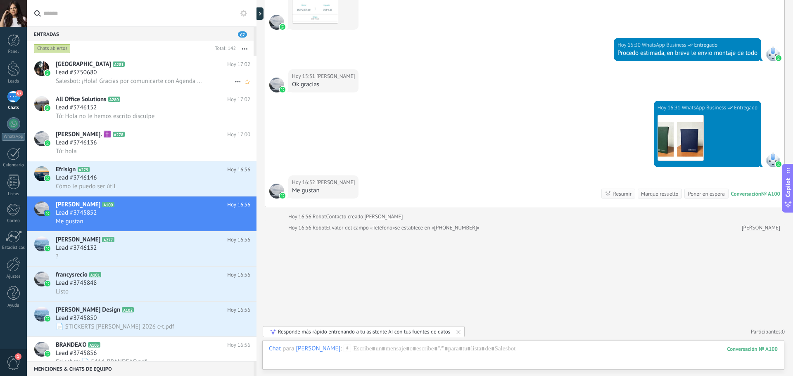
click at [138, 70] on div "Lead #3750680" at bounding box center [153, 73] width 195 height 8
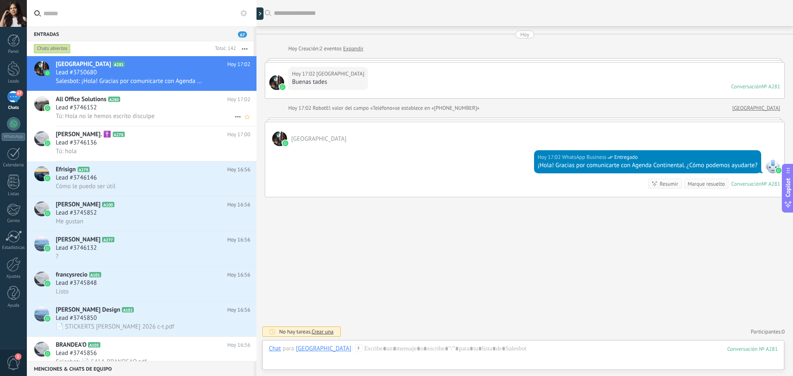
click at [233, 120] on icon at bounding box center [238, 117] width 10 height 10
click at [205, 114] on div at bounding box center [396, 188] width 793 height 376
click at [235, 117] on use at bounding box center [237, 117] width 5 height 1
click at [257, 124] on span "Conversación cerrada" at bounding box center [275, 121] width 56 height 17
click at [185, 107] on div "Lead #3746152" at bounding box center [153, 108] width 195 height 8
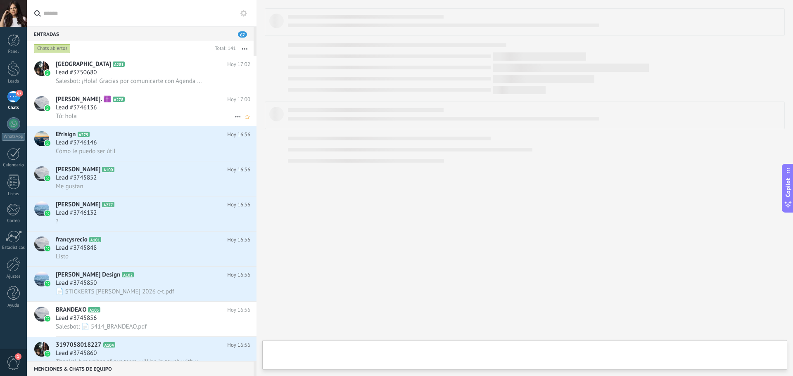
click at [162, 95] on div "[PERSON_NAME]. ✝️ A278 Hoy 17:00 Lead #3746136 Tú: hola" at bounding box center [156, 108] width 201 height 35
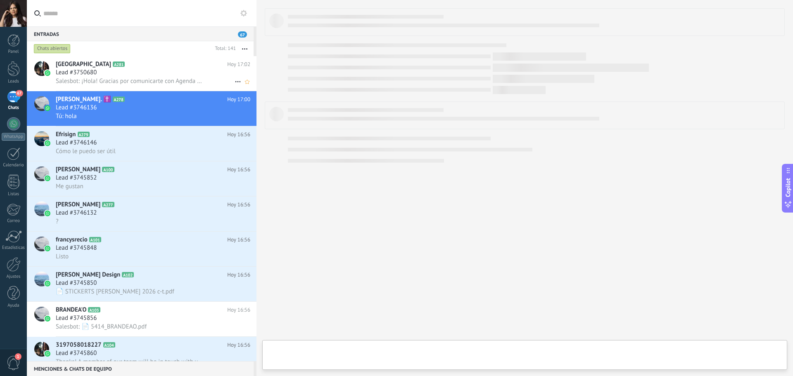
click at [158, 76] on div "Lead #3750680" at bounding box center [153, 73] width 195 height 8
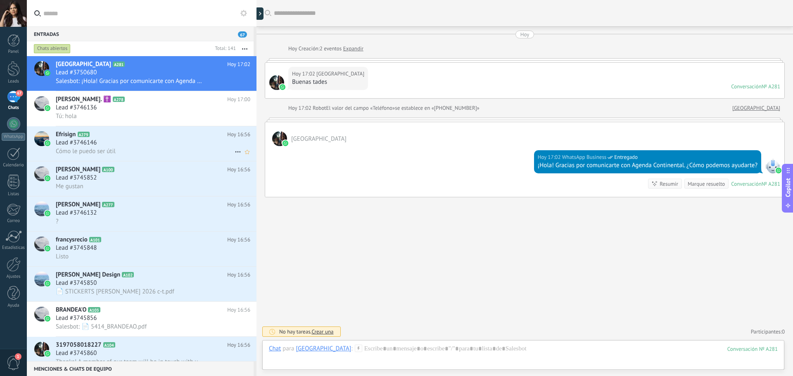
click at [147, 144] on div "Lead #3746146" at bounding box center [153, 143] width 195 height 8
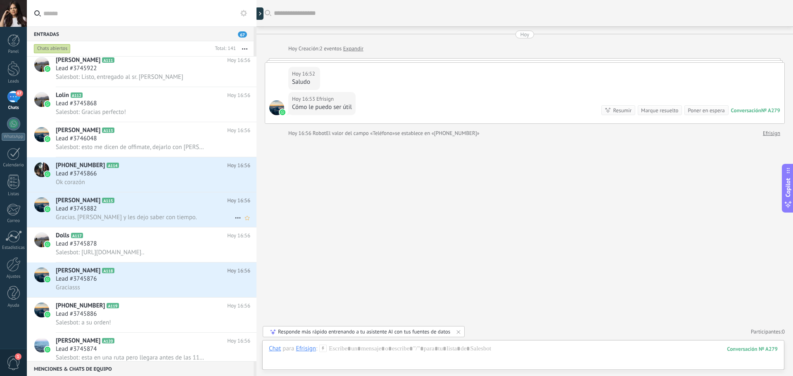
scroll to position [744, 0]
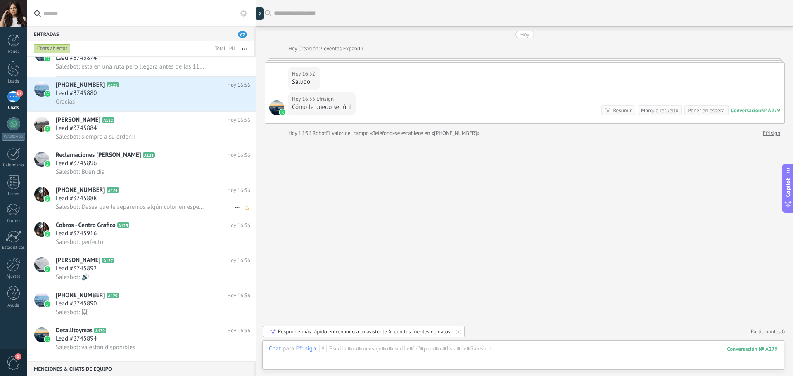
click at [135, 201] on div "Lead #3745888" at bounding box center [153, 199] width 195 height 8
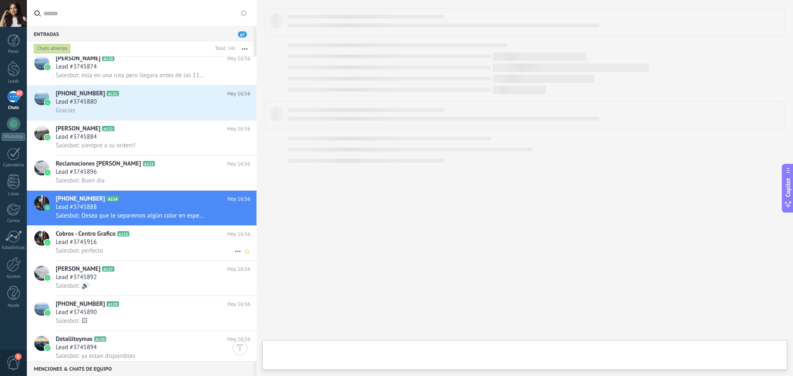
click at [136, 233] on icon at bounding box center [136, 234] width 8 height 8
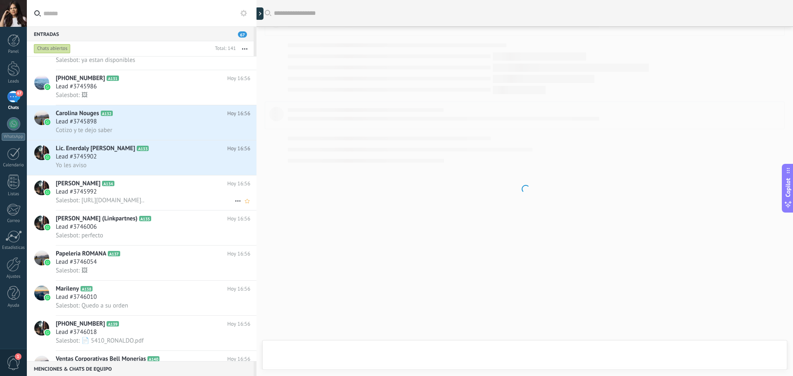
scroll to position [1033, 0]
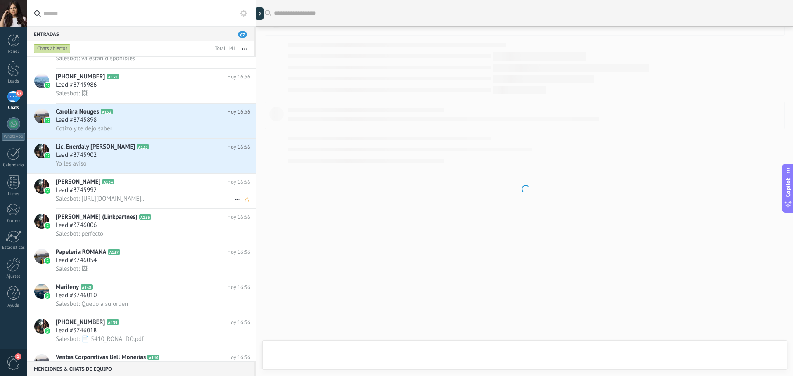
click at [144, 207] on div "Laura M A134 Hoy 16:56 Lead #3745992 Salesbot: https://www.google.com/maps?rlz=…" at bounding box center [156, 191] width 201 height 35
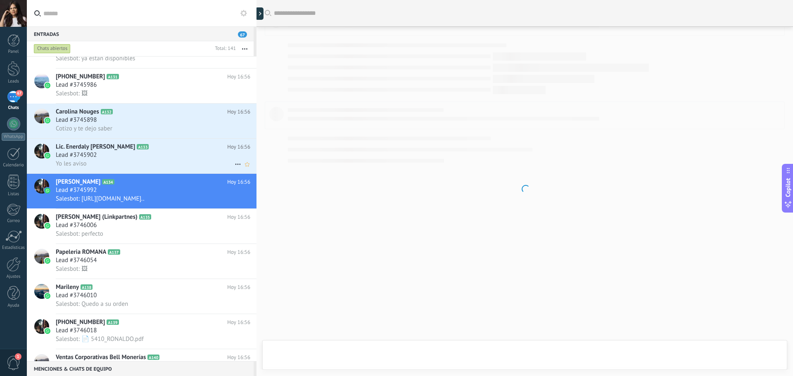
click at [141, 168] on div "Yo les aviso" at bounding box center [153, 163] width 195 height 9
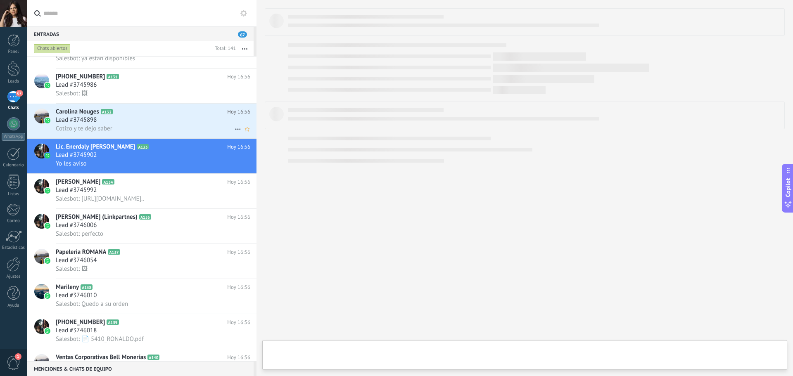
click at [135, 132] on div "Cotizo y te dejo saber" at bounding box center [153, 128] width 195 height 9
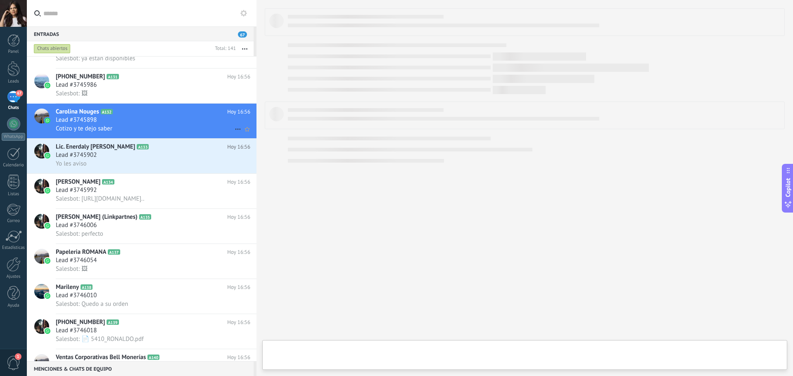
click at [135, 113] on h2 "Carolina Nouges A132" at bounding box center [141, 112] width 171 height 8
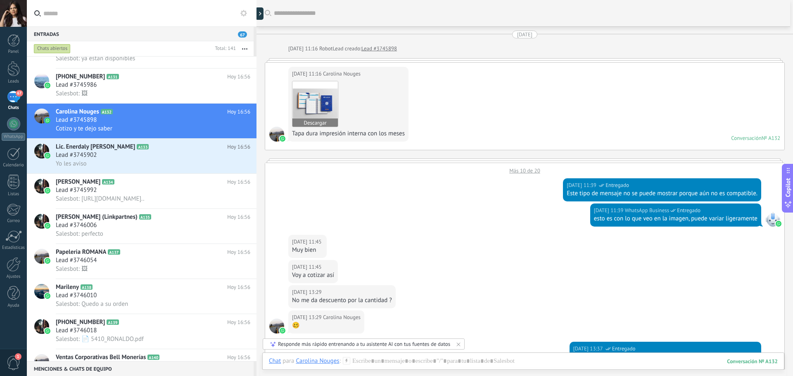
click at [324, 107] on img at bounding box center [315, 103] width 45 height 45
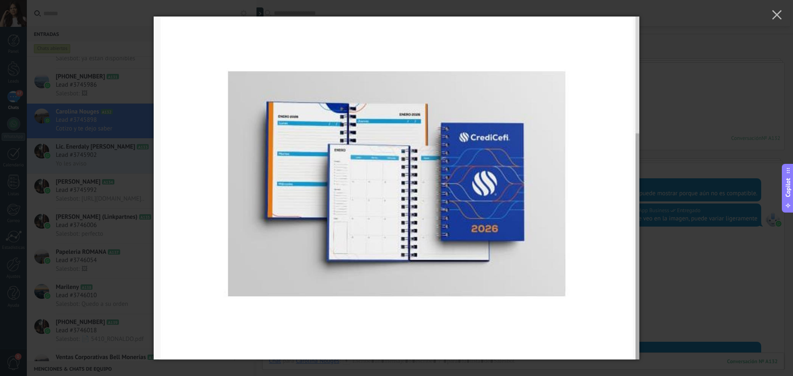
click at [707, 207] on div at bounding box center [396, 188] width 793 height 376
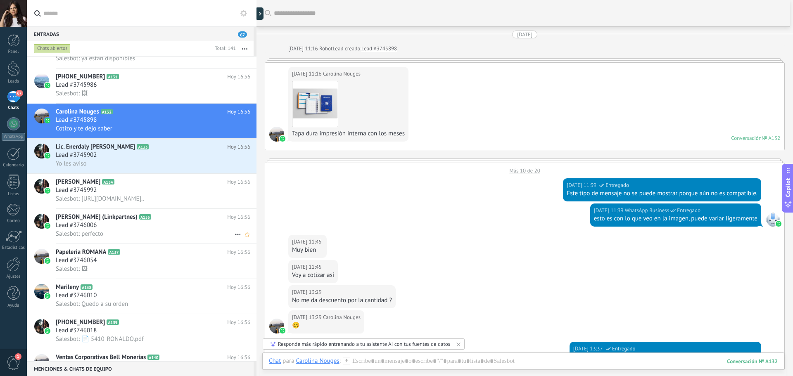
click at [154, 220] on icon at bounding box center [158, 217] width 8 height 8
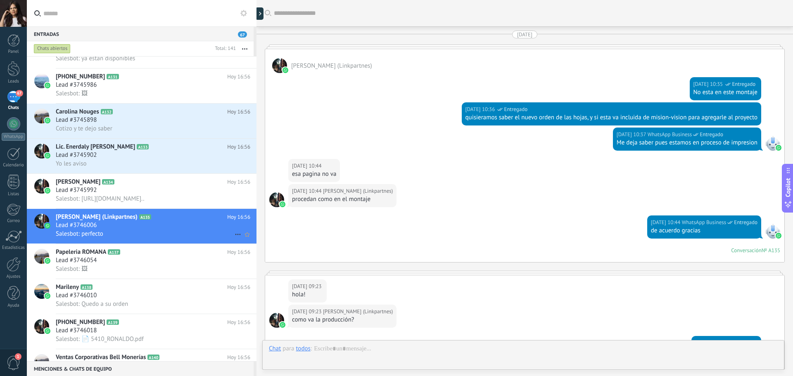
scroll to position [1537, 0]
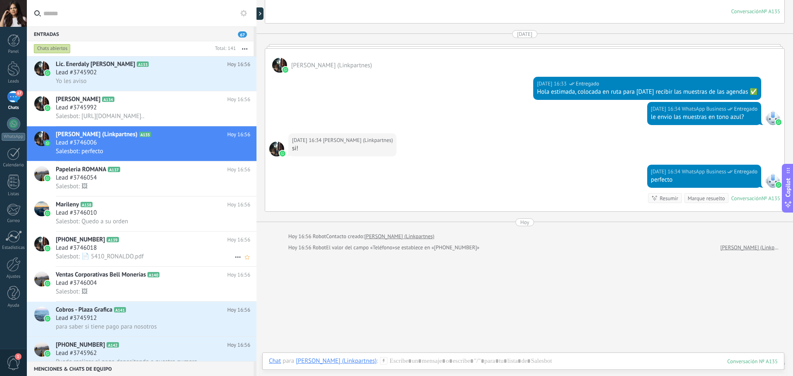
click at [176, 254] on div "Salesbot: 📄 5410_RONALDO.pdf" at bounding box center [153, 256] width 195 height 9
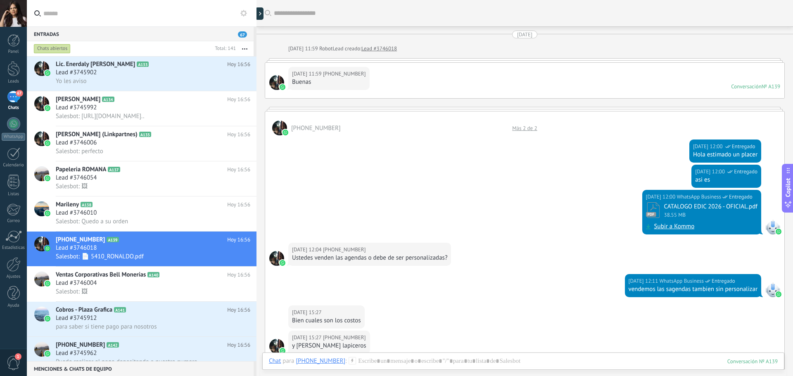
scroll to position [718, 0]
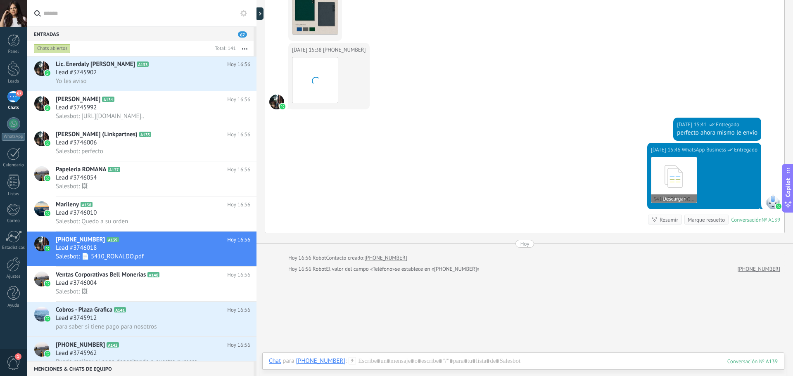
click at [668, 181] on icon at bounding box center [674, 176] width 32 height 34
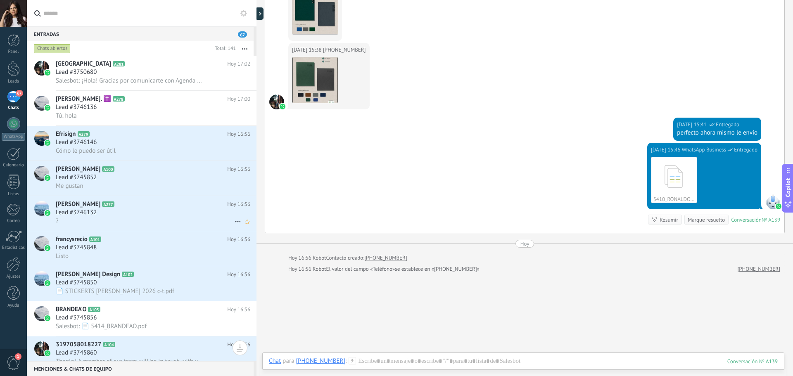
scroll to position [0, 0]
click at [131, 31] on div "Entradas 67" at bounding box center [140, 33] width 227 height 15
click at [135, 64] on h2 "Wph Center A281" at bounding box center [141, 64] width 171 height 8
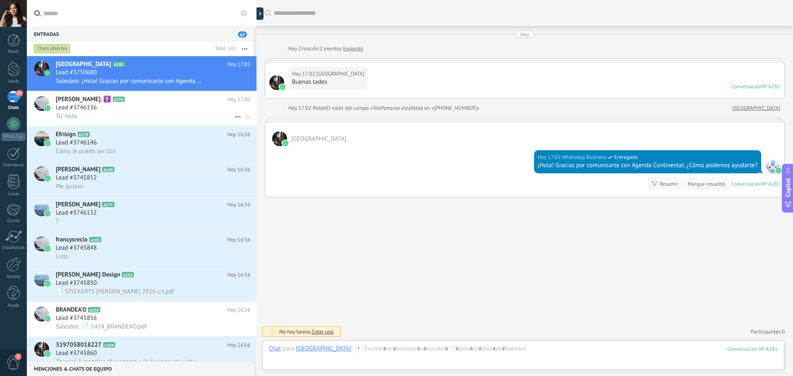
click at [168, 116] on div "Tú: hola" at bounding box center [153, 116] width 195 height 9
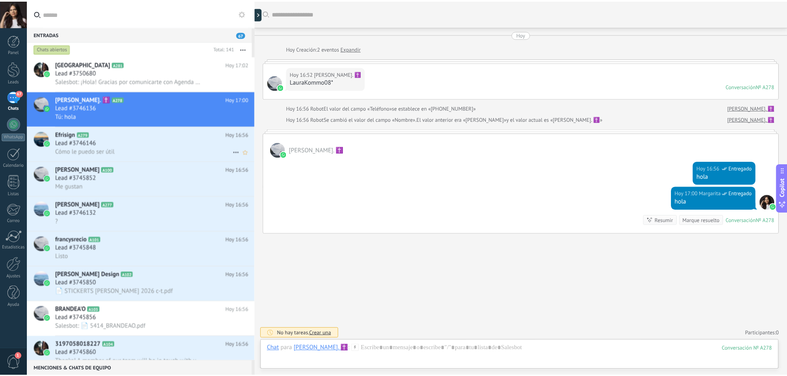
scroll to position [2, 0]
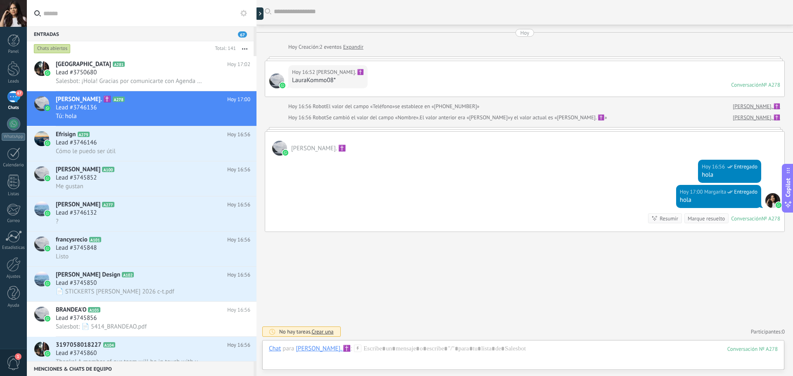
click at [10, 103] on div "67" at bounding box center [13, 97] width 13 height 12
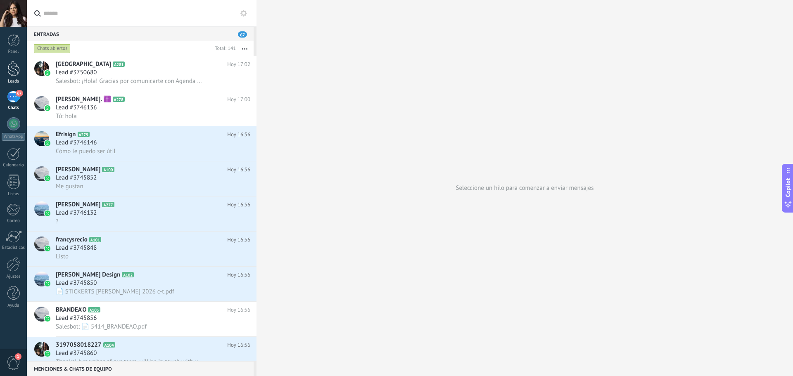
click at [18, 70] on div at bounding box center [13, 68] width 12 height 15
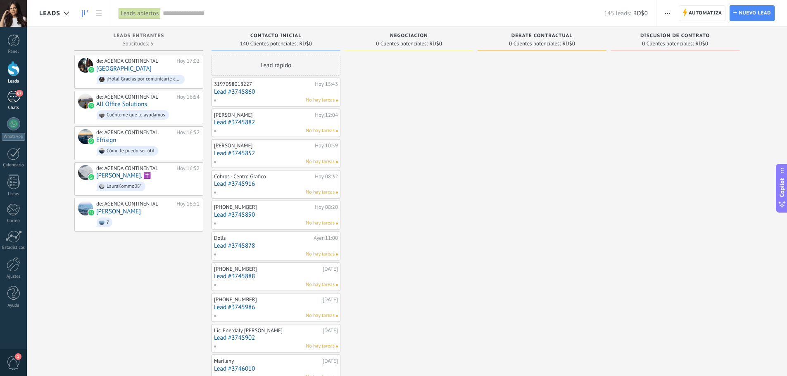
click at [14, 107] on div "Chats" at bounding box center [14, 107] width 24 height 5
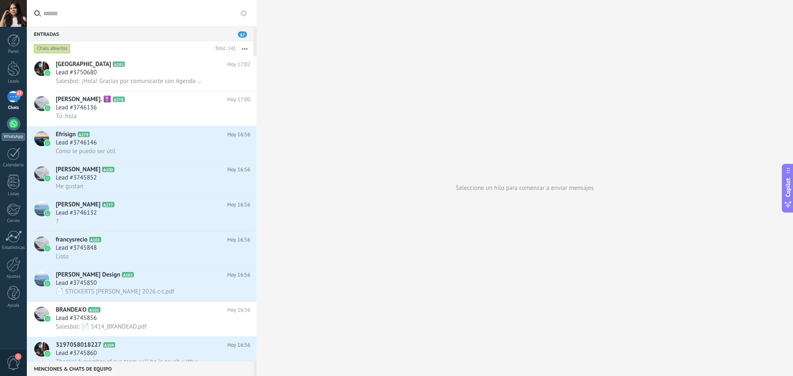
click at [14, 129] on div at bounding box center [13, 123] width 13 height 13
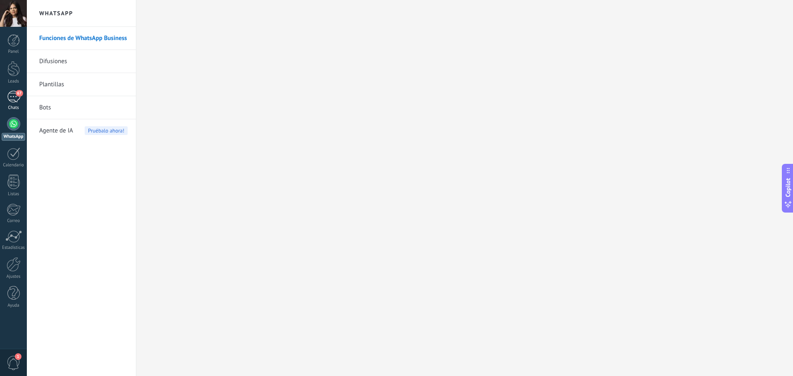
click at [12, 96] on div "67" at bounding box center [13, 97] width 13 height 12
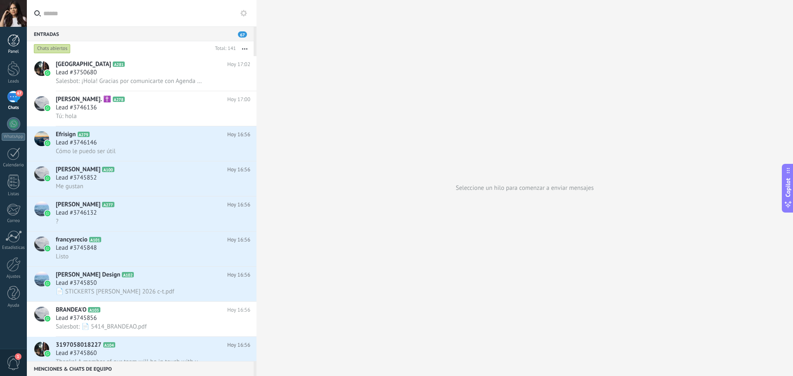
click at [13, 39] on div at bounding box center [13, 40] width 12 height 12
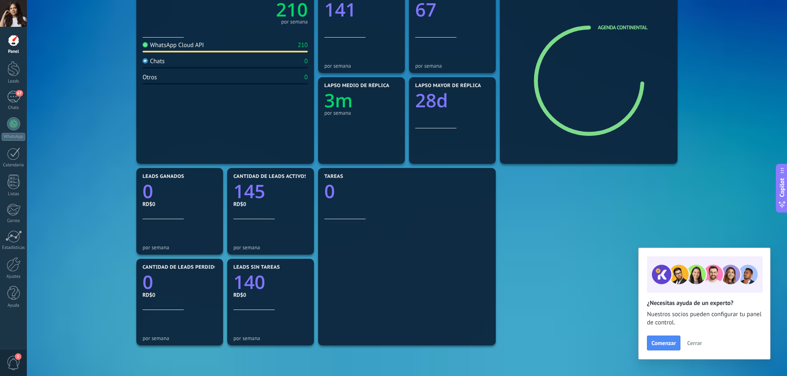
scroll to position [124, 0]
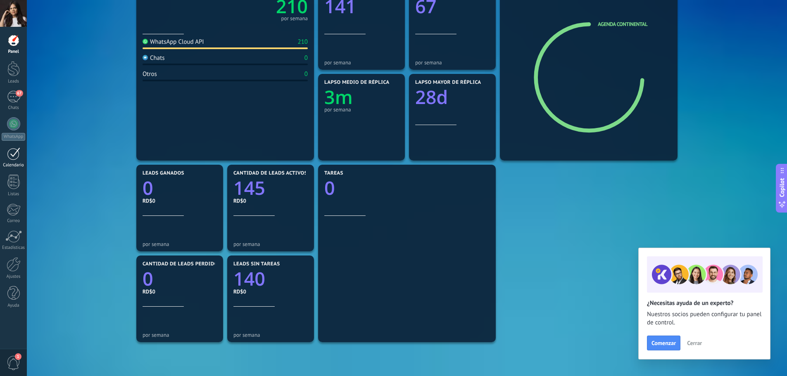
click at [13, 157] on div at bounding box center [13, 154] width 13 height 13
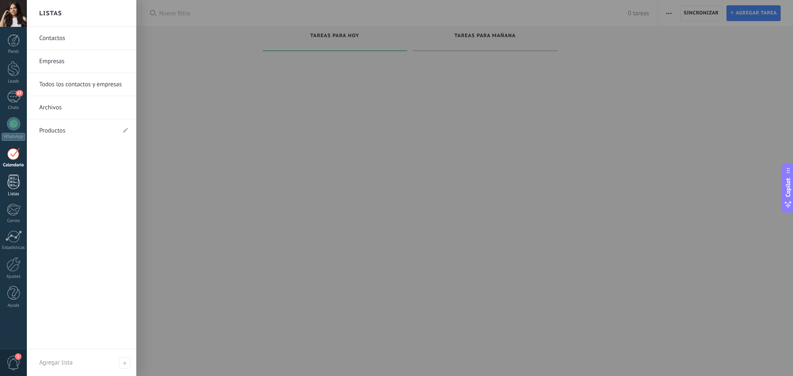
click at [15, 181] on div at bounding box center [13, 182] width 12 height 14
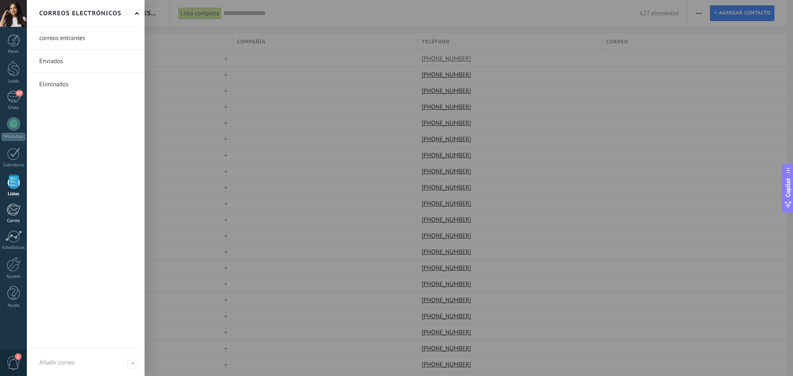
click at [16, 208] on div at bounding box center [14, 210] width 14 height 12
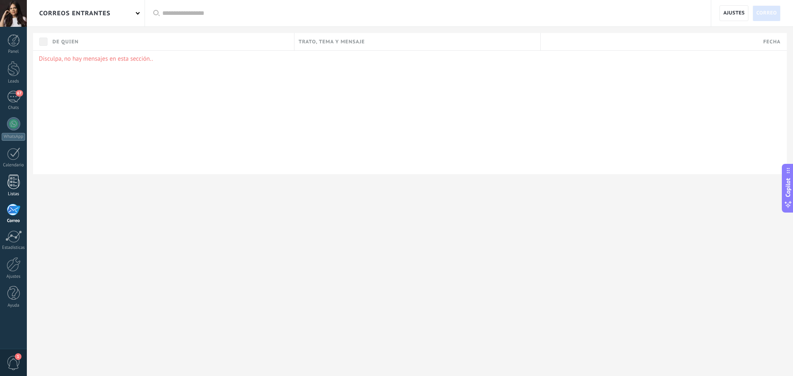
click at [15, 178] on div at bounding box center [13, 182] width 12 height 14
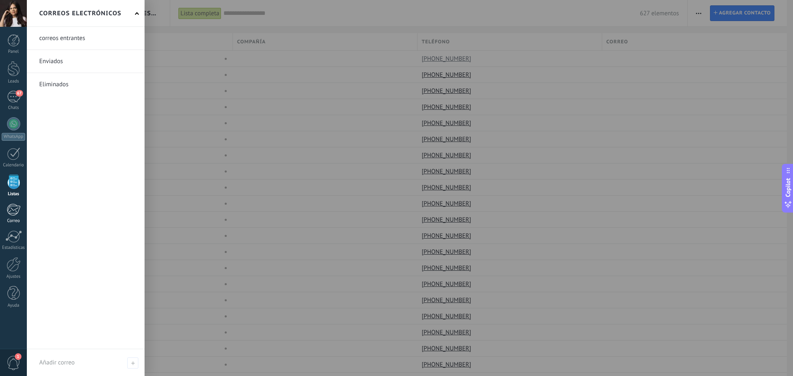
click at [14, 215] on div at bounding box center [14, 210] width 14 height 12
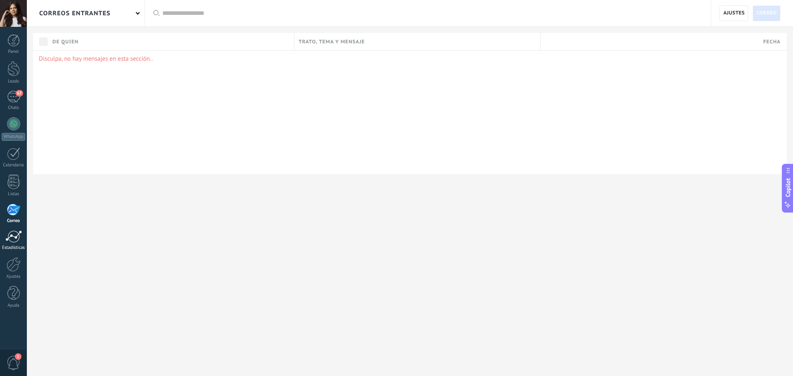
click at [18, 233] on div at bounding box center [13, 237] width 17 height 12
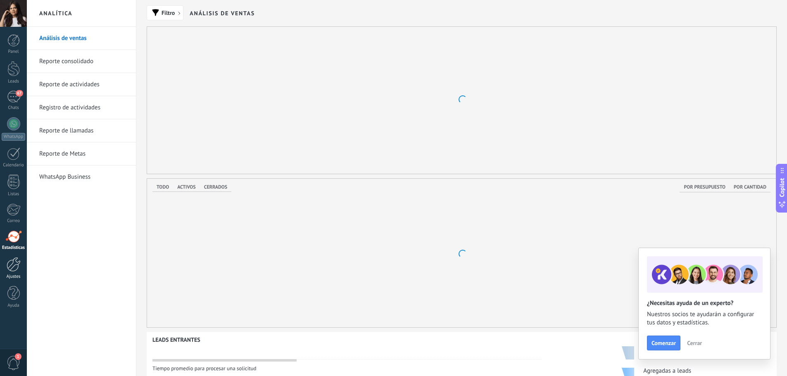
click at [13, 260] on div at bounding box center [14, 264] width 14 height 14
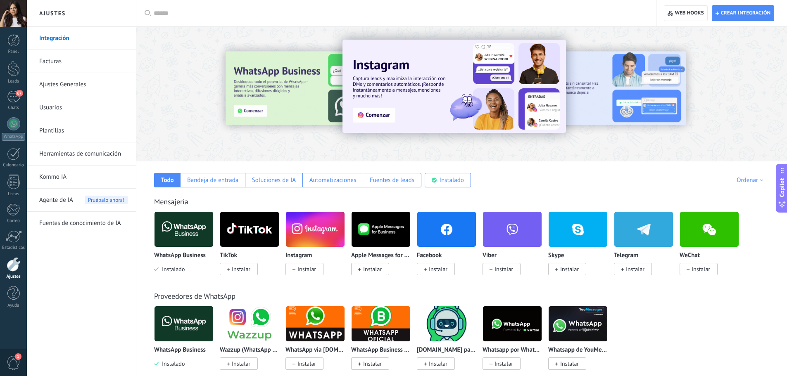
click at [57, 38] on link "Integración" at bounding box center [83, 38] width 88 height 23
click at [79, 62] on link "Facturas" at bounding box center [83, 61] width 88 height 23
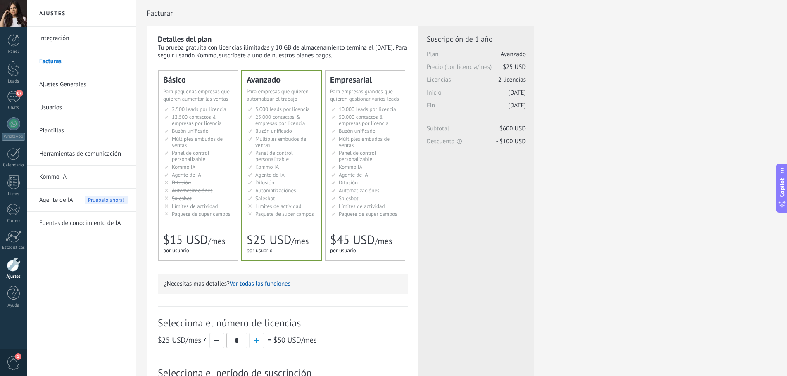
click at [62, 79] on link "Ajustes Generales" at bounding box center [83, 84] width 88 height 23
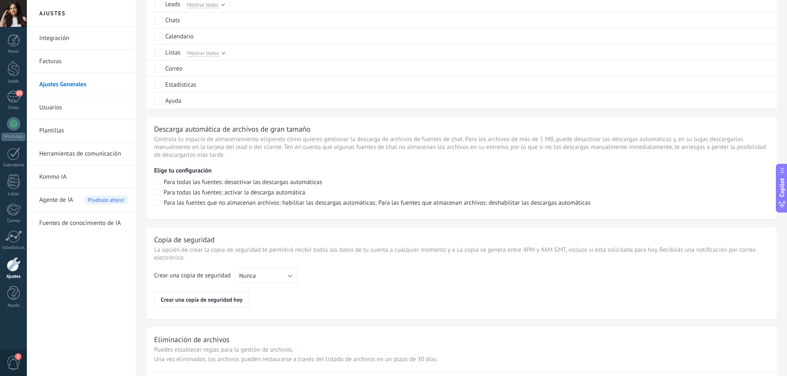
scroll to position [526, 0]
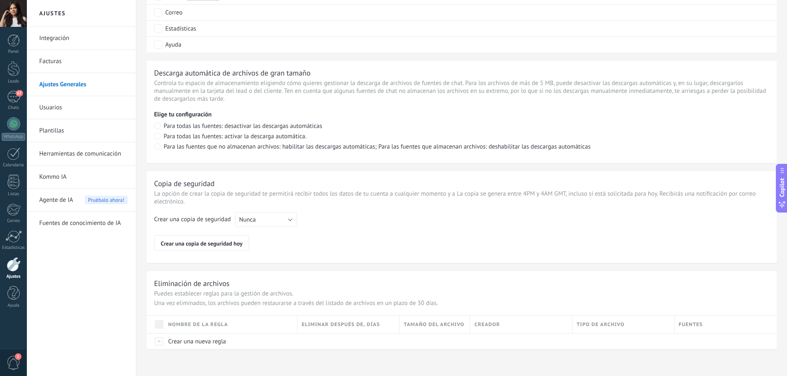
click at [63, 106] on link "Usuarios" at bounding box center [83, 107] width 88 height 23
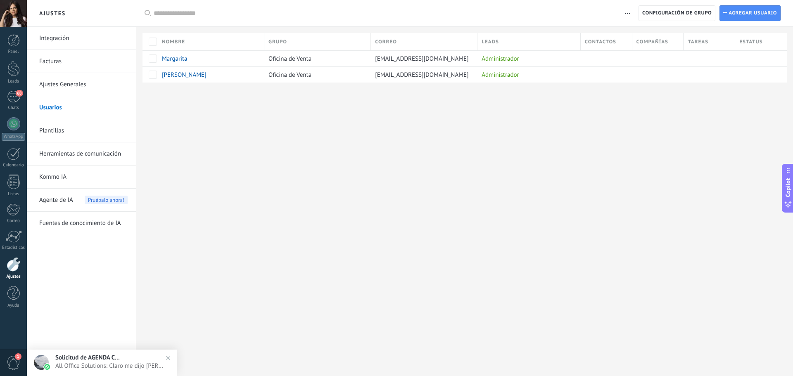
click at [63, 130] on link "Plantillas" at bounding box center [83, 130] width 88 height 23
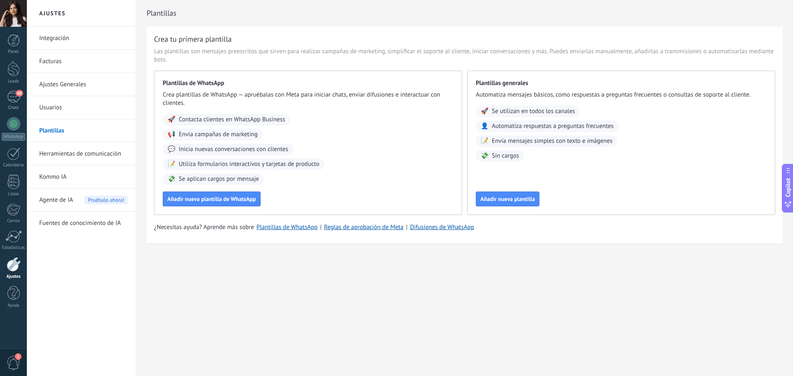
click at [69, 152] on link "Herramientas de comunicación" at bounding box center [83, 154] width 88 height 23
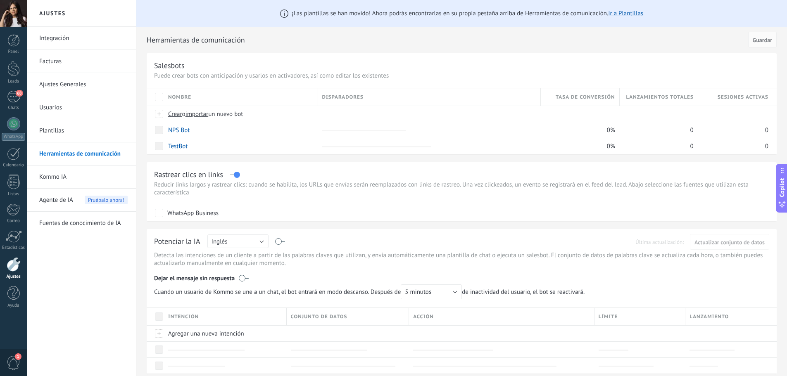
click at [64, 175] on link "Kommo IA" at bounding box center [83, 177] width 88 height 23
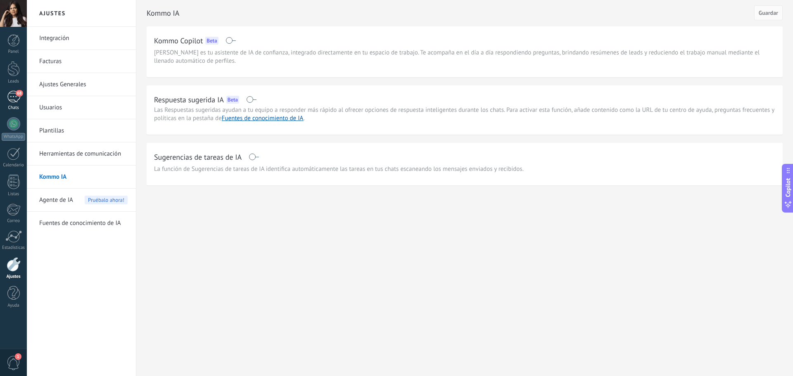
click at [12, 97] on div "68" at bounding box center [13, 97] width 13 height 12
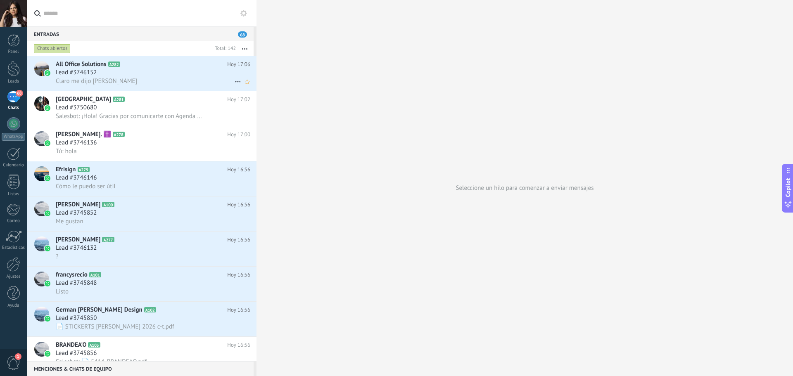
click at [113, 79] on div "Claro me dijo [PERSON_NAME]" at bounding box center [153, 81] width 195 height 9
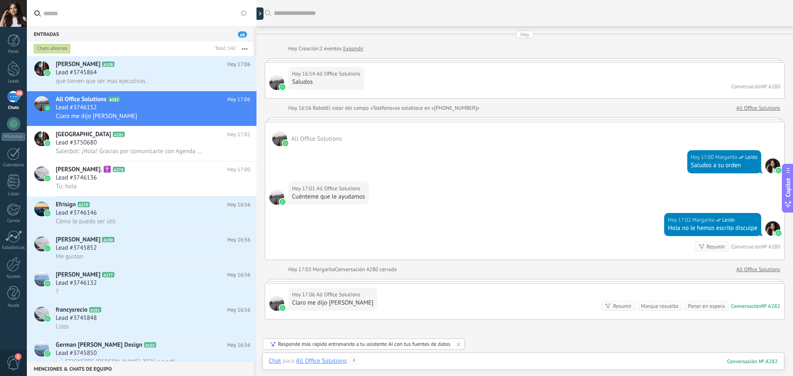
click at [441, 366] on div at bounding box center [523, 369] width 509 height 25
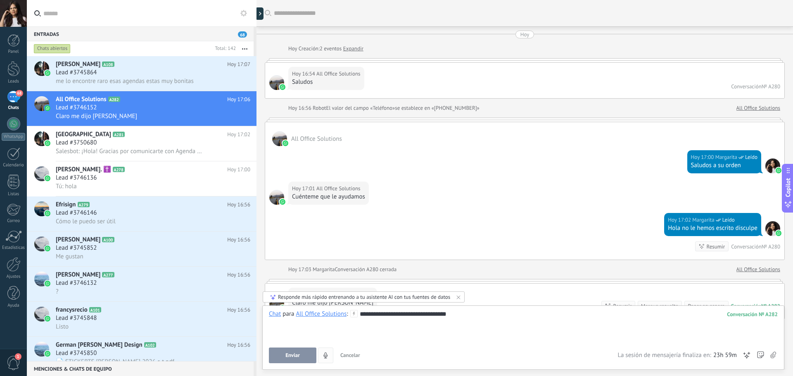
click at [300, 355] on button "Enviar" at bounding box center [293, 356] width 48 height 16
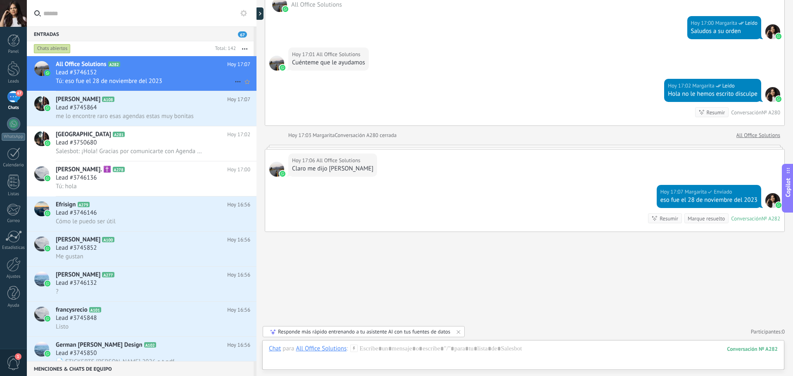
click at [155, 75] on div "Lead #3746152" at bounding box center [153, 73] width 195 height 8
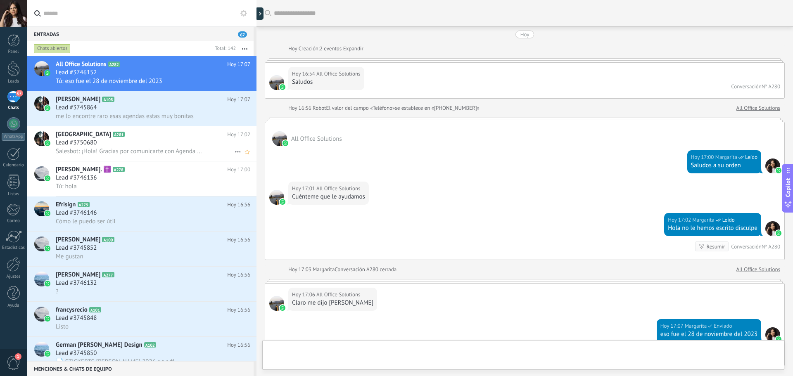
scroll to position [134, 0]
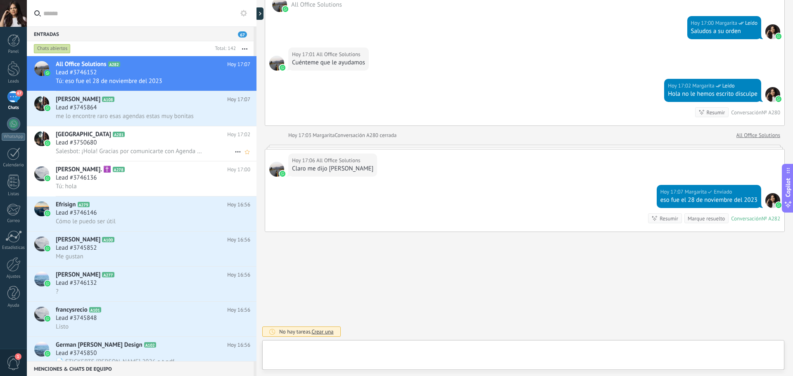
click at [157, 105] on div "Lead #3745864" at bounding box center [153, 108] width 195 height 8
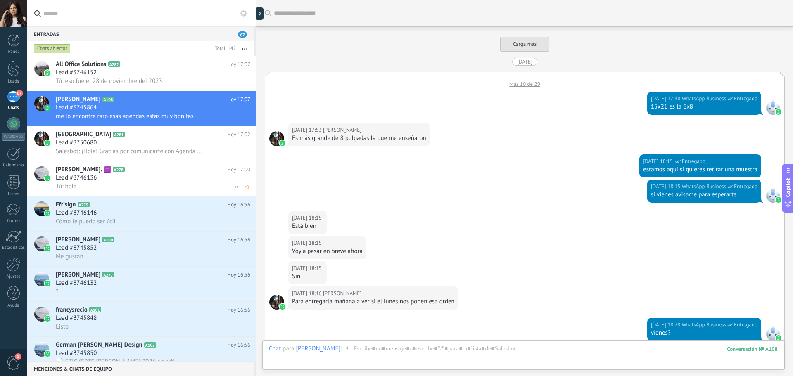
scroll to position [462, 0]
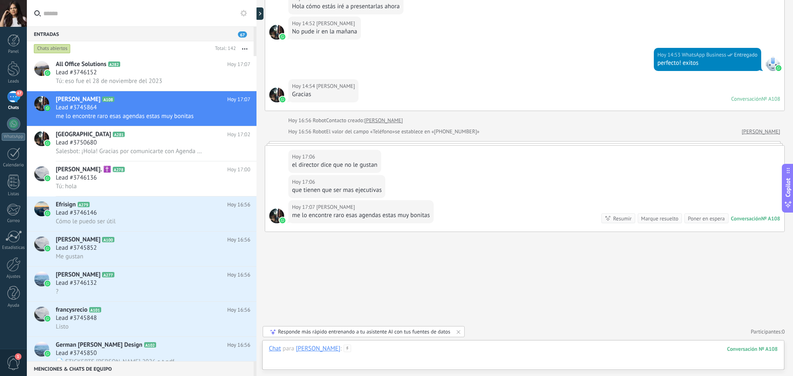
click at [379, 351] on div at bounding box center [523, 357] width 509 height 25
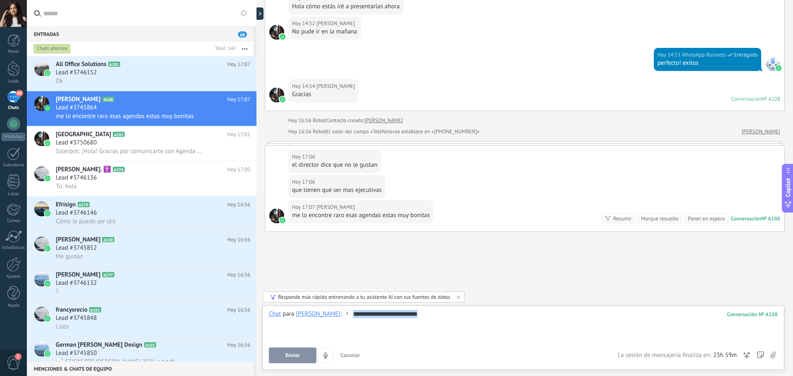
drag, startPoint x: 431, startPoint y: 314, endPoint x: 315, endPoint y: 304, distance: 116.6
click at [315, 304] on div "Buscar Carga más [DATE] Más 10 de 29 [DATE] 17:48 WhatsApp Business Entregado 1…" at bounding box center [525, 188] width 537 height 376
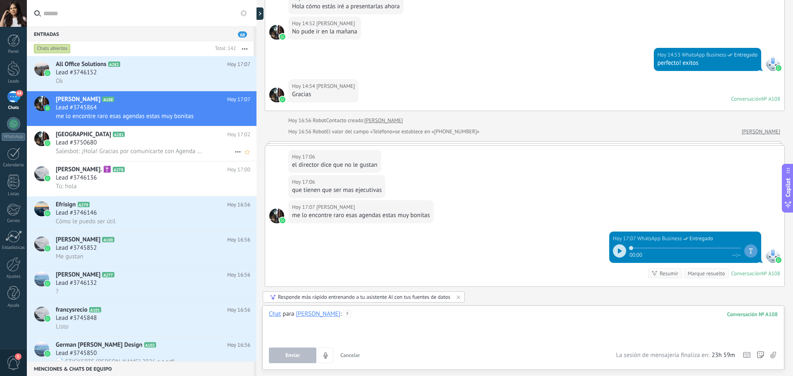
scroll to position [517, 0]
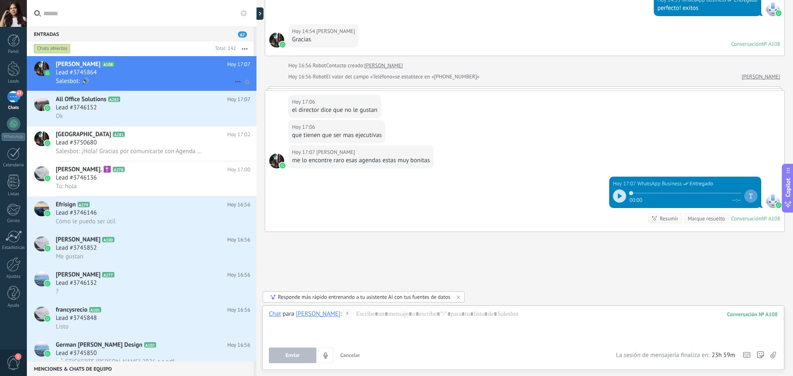
click at [156, 81] on div "Salesbot: 🔊" at bounding box center [153, 81] width 195 height 9
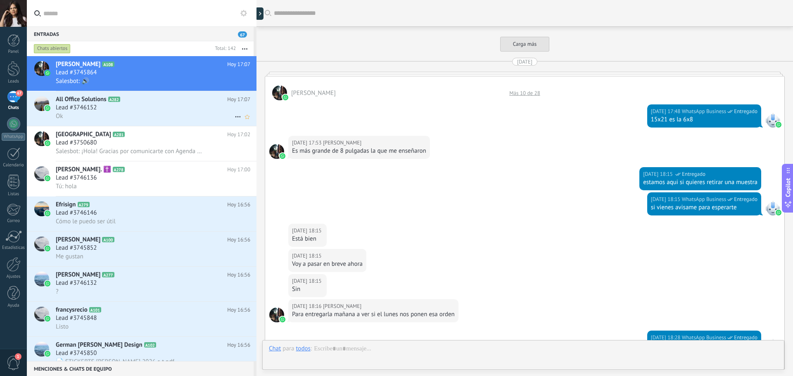
click at [162, 104] on div "Lead #3746152" at bounding box center [153, 108] width 195 height 8
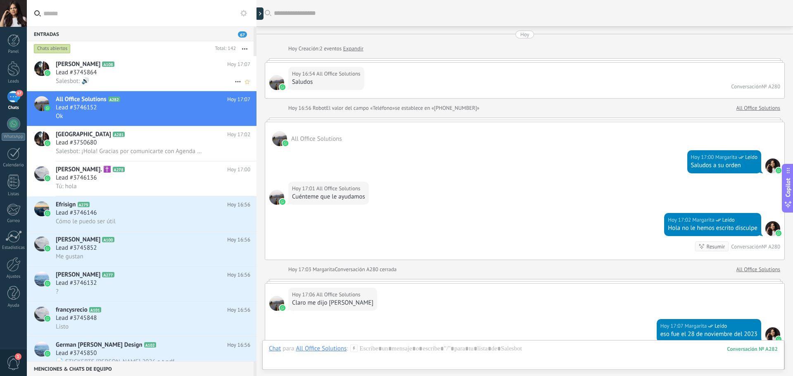
scroll to position [150, 0]
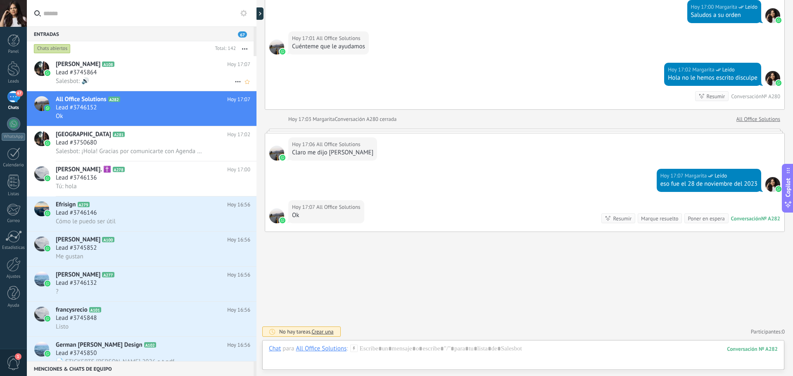
click at [167, 87] on div "Lic [PERSON_NAME] A108 [PERSON_NAME] 17:07 Lead #3745864 Salesbot: 🔊" at bounding box center [156, 73] width 201 height 35
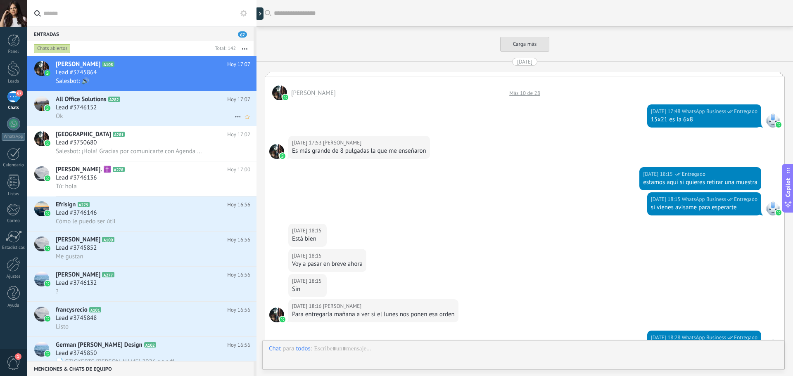
scroll to position [530, 0]
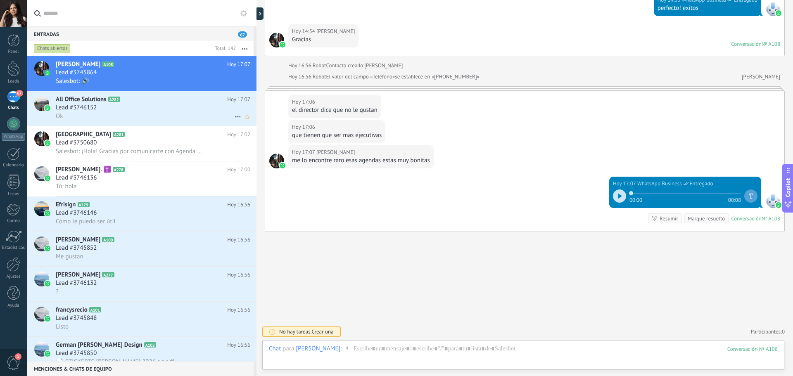
click at [170, 106] on div "Lead #3746152" at bounding box center [153, 108] width 195 height 8
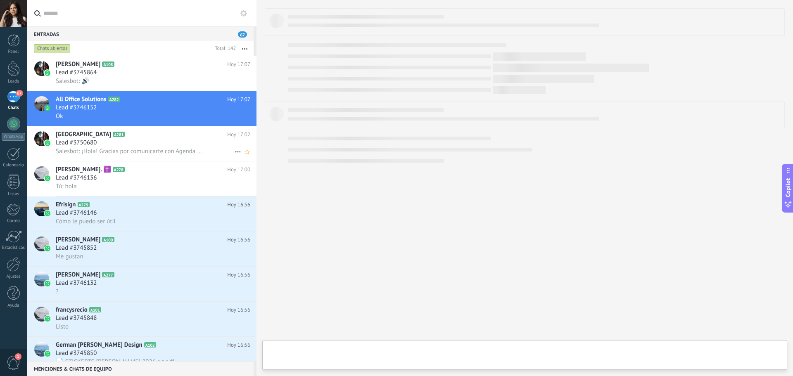
click at [166, 136] on h2 "Wph Center A281" at bounding box center [141, 135] width 171 height 8
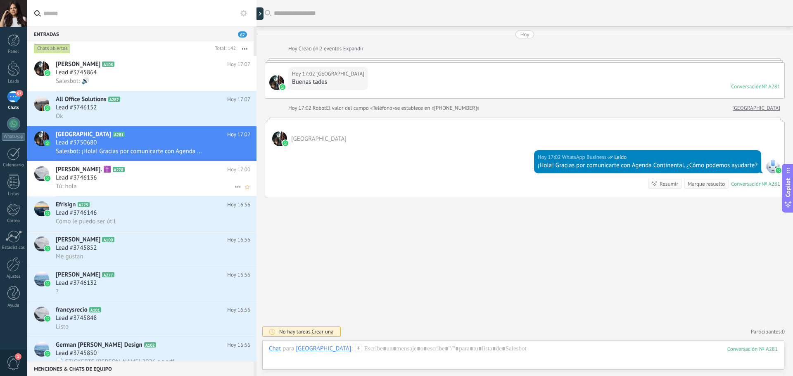
click at [156, 178] on div "Lead #3746136" at bounding box center [153, 178] width 195 height 8
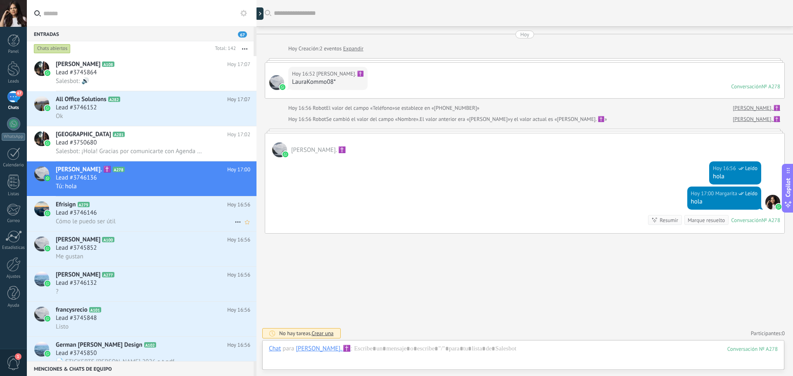
scroll to position [2, 0]
click at [170, 211] on div "Lead #3746146" at bounding box center [153, 213] width 195 height 8
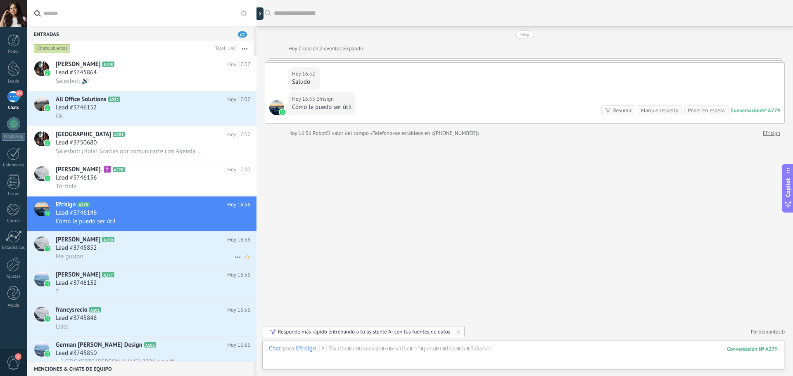
click at [161, 246] on div "Lead #3745852" at bounding box center [153, 248] width 195 height 8
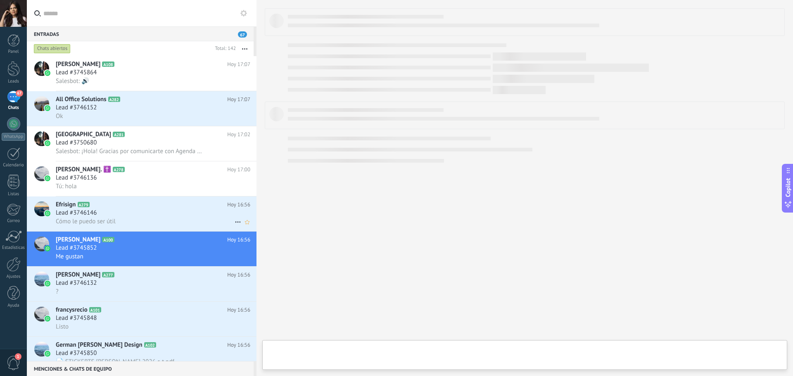
click at [173, 219] on div "Cómo le puedo ser útil" at bounding box center [153, 221] width 195 height 9
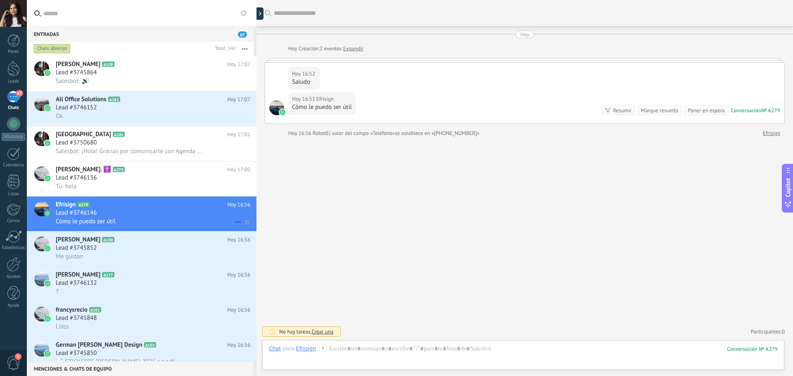
click at [236, 222] on use at bounding box center [237, 222] width 5 height 1
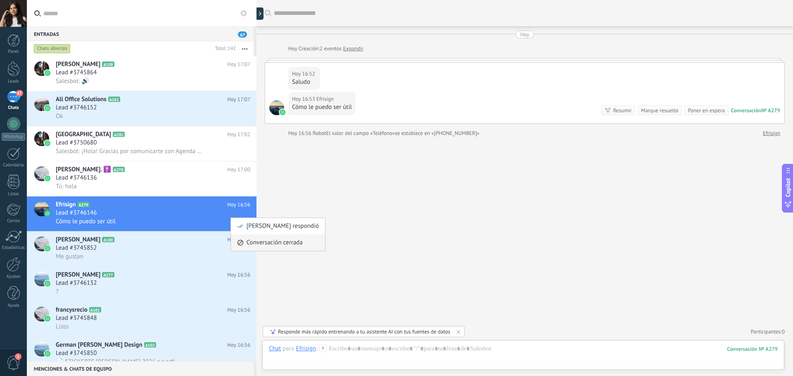
click at [286, 246] on span "Conversación cerrada" at bounding box center [275, 243] width 56 height 17
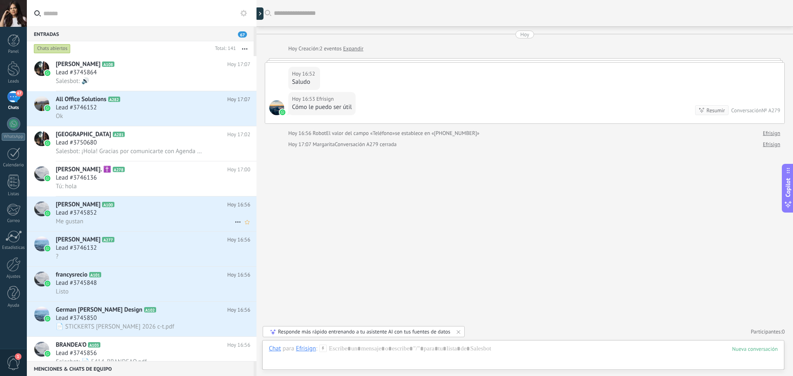
click at [161, 216] on div "Lead #3745852" at bounding box center [153, 213] width 195 height 8
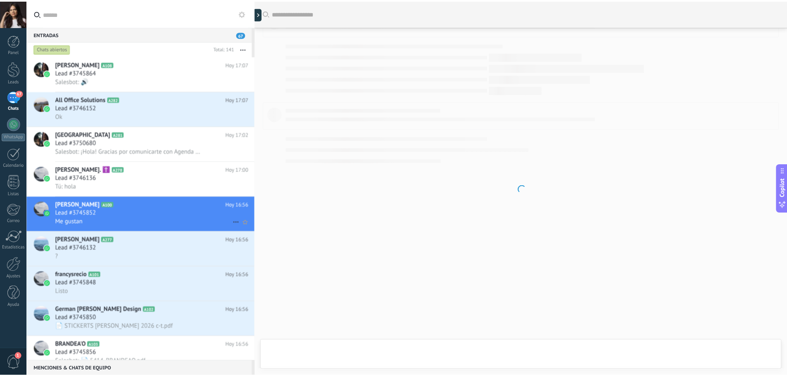
scroll to position [424, 0]
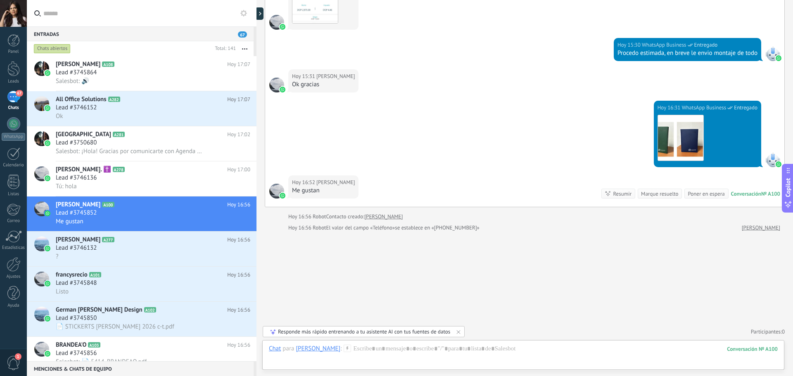
click at [13, 96] on div "67" at bounding box center [13, 97] width 13 height 12
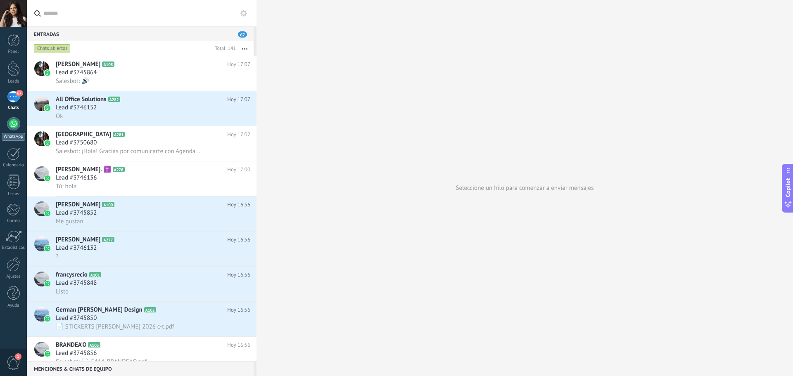
click at [14, 122] on div at bounding box center [13, 123] width 13 height 13
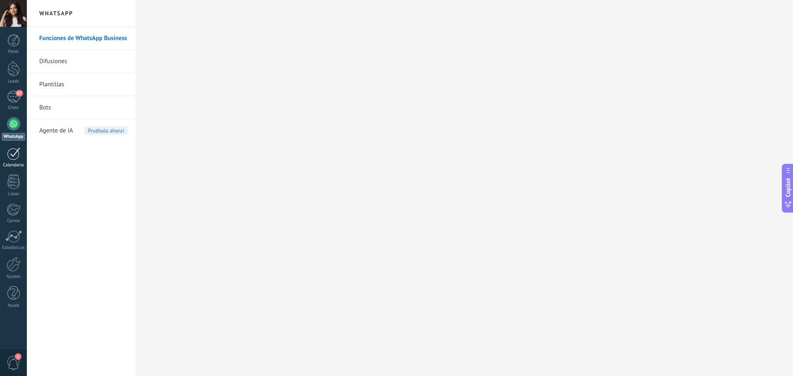
click at [15, 157] on div at bounding box center [13, 154] width 13 height 13
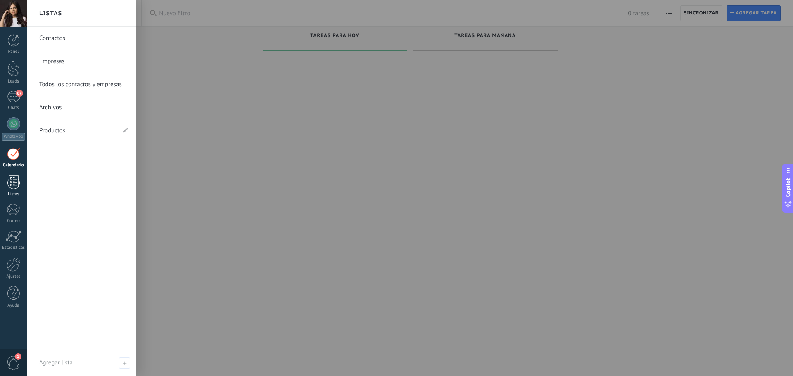
click at [15, 182] on div at bounding box center [13, 182] width 12 height 14
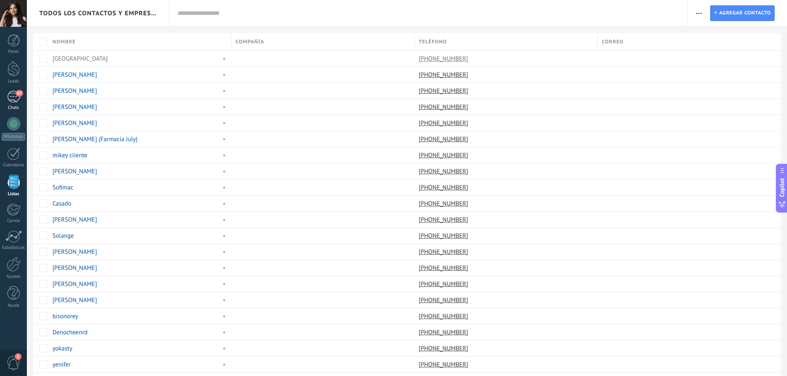
drag, startPoint x: 20, startPoint y: 98, endPoint x: 17, endPoint y: 121, distance: 22.9
click at [20, 98] on link "67 Chats" at bounding box center [13, 101] width 27 height 20
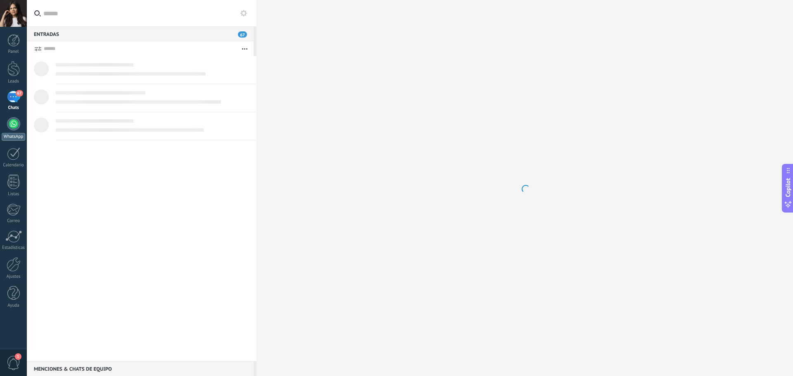
click at [17, 123] on div at bounding box center [13, 123] width 13 height 13
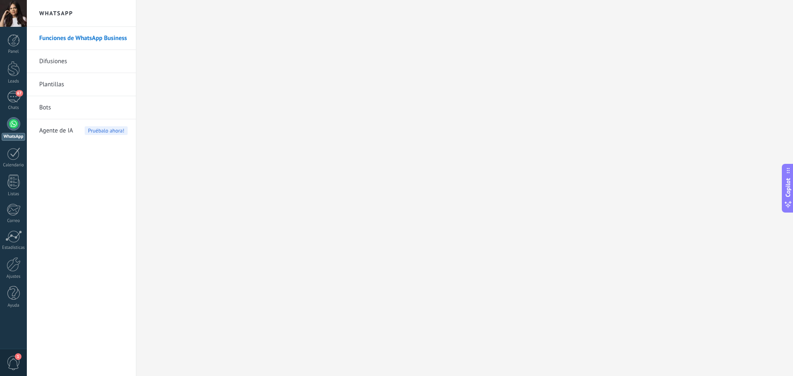
click at [73, 39] on link "Funciones de WhatsApp Business" at bounding box center [83, 38] width 88 height 23
click at [11, 299] on div at bounding box center [13, 293] width 12 height 14
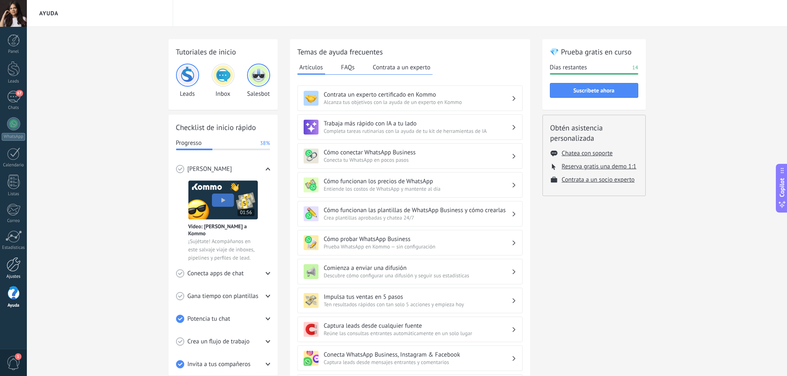
click at [11, 265] on div at bounding box center [14, 264] width 14 height 14
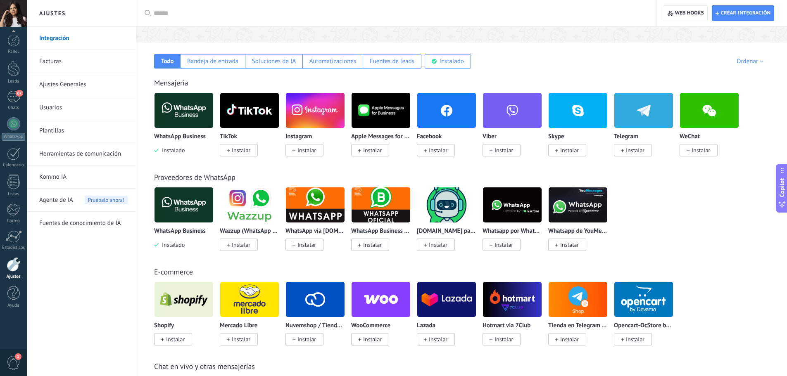
scroll to position [124, 0]
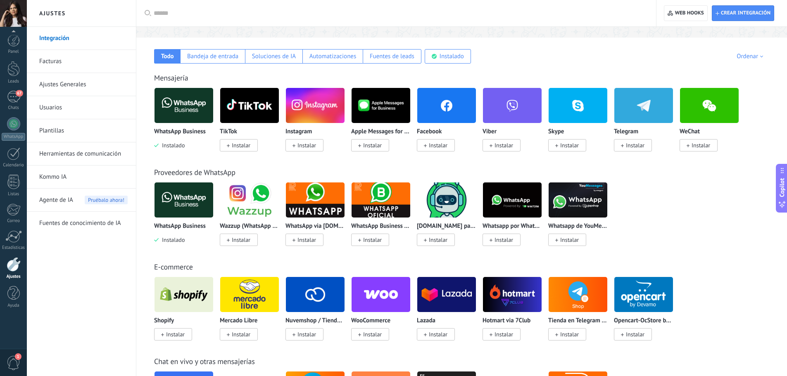
click at [17, 362] on span "1" at bounding box center [14, 363] width 14 height 14
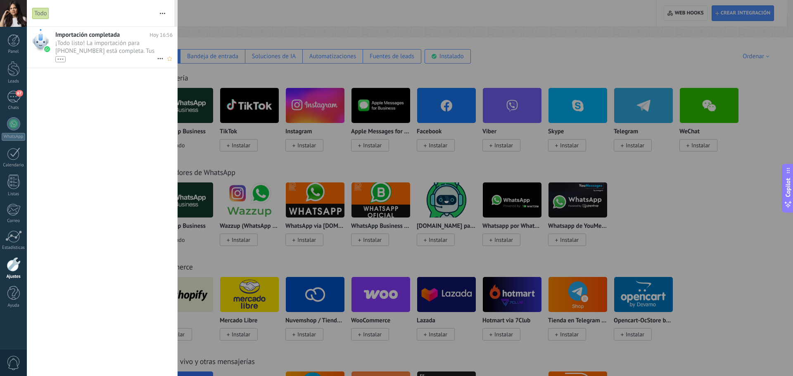
click at [113, 49] on span "¡Todo listo! La importación para [PHONE_NUMBER] está completa. Tus datos de Wha…" at bounding box center [106, 50] width 102 height 23
click at [208, 35] on div at bounding box center [396, 188] width 793 height 376
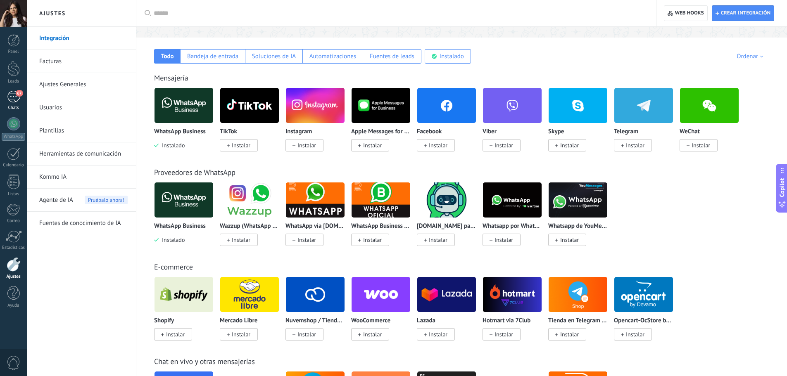
click at [13, 105] on link "67 Chats" at bounding box center [13, 101] width 27 height 20
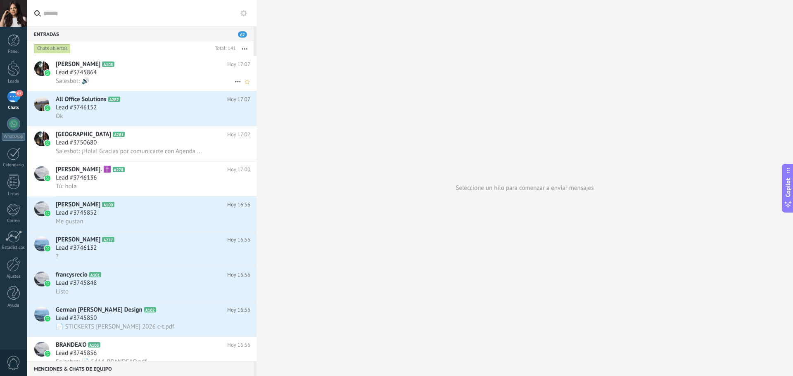
click at [114, 63] on span "A108" at bounding box center [108, 64] width 12 height 5
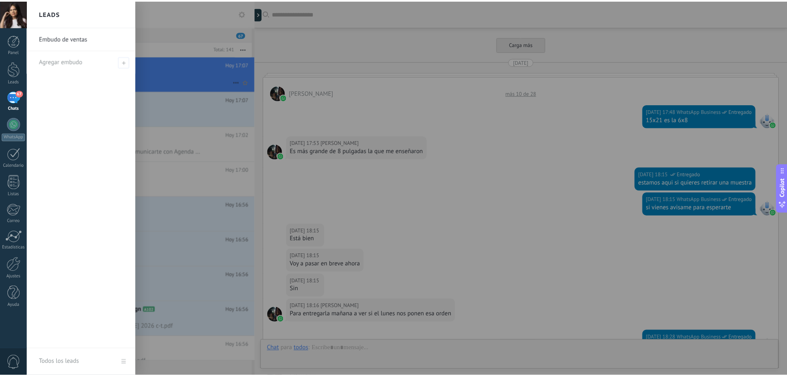
scroll to position [530, 0]
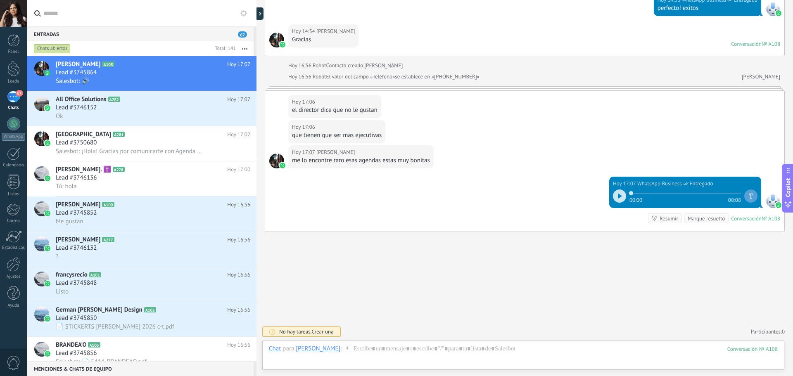
click at [350, 146] on div "Hoy 17:07 Lic Dauris Manuel me lo encontre raro esas agendas estas muy bonitas" at bounding box center [360, 156] width 145 height 23
click at [14, 98] on div "67" at bounding box center [13, 97] width 13 height 12
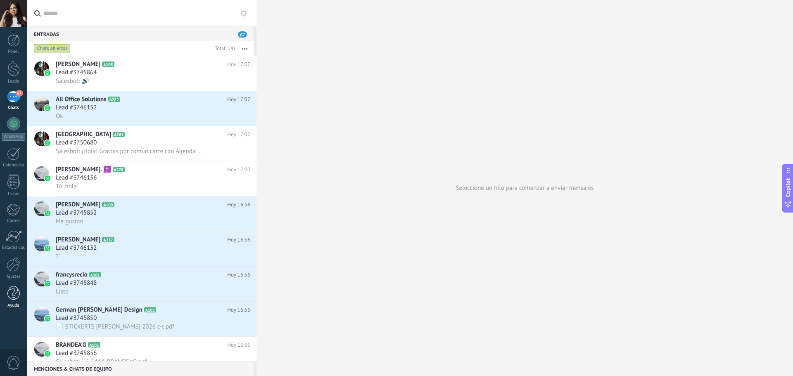
click at [17, 299] on div at bounding box center [13, 293] width 12 height 14
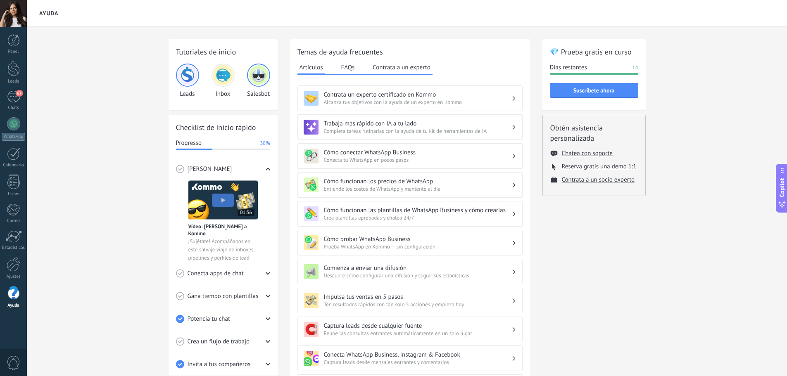
click at [596, 69] on div "Días restantes 14" at bounding box center [594, 68] width 88 height 8
click at [588, 90] on span "Suscríbete ahora" at bounding box center [594, 91] width 41 height 6
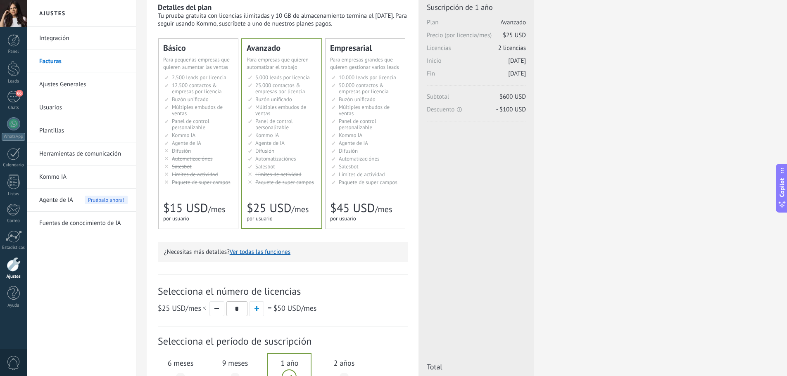
scroll to position [29, 0]
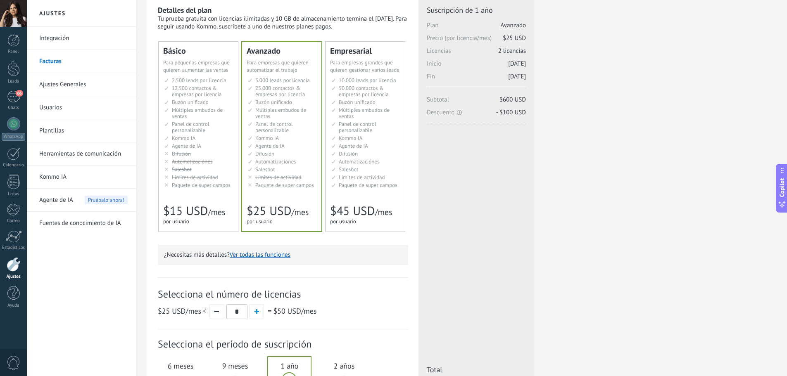
click at [13, 13] on div at bounding box center [13, 13] width 27 height 27
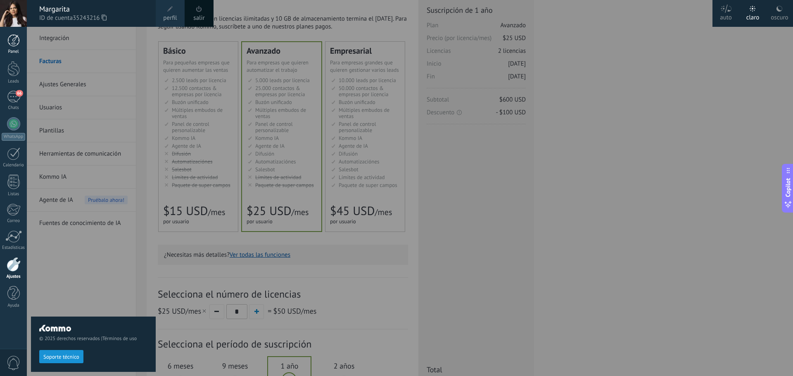
click at [13, 40] on div at bounding box center [13, 40] width 12 height 12
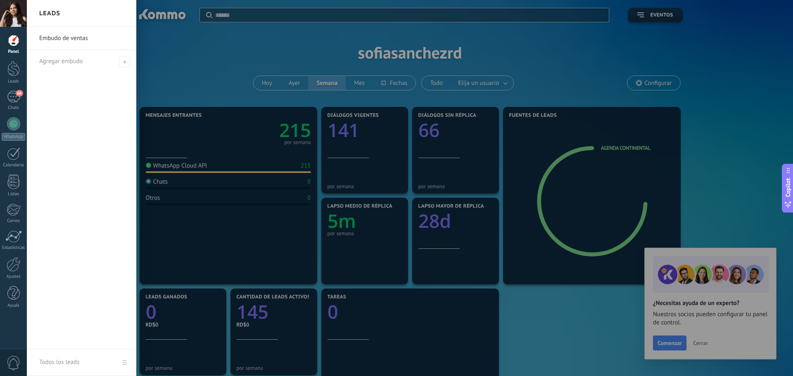
click at [473, 123] on div at bounding box center [423, 188] width 793 height 376
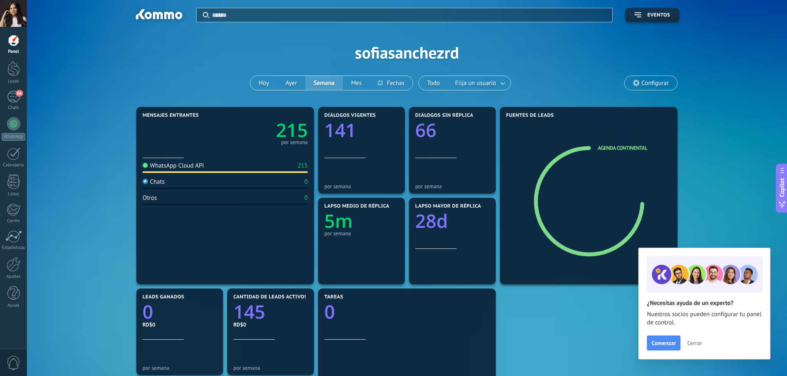
click at [14, 285] on div "Panel Leads 66 Chats WhatsApp Clientes" at bounding box center [13, 175] width 27 height 283
click at [14, 364] on span "0" at bounding box center [14, 363] width 14 height 14
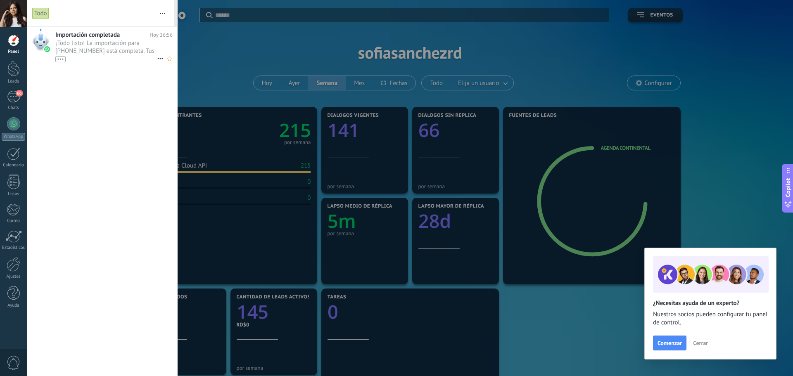
click at [114, 45] on span "¡Todo listo! La importación para [PHONE_NUMBER] está completa. Tus datos de Wha…" at bounding box center [106, 50] width 102 height 23
click at [161, 13] on icon "button" at bounding box center [162, 13] width 5 height 1
drag, startPoint x: 280, startPoint y: 73, endPoint x: 226, endPoint y: 38, distance: 64.2
click at [280, 73] on div at bounding box center [396, 188] width 793 height 376
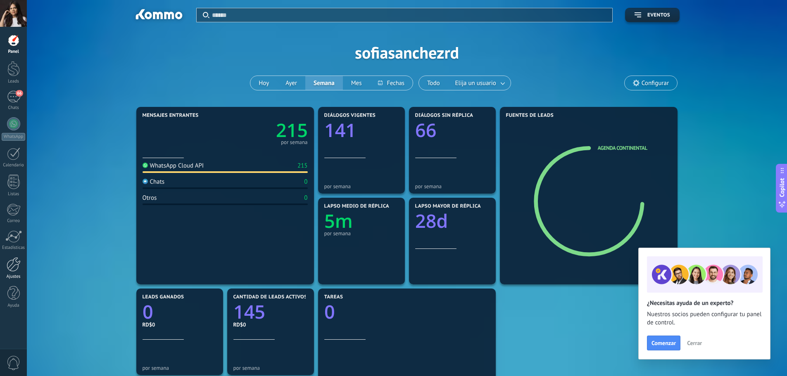
click at [17, 265] on div at bounding box center [14, 264] width 14 height 14
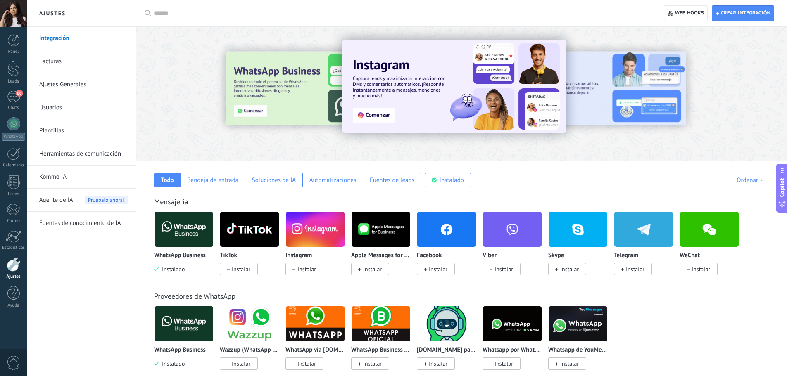
click at [61, 107] on link "Usuarios" at bounding box center [83, 107] width 88 height 23
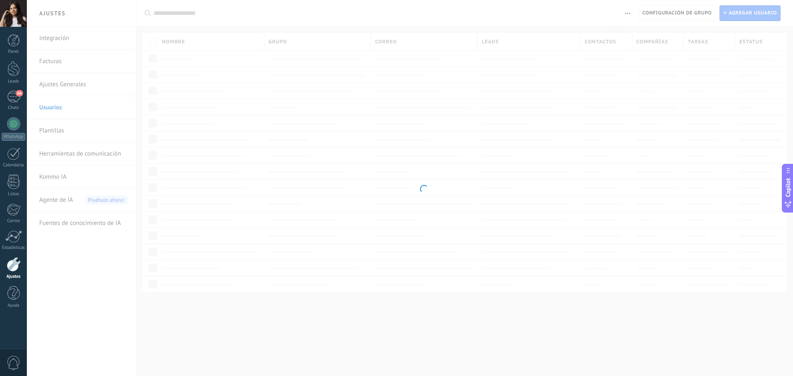
click at [67, 86] on link "Ajustes Generales" at bounding box center [83, 84] width 88 height 23
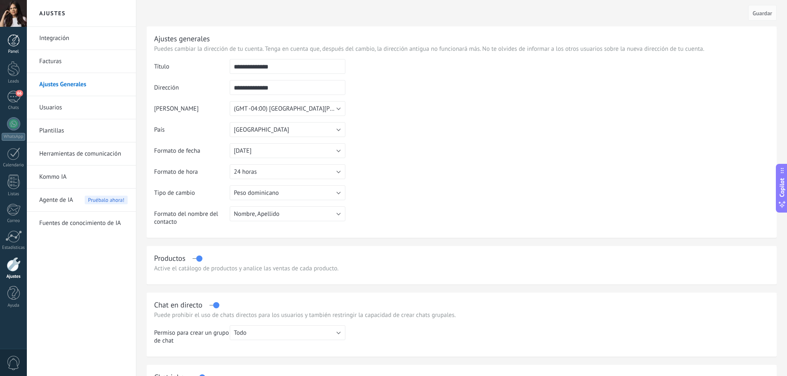
click at [14, 44] on div at bounding box center [13, 40] width 12 height 12
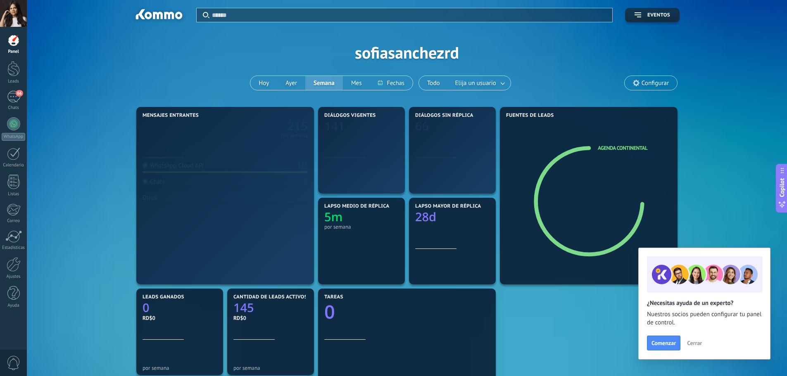
click at [14, 19] on div at bounding box center [13, 13] width 27 height 27
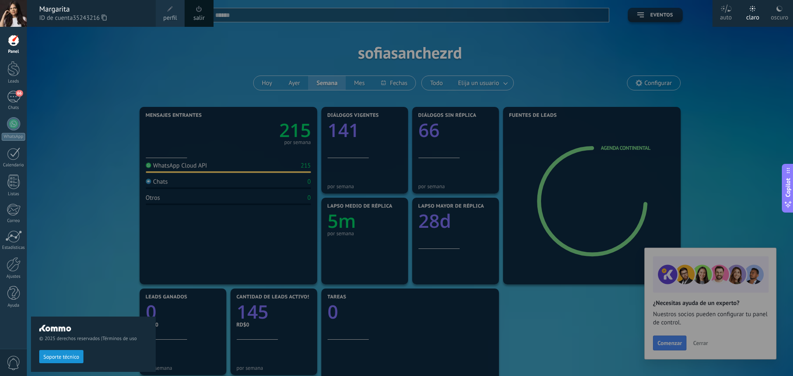
click at [169, 17] on span "perfil" at bounding box center [170, 18] width 14 height 9
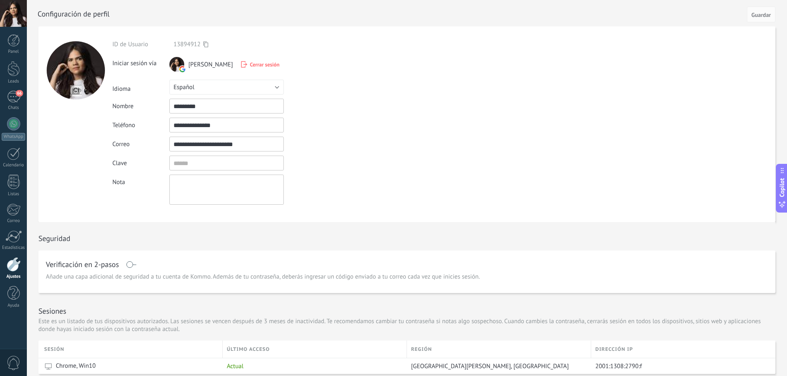
click at [250, 63] on span "Cerrar sesión" at bounding box center [265, 64] width 30 height 7
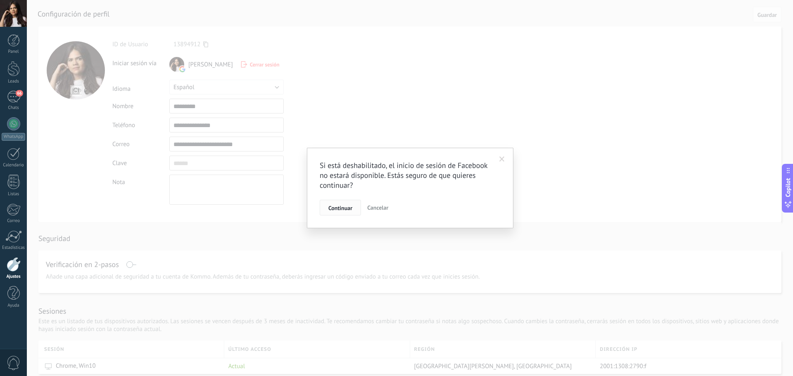
click at [348, 209] on span "Continuar" at bounding box center [340, 208] width 24 height 6
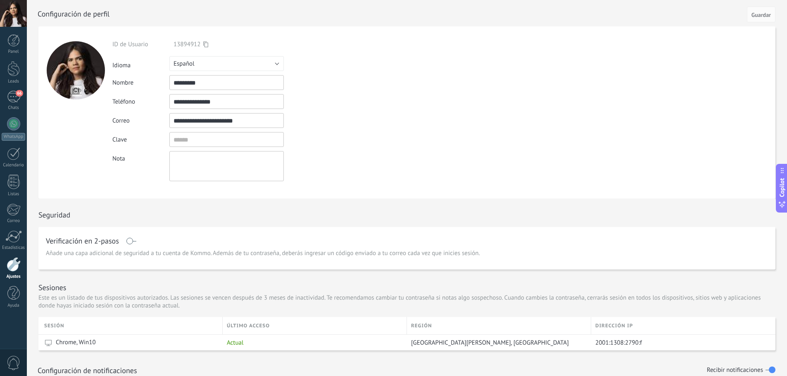
click at [27, 14] on div "Cancelar Guardar Configuración de perfil" at bounding box center [406, 13] width 759 height 26
click at [17, 16] on div at bounding box center [13, 13] width 27 height 27
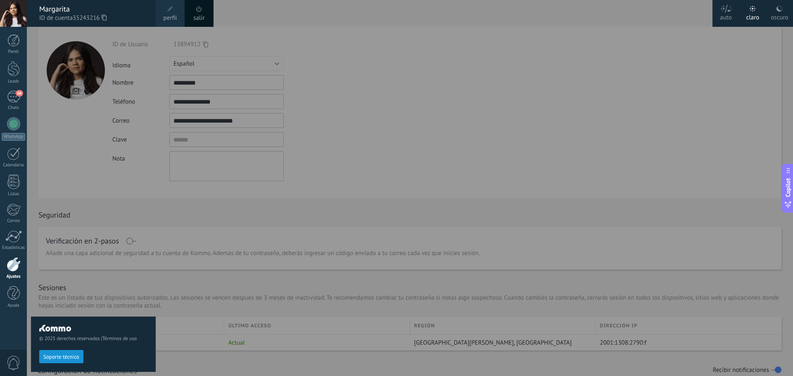
click at [201, 14] on link "salir" at bounding box center [198, 18] width 11 height 9
